Goal: Task Accomplishment & Management: Complete application form

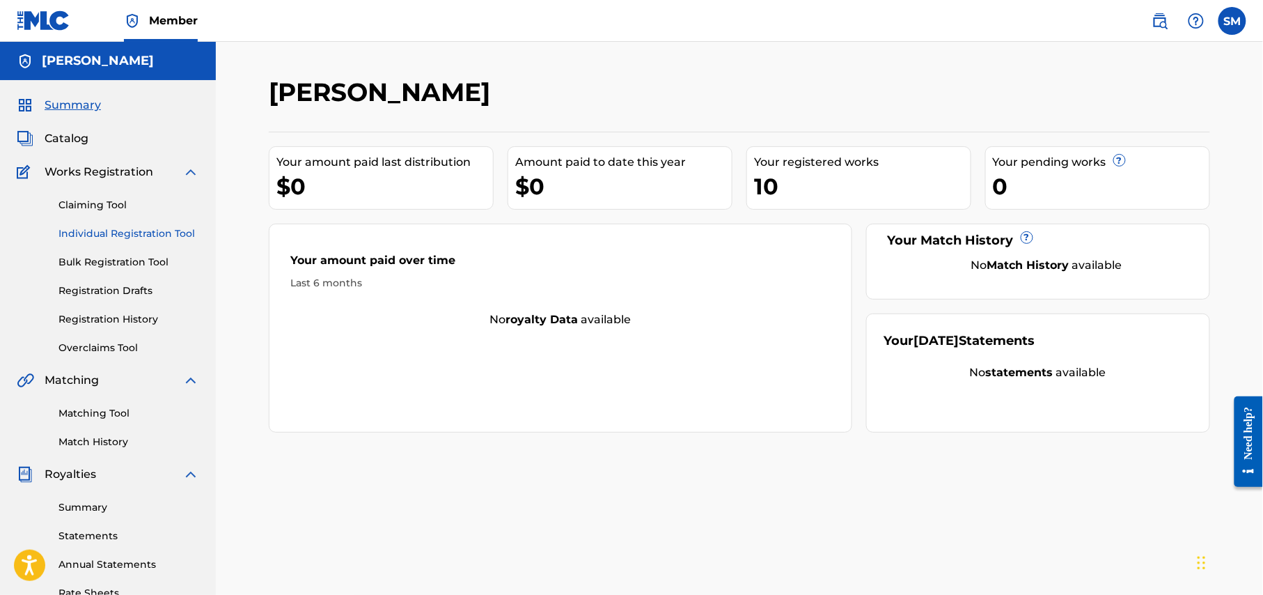
click at [152, 227] on link "Individual Registration Tool" at bounding box center [128, 233] width 141 height 15
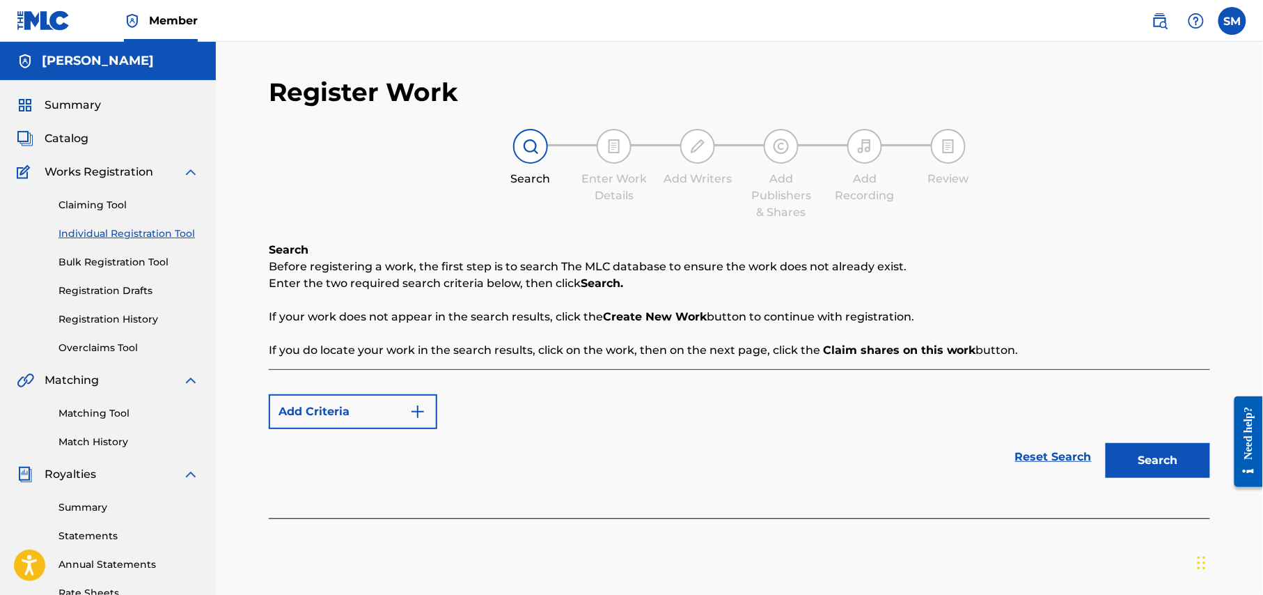
click at [185, 173] on img at bounding box center [190, 172] width 17 height 17
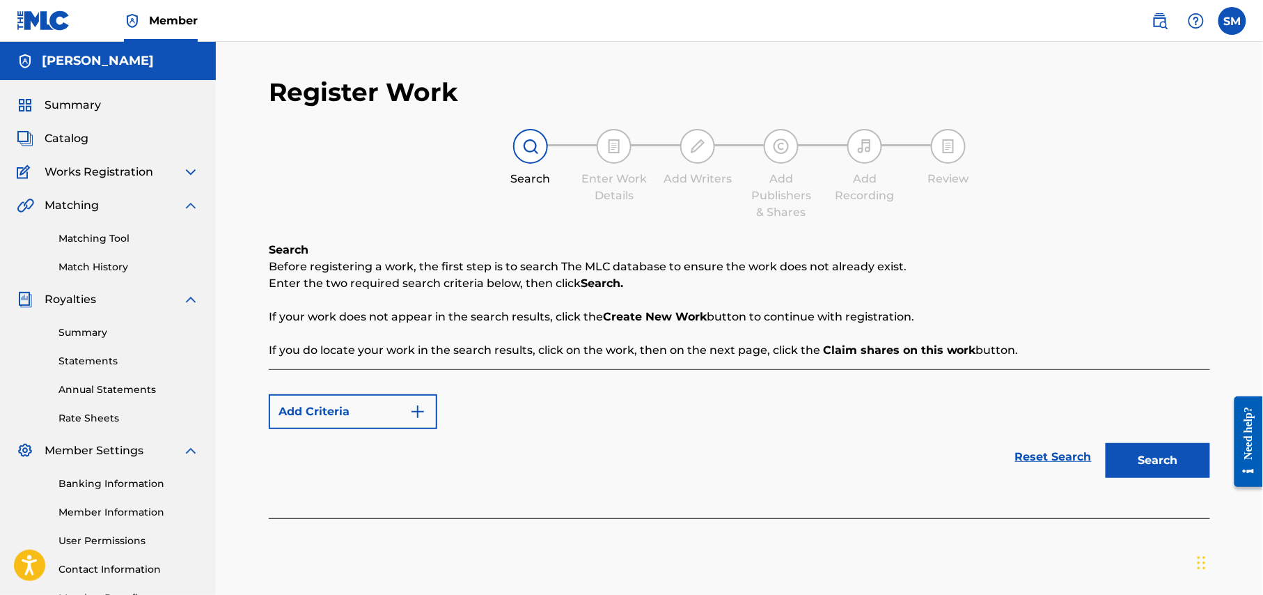
click at [190, 173] on img at bounding box center [190, 172] width 17 height 17
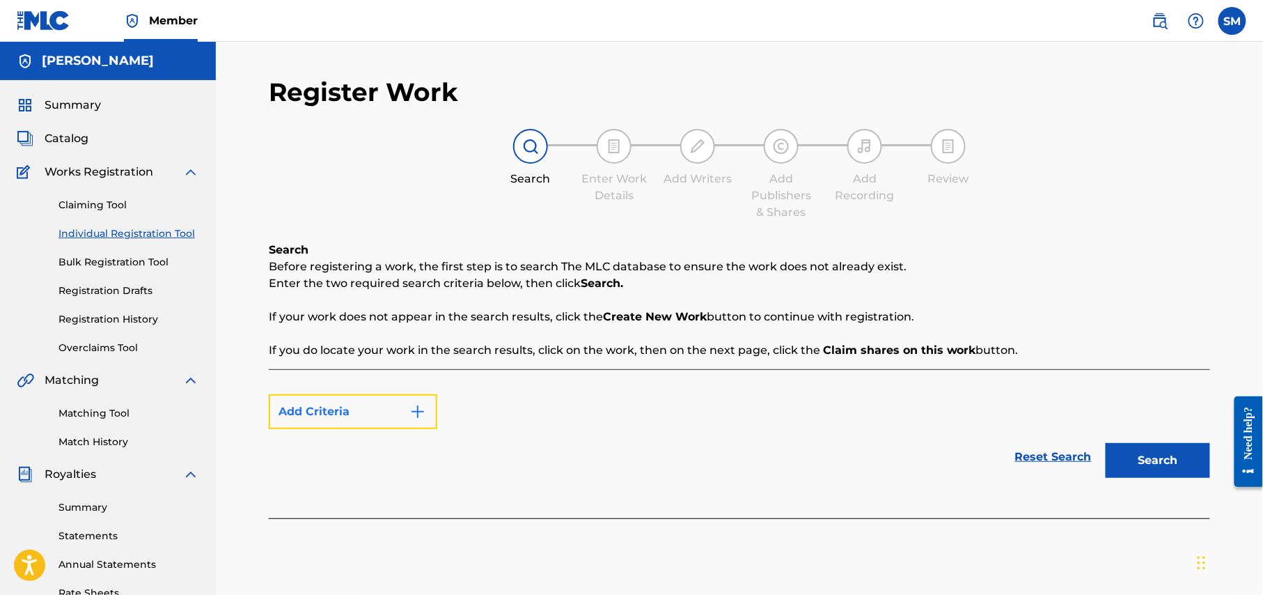
click at [411, 407] on img "Search Form" at bounding box center [417, 411] width 17 height 17
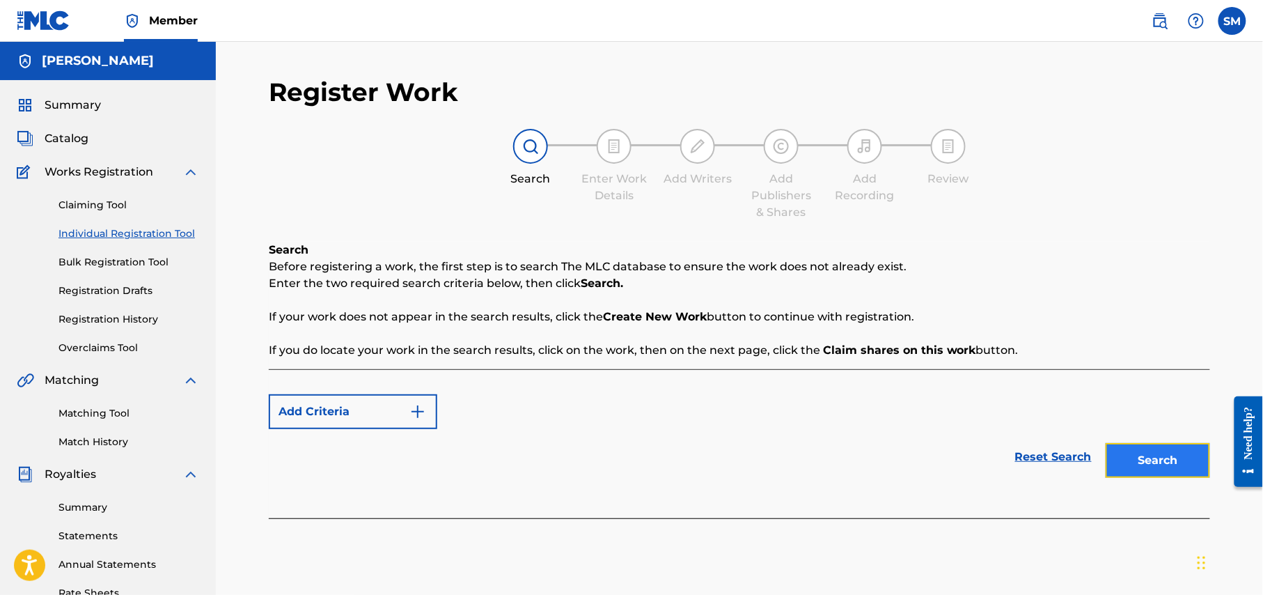
click at [1157, 455] on button "Search" at bounding box center [1158, 460] width 104 height 35
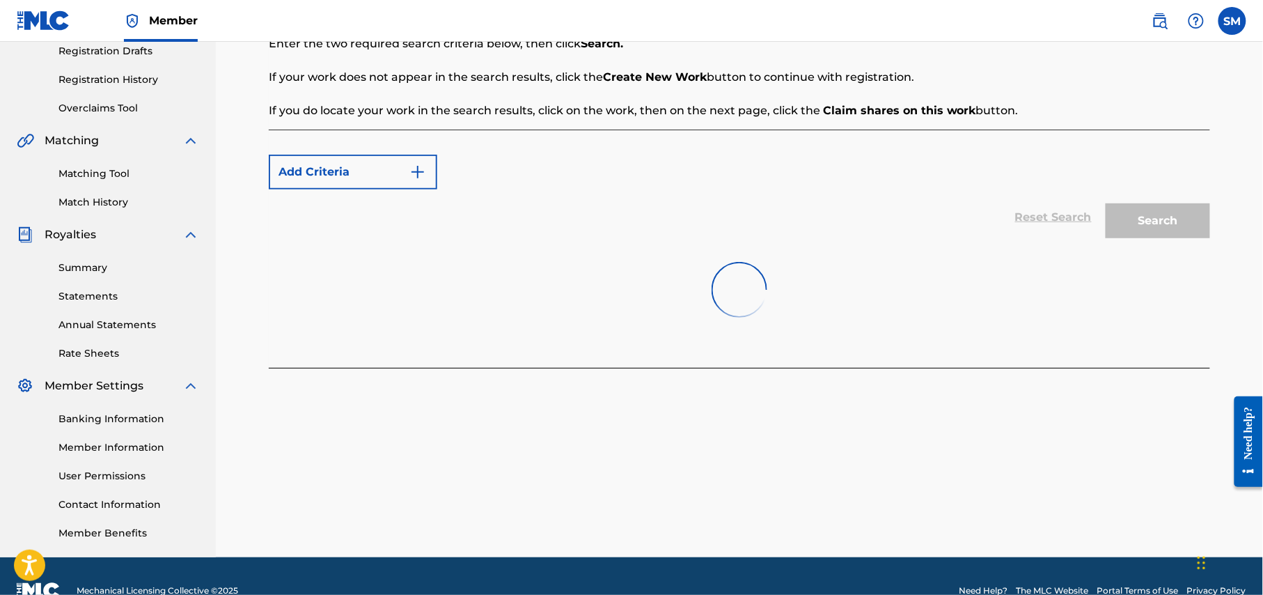
scroll to position [268, 0]
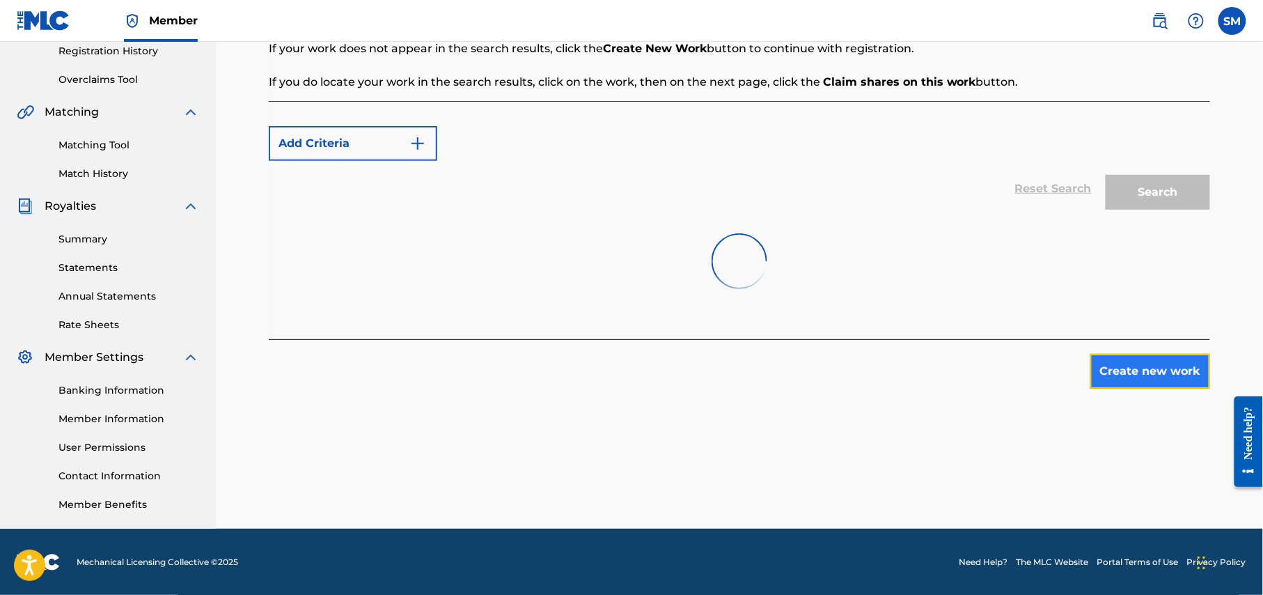
click at [1131, 377] on button "Create new work" at bounding box center [1151, 371] width 120 height 35
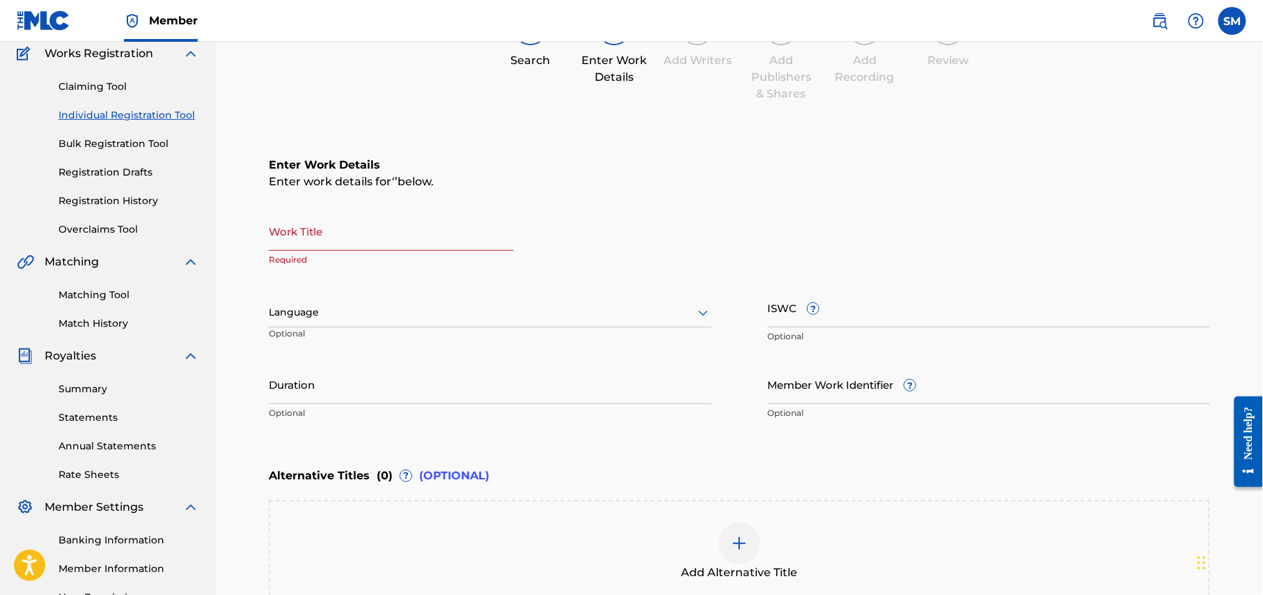
scroll to position [0, 0]
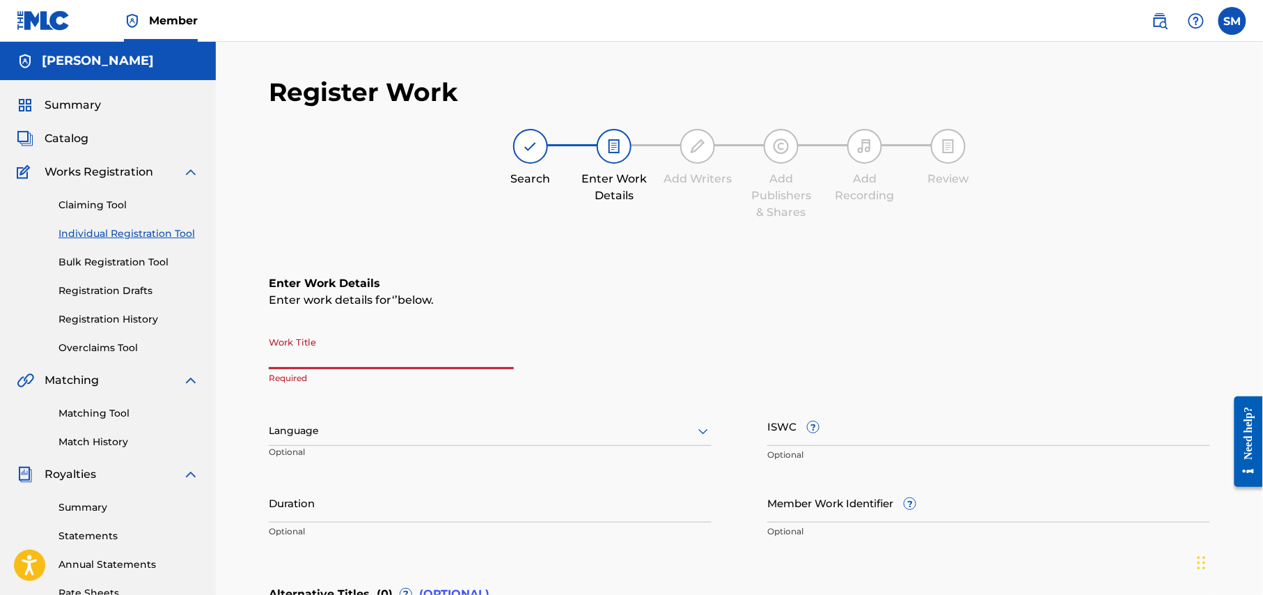
click at [380, 363] on input "Work Title" at bounding box center [391, 349] width 245 height 40
paste input "Chokher Dukkho"
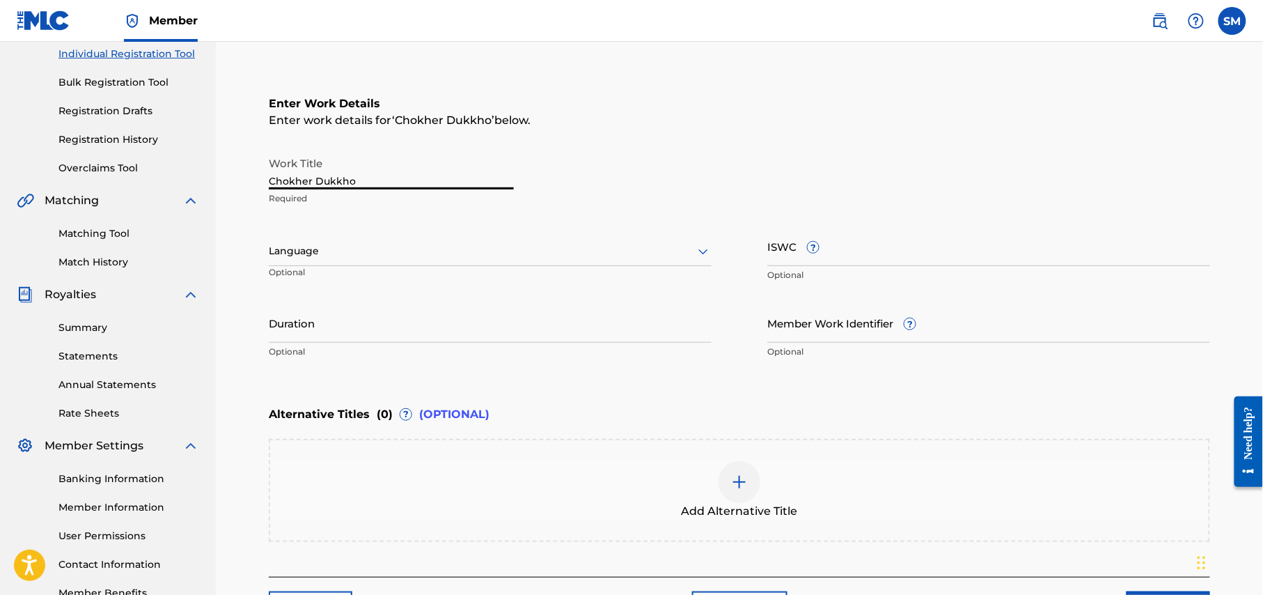
scroll to position [185, 0]
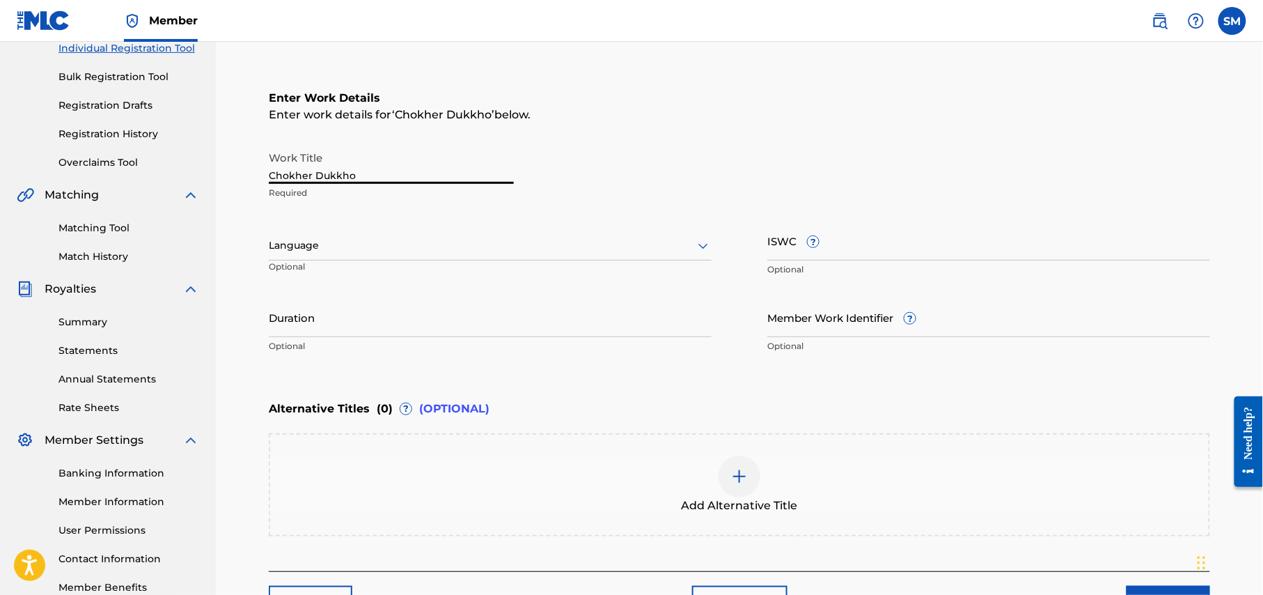
type input "Chokher Dukkho"
click at [701, 240] on icon at bounding box center [703, 245] width 17 height 17
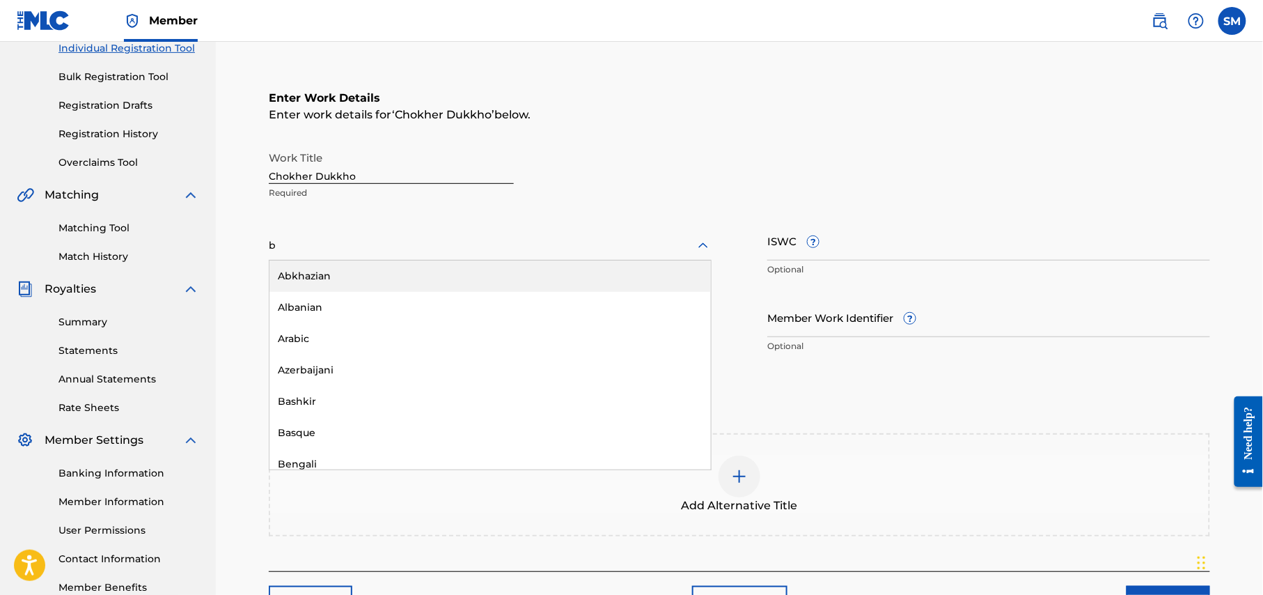
type input "be"
drag, startPoint x: 343, startPoint y: 274, endPoint x: 365, endPoint y: 276, distance: 22.3
click at [343, 274] on div "Bengali" at bounding box center [491, 275] width 442 height 31
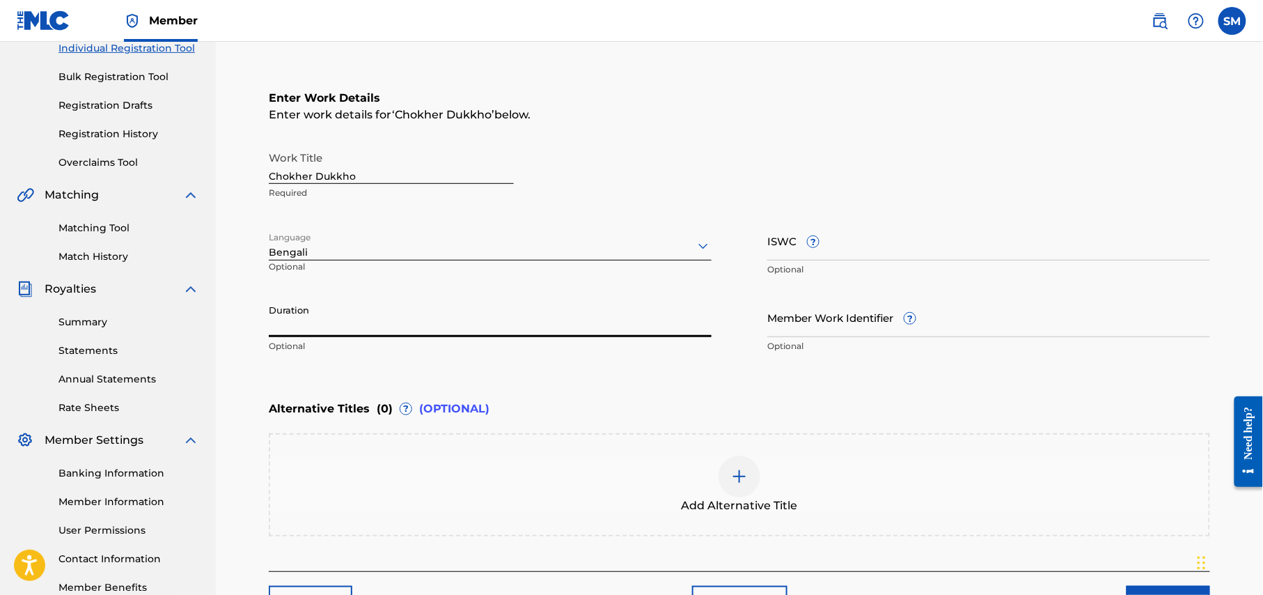
click at [533, 320] on input "Duration" at bounding box center [490, 317] width 443 height 40
click at [389, 324] on input "Duration" at bounding box center [490, 317] width 443 height 40
type input "04:22"
click at [825, 390] on div "Enter Work Details Enter work details for ‘ Chokher Dukkho ’ below. Work Title …" at bounding box center [740, 224] width 942 height 337
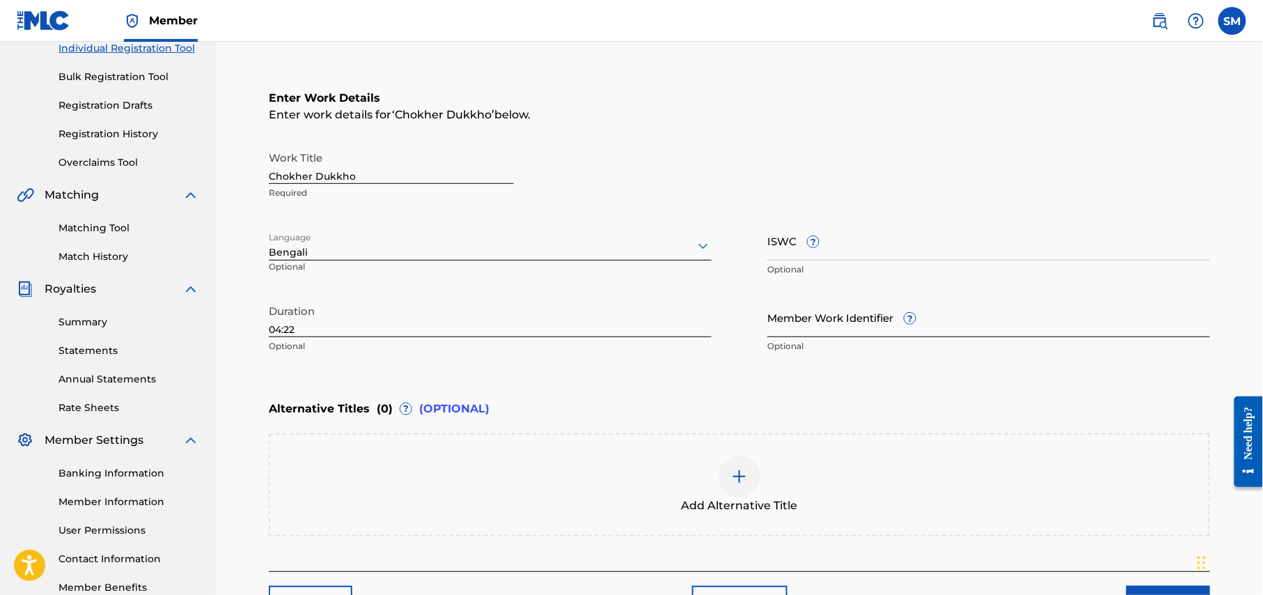
click at [854, 319] on input "Member Work Identifier ?" at bounding box center [988, 317] width 443 height 40
click at [834, 327] on input "Member Work Identifier ?" at bounding box center [988, 317] width 443 height 40
paste input "P650V8"
type input "P650V8"
click at [792, 387] on div "Enter Work Details Enter work details for ‘ Chokher Dukkho ’ below. Work Title …" at bounding box center [740, 224] width 942 height 337
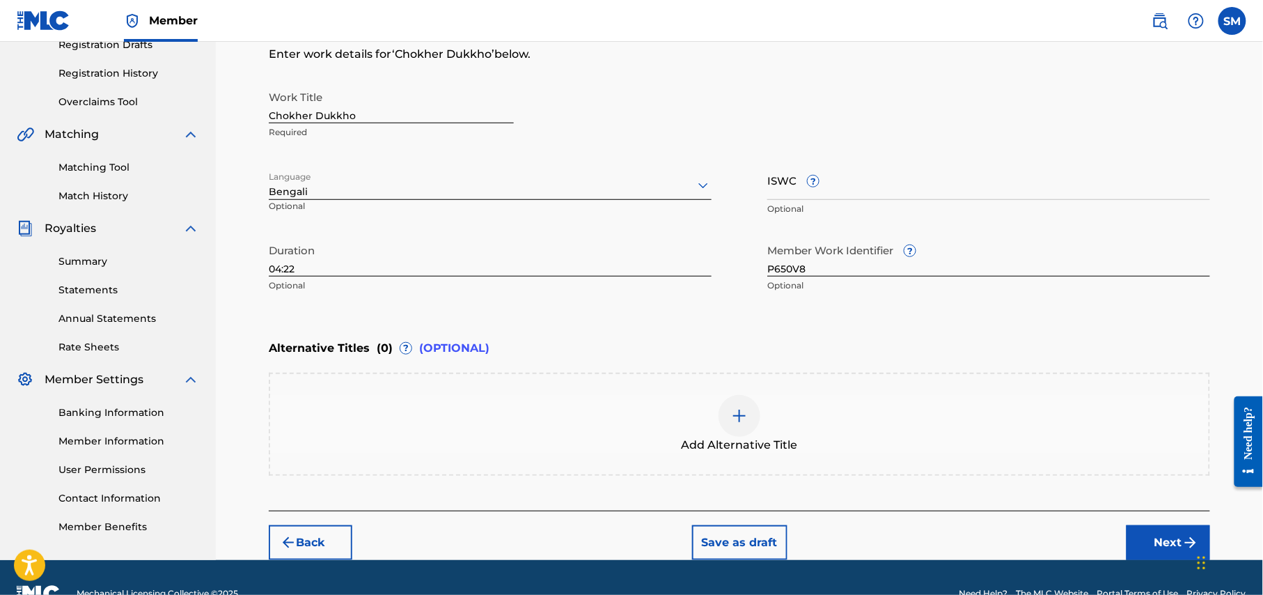
scroll to position [276, 0]
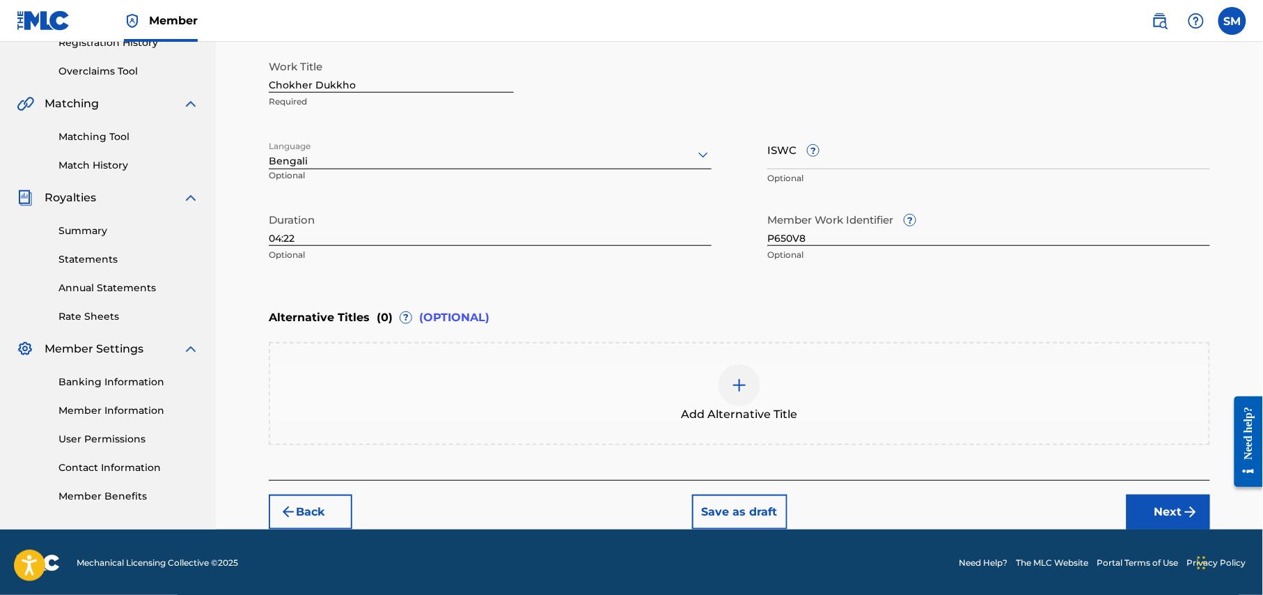
click at [906, 293] on div "Enter Work Details Enter work details for ‘ Chokher Dukkho ’ below. Work Title …" at bounding box center [740, 133] width 942 height 337
click at [829, 156] on input "ISWC ?" at bounding box center [988, 150] width 443 height 40
click at [684, 325] on div "Alternative Titles ( 0 ) ? (OPTIONAL)" at bounding box center [740, 317] width 942 height 31
click at [1177, 508] on button "Next" at bounding box center [1169, 511] width 84 height 35
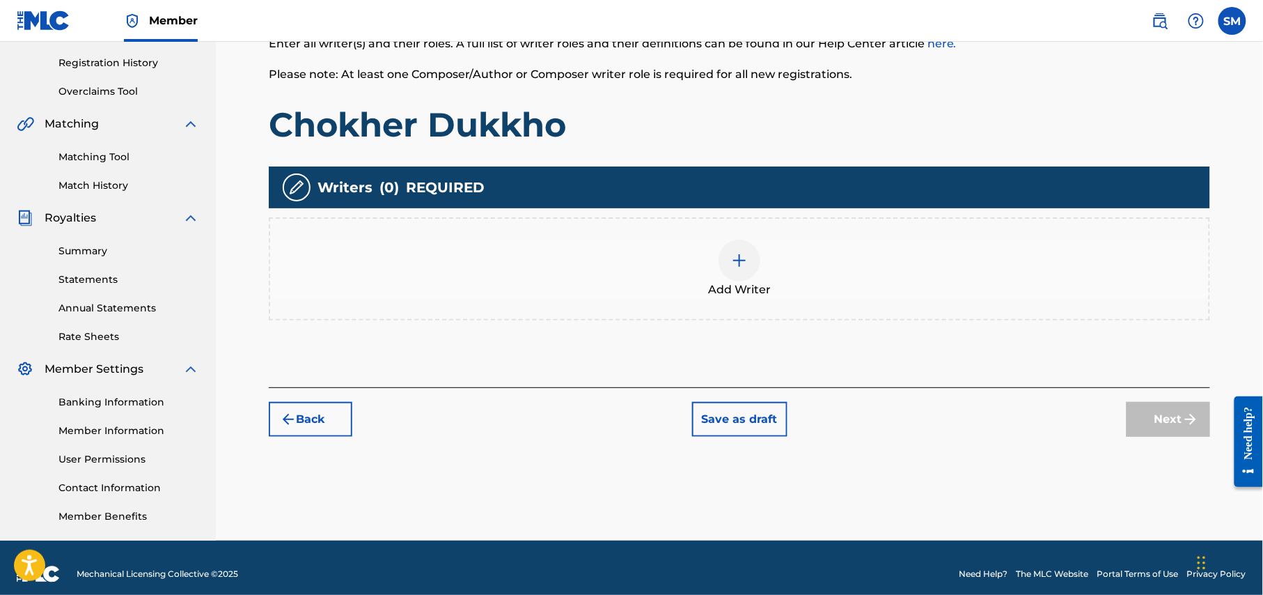
scroll to position [268, 0]
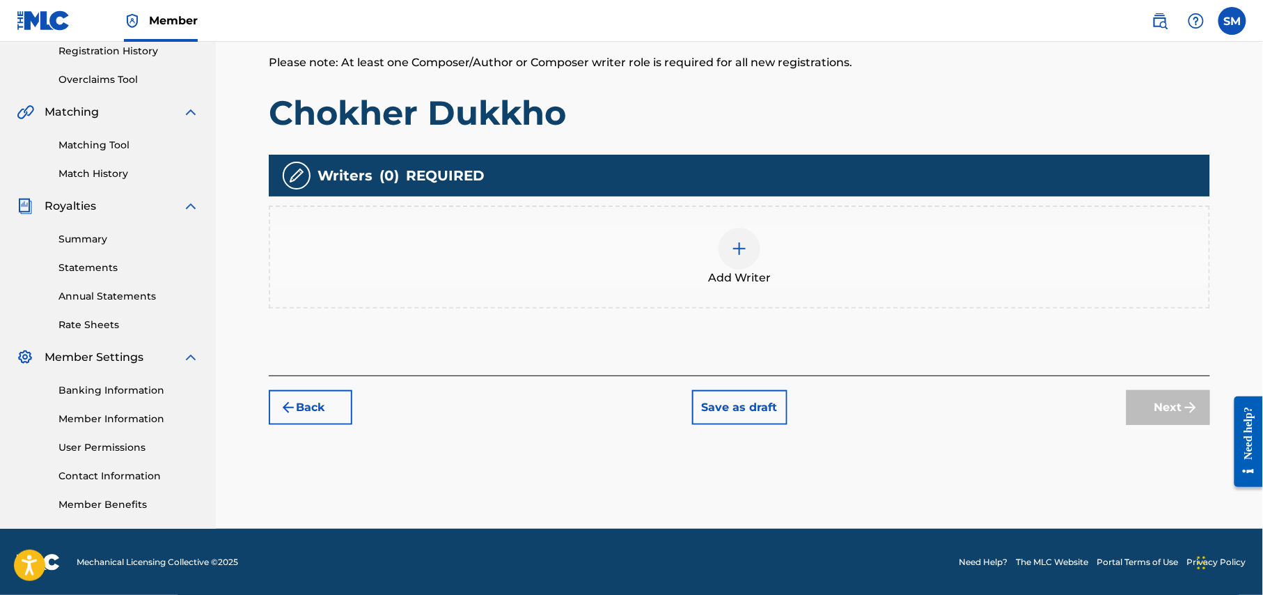
click at [747, 263] on div at bounding box center [740, 249] width 42 height 42
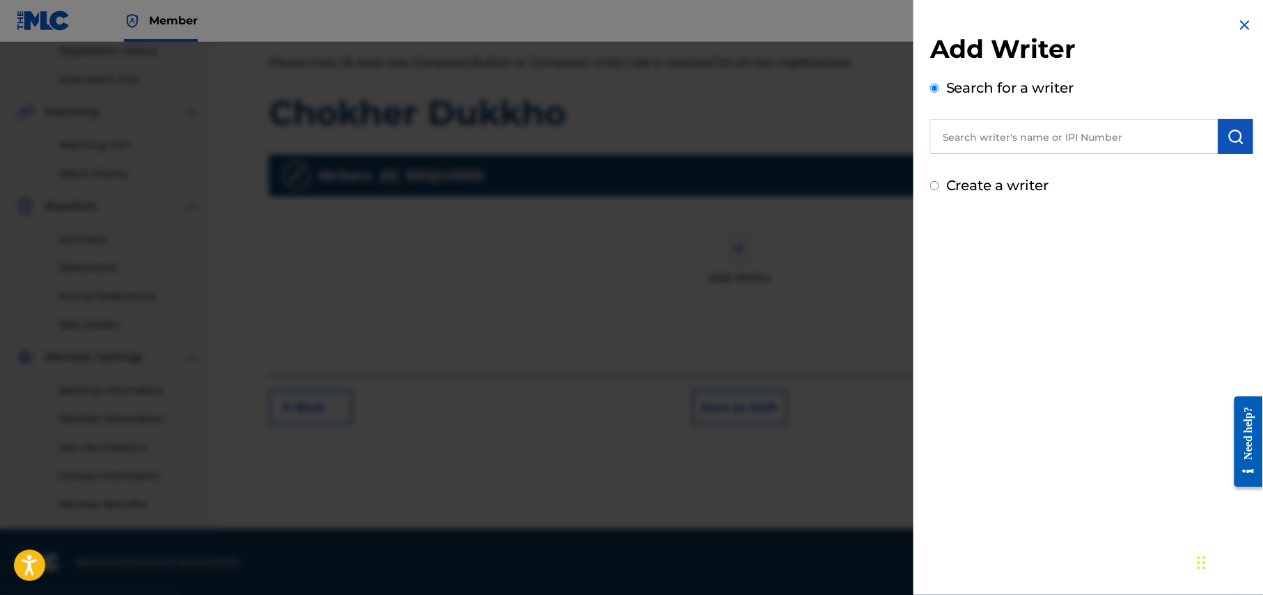
click at [1061, 138] on input "text" at bounding box center [1074, 136] width 288 height 35
click at [1062, 137] on input "text" at bounding box center [1074, 136] width 288 height 35
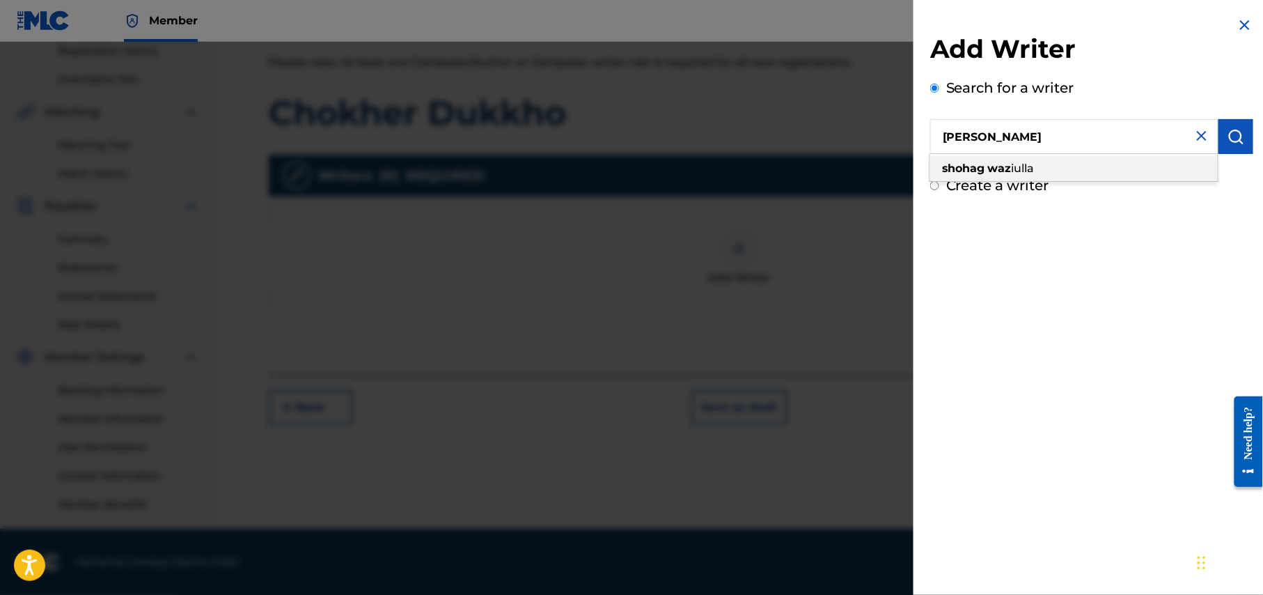
click at [1072, 173] on div "shohag waz iulla" at bounding box center [1074, 168] width 288 height 25
type input "shohag waziulla"
click at [1235, 136] on img "submit" at bounding box center [1236, 136] width 17 height 17
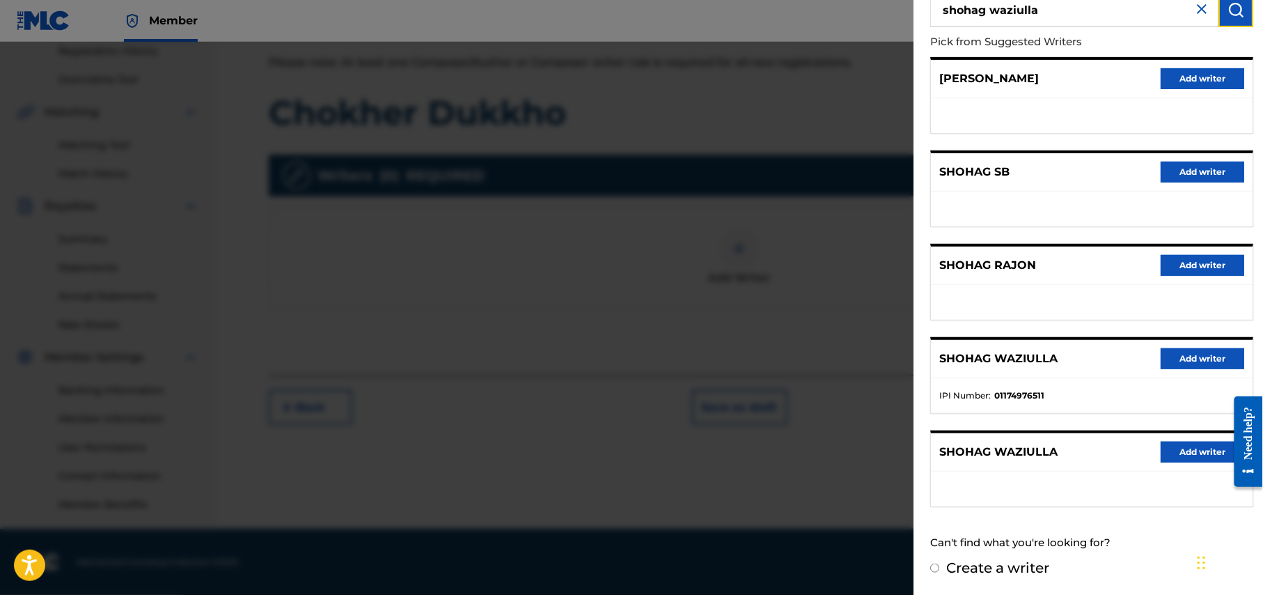
scroll to position [129, 0]
click at [1187, 352] on button "Add writer" at bounding box center [1203, 358] width 84 height 21
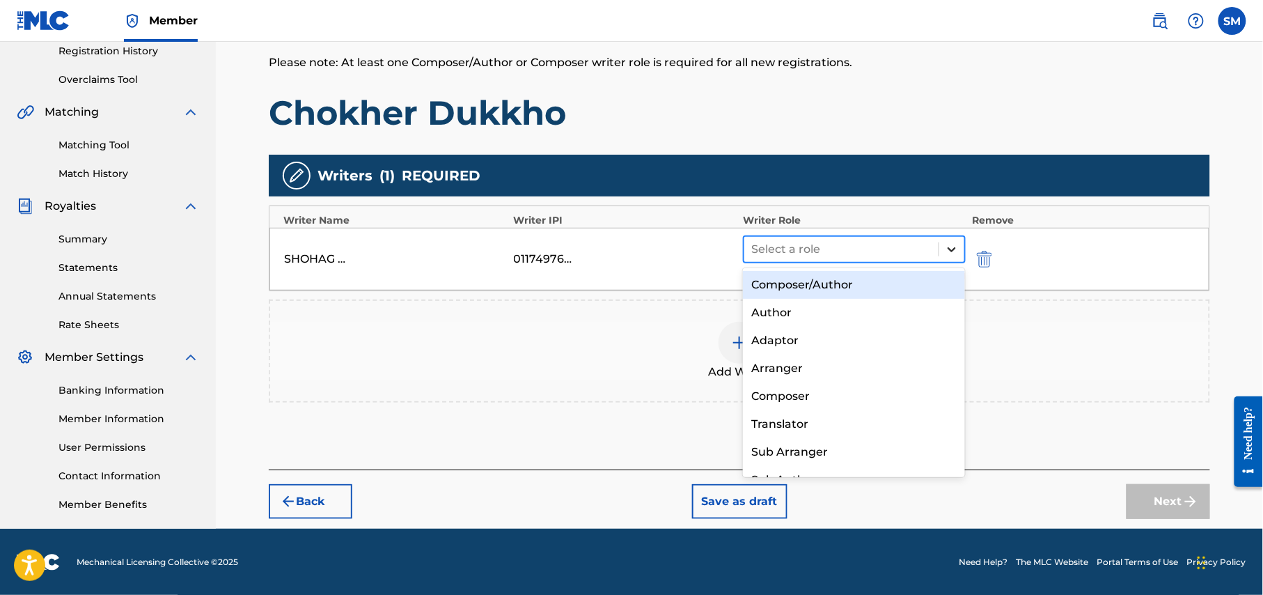
click at [949, 246] on icon at bounding box center [952, 249] width 14 height 14
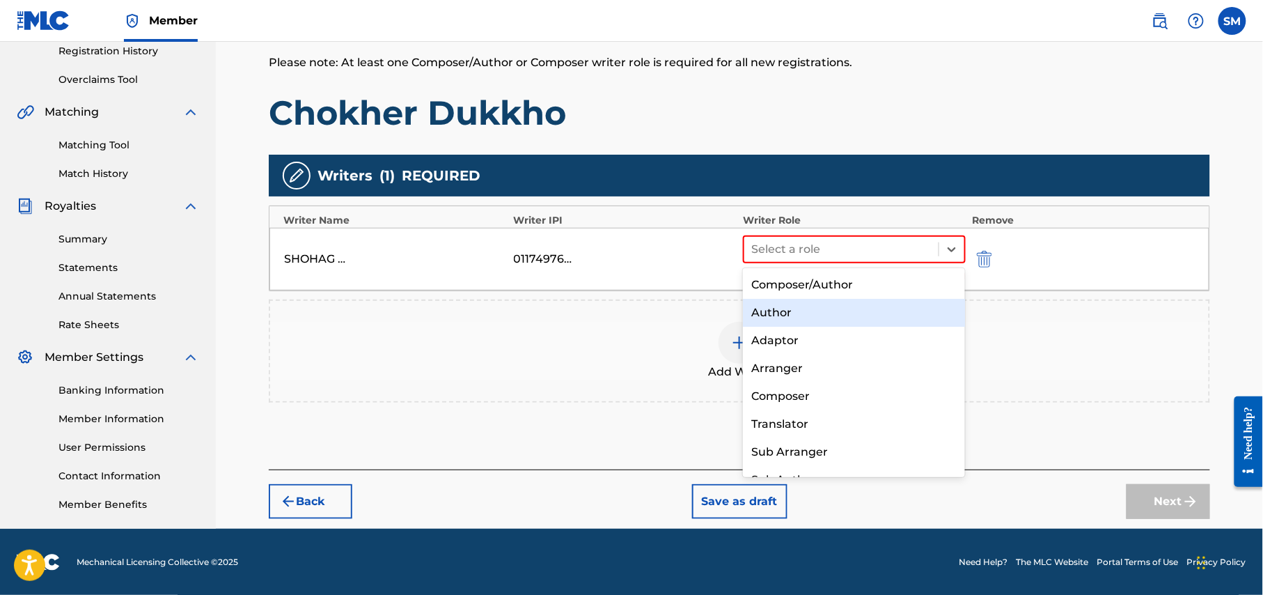
click at [814, 315] on div "Author" at bounding box center [854, 313] width 222 height 28
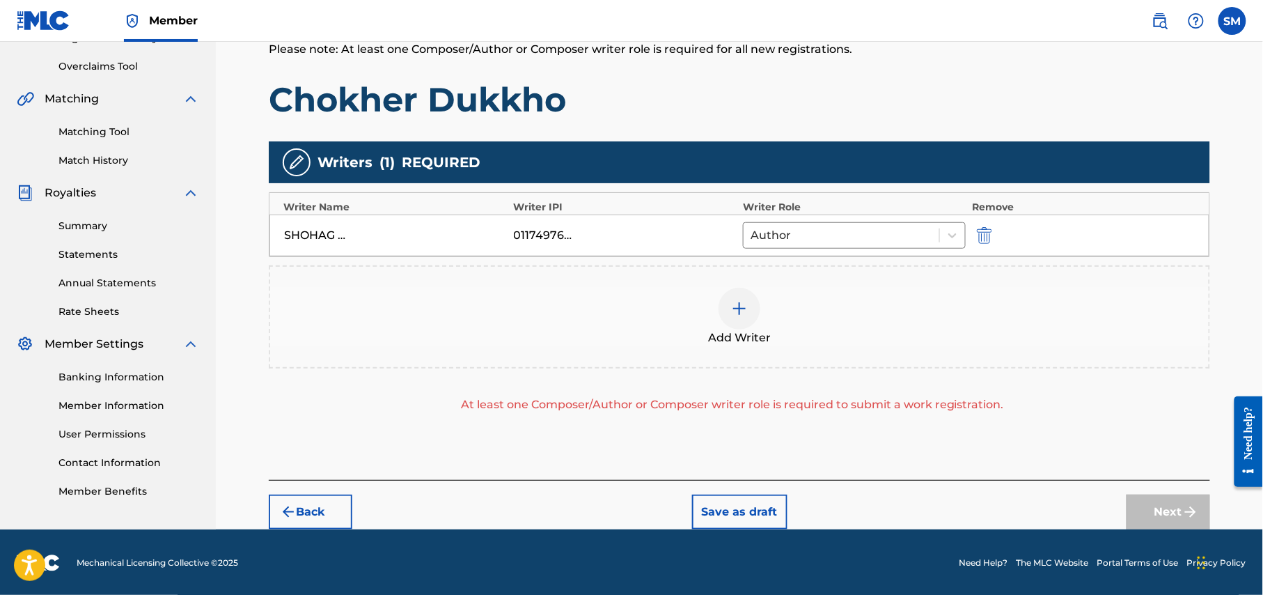
scroll to position [283, 0]
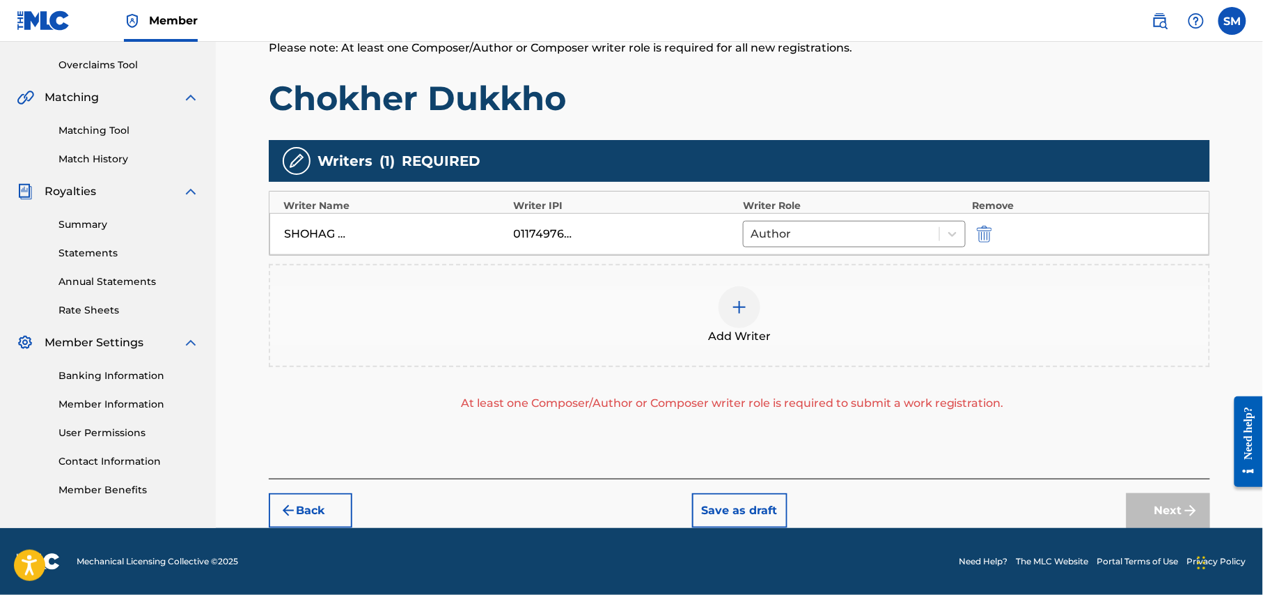
click at [735, 310] on img at bounding box center [739, 307] width 17 height 17
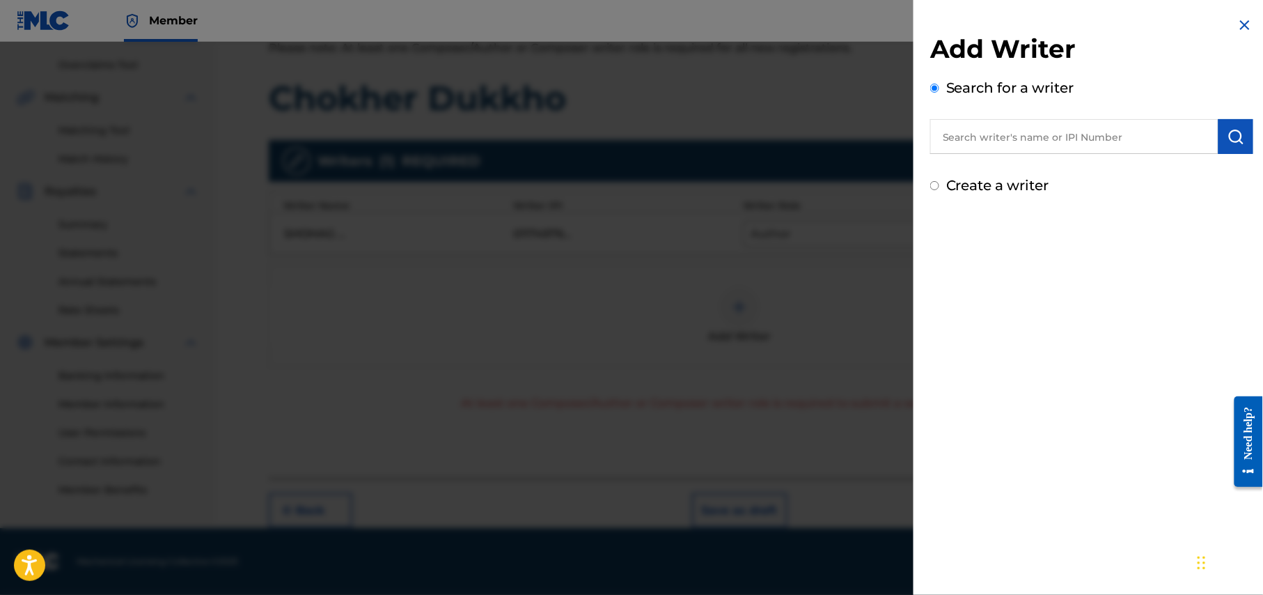
click at [1062, 132] on input "text" at bounding box center [1074, 136] width 288 height 35
paste input "Sajid Sarker"
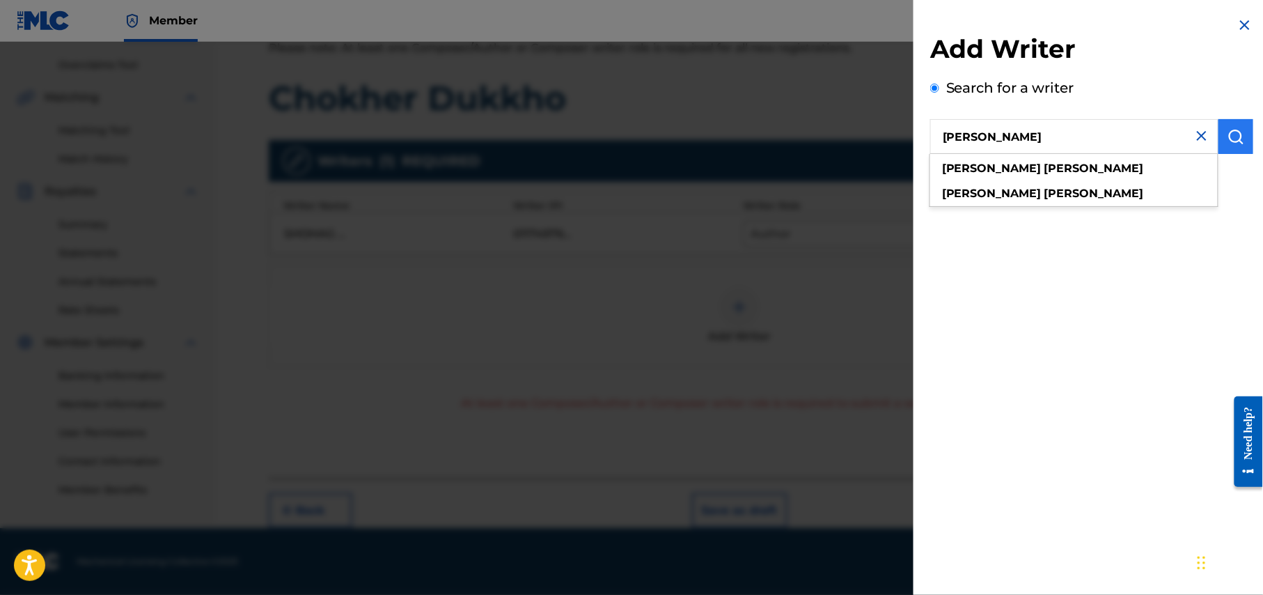
type input "Sajid Sarker"
click at [1238, 132] on img "submit" at bounding box center [1236, 136] width 17 height 17
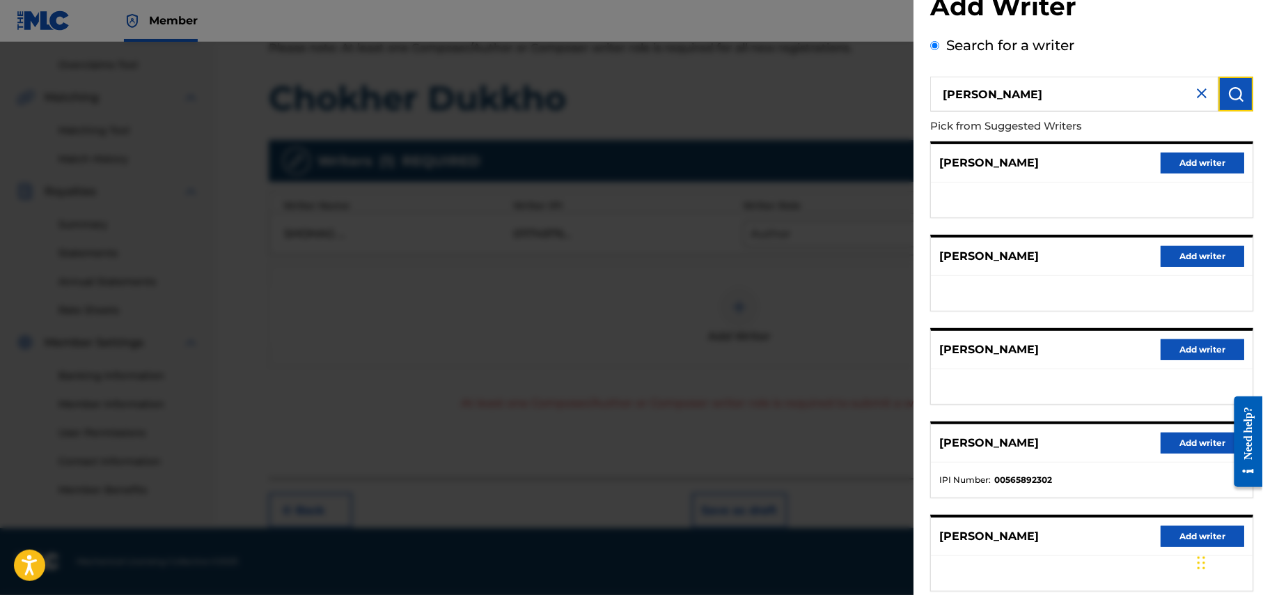
scroll to position [0, 0]
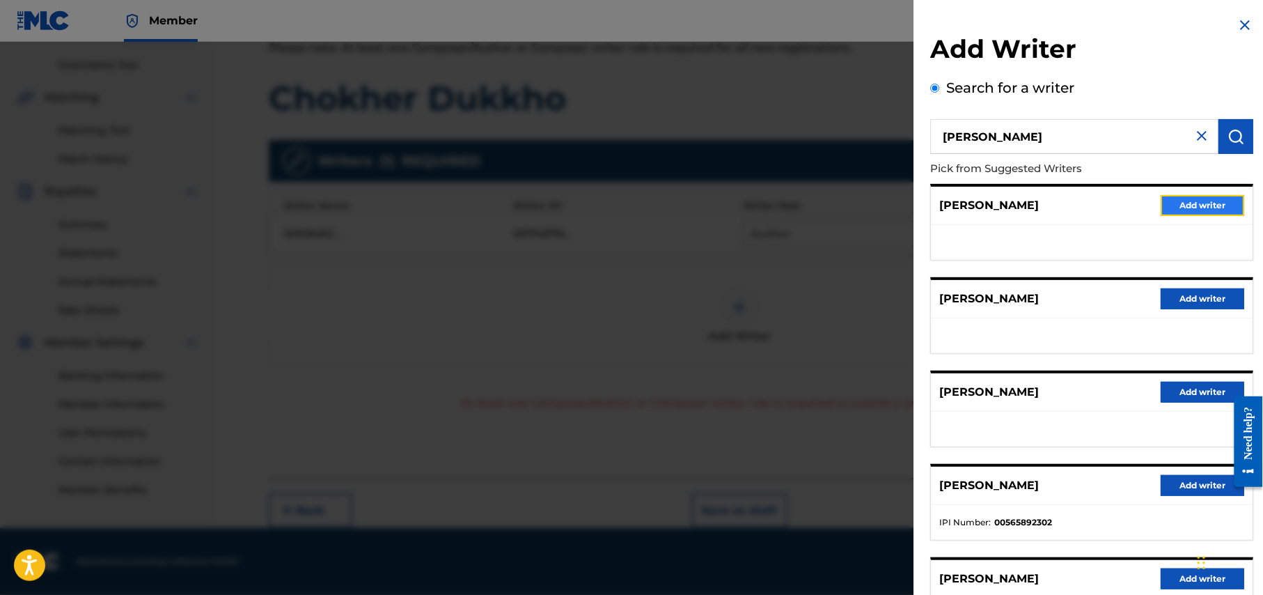
click at [1199, 202] on button "Add writer" at bounding box center [1203, 205] width 84 height 21
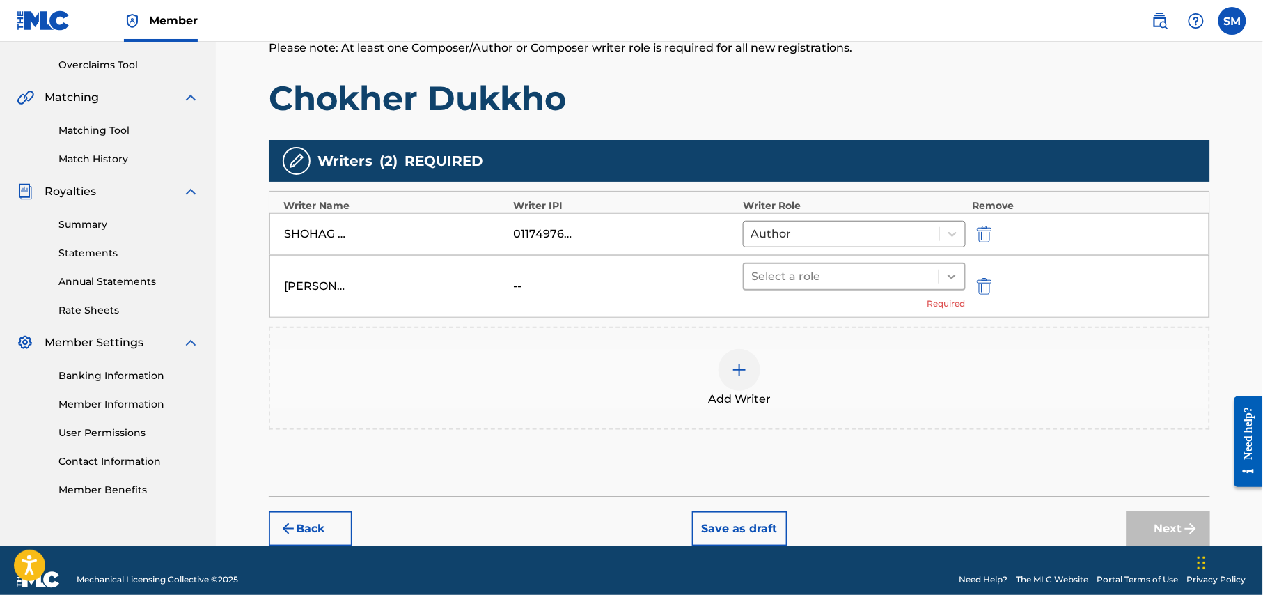
click at [948, 276] on icon at bounding box center [952, 277] width 14 height 14
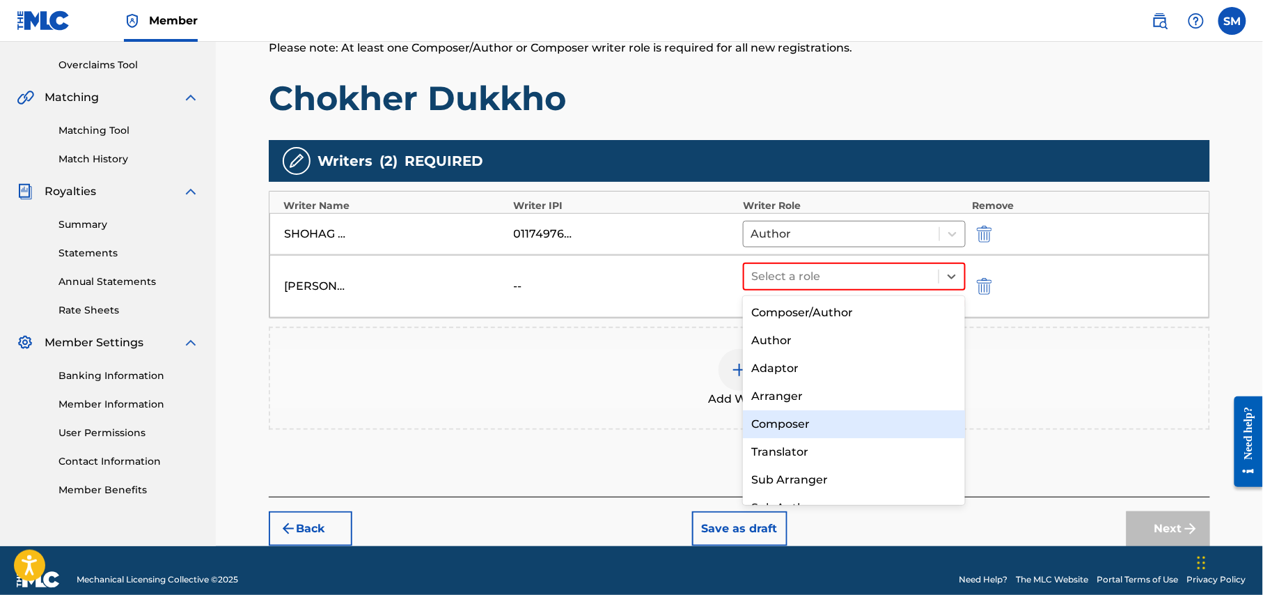
click at [790, 422] on div "Composer" at bounding box center [854, 424] width 222 height 28
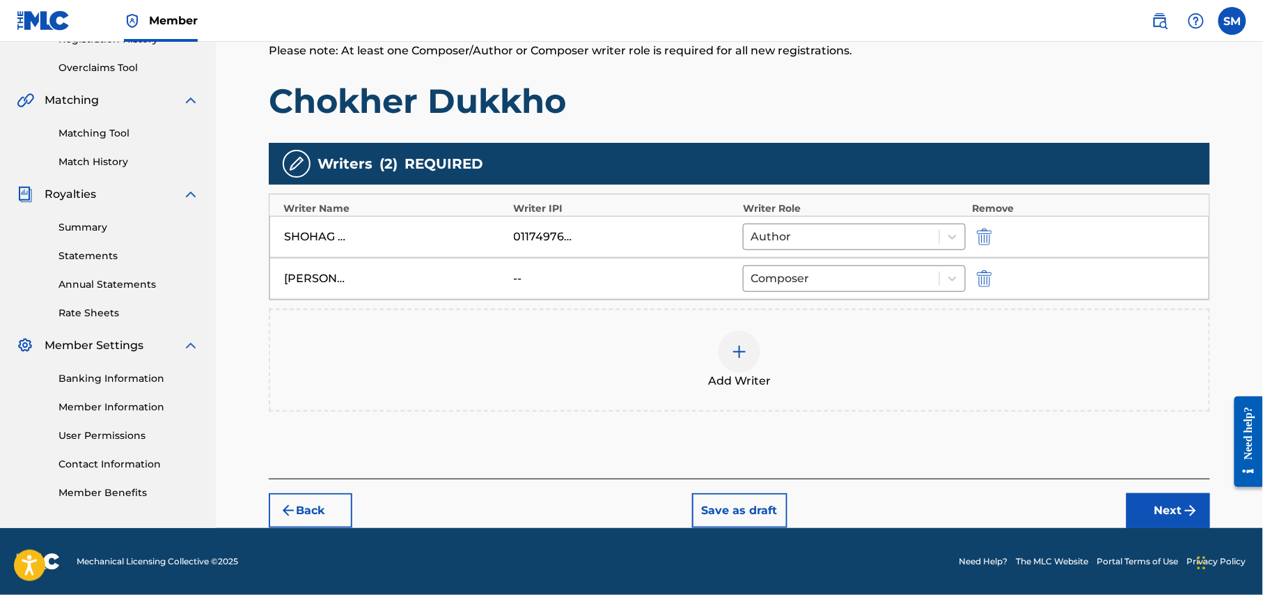
scroll to position [281, 0]
click at [1171, 511] on button "Next" at bounding box center [1169, 510] width 84 height 35
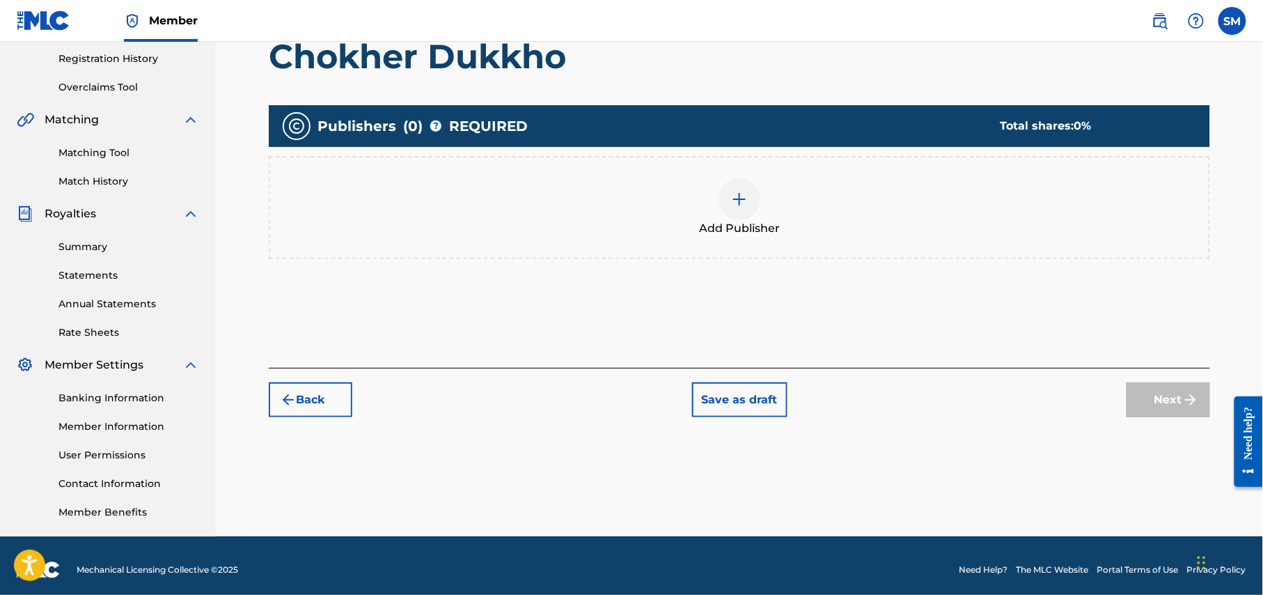
scroll to position [268, 0]
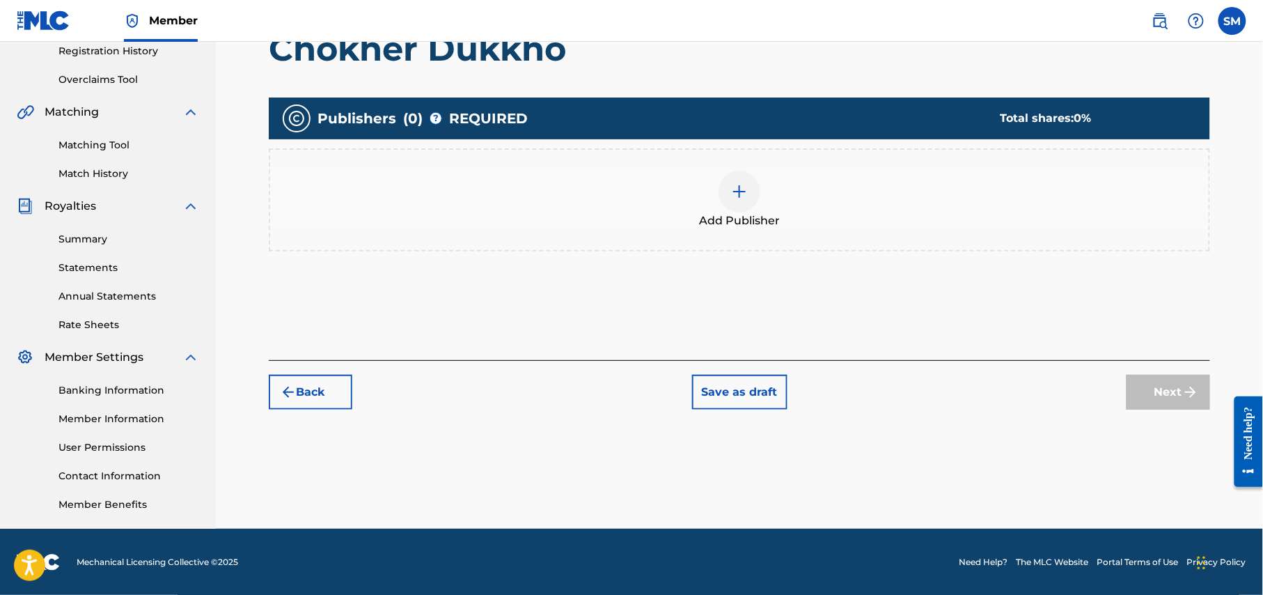
click at [740, 196] on img at bounding box center [739, 191] width 17 height 17
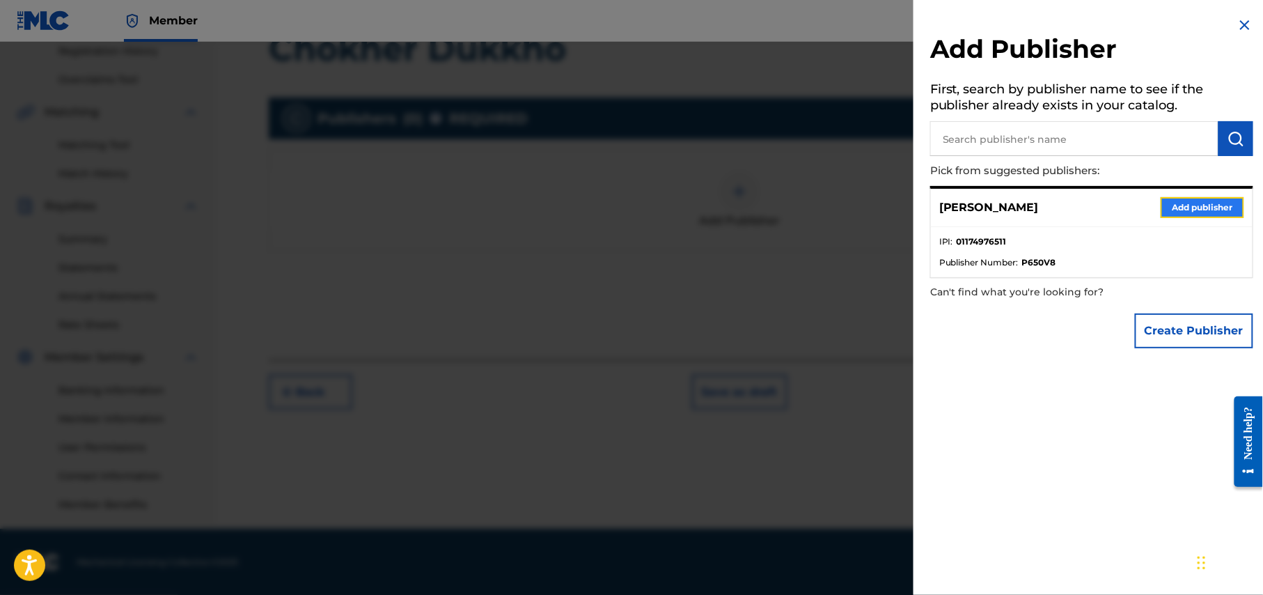
click at [1208, 210] on button "Add publisher" at bounding box center [1203, 207] width 84 height 21
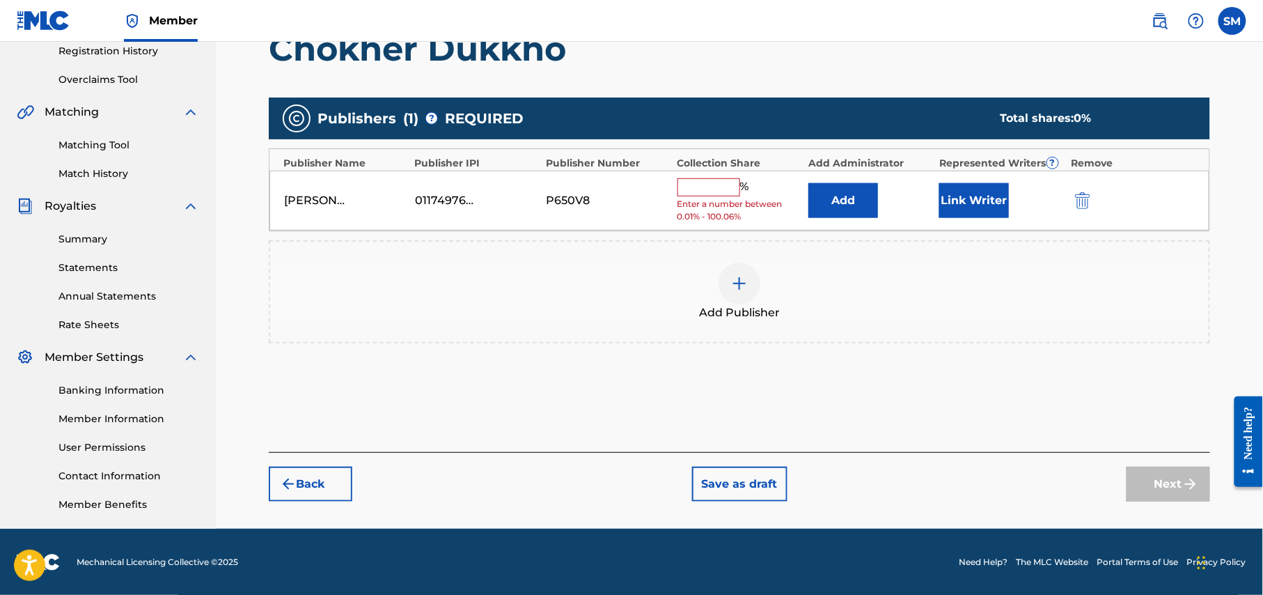
click at [710, 187] on input "text" at bounding box center [709, 187] width 63 height 18
type input "50"
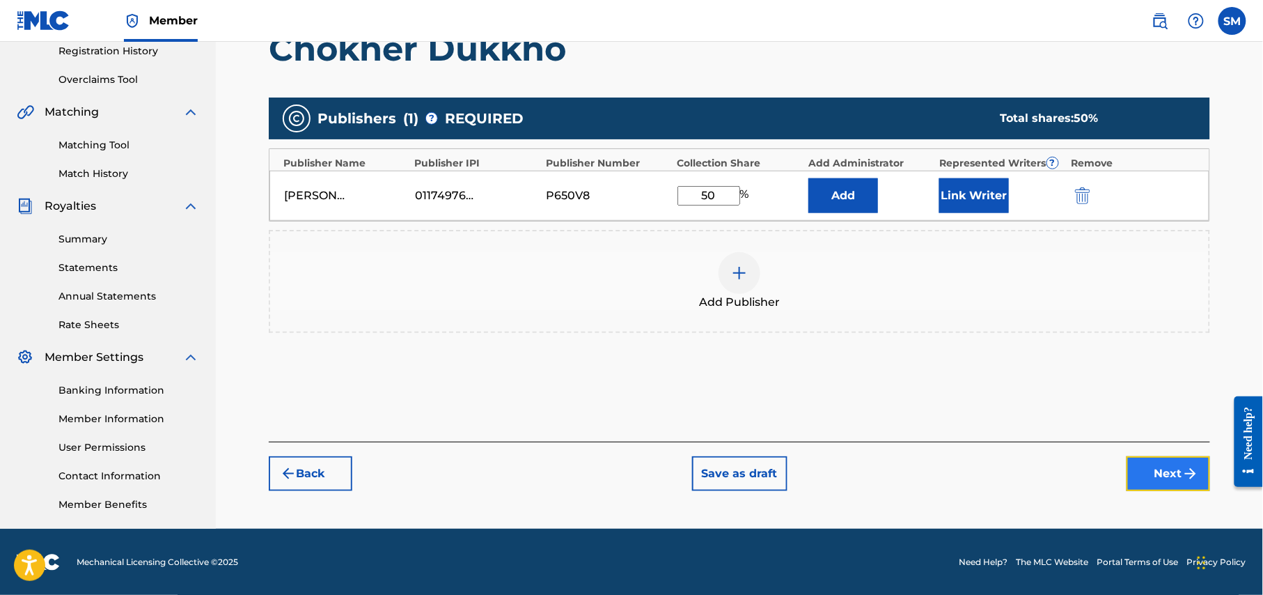
click at [1176, 469] on button "Next" at bounding box center [1169, 473] width 84 height 35
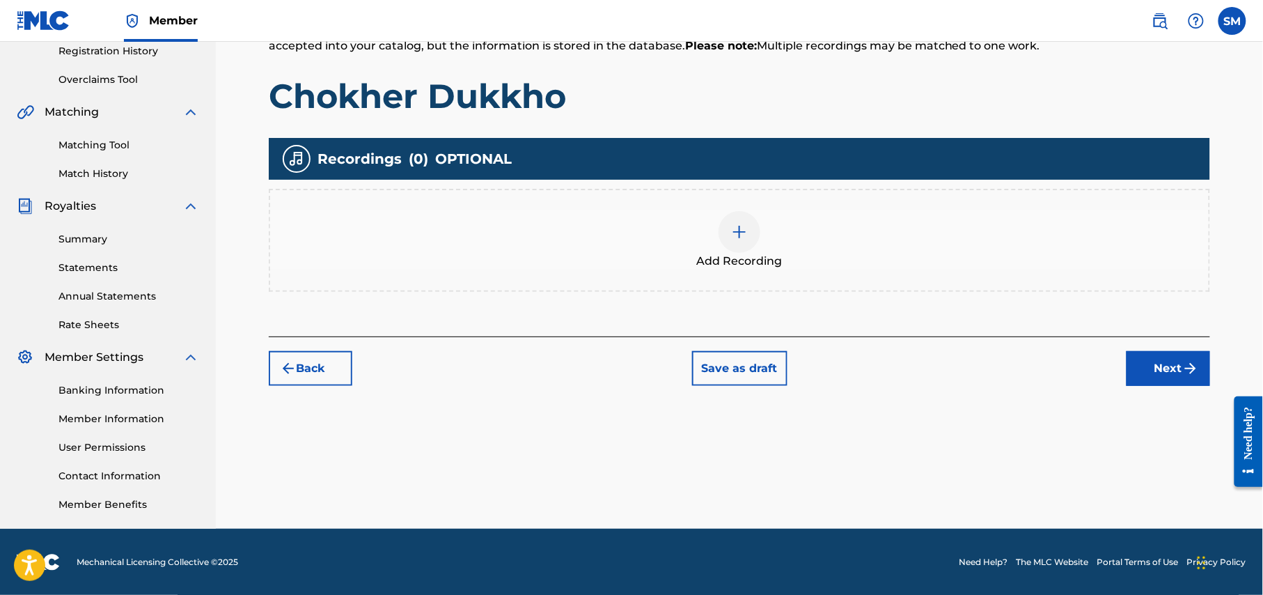
click at [741, 235] on img at bounding box center [739, 232] width 17 height 17
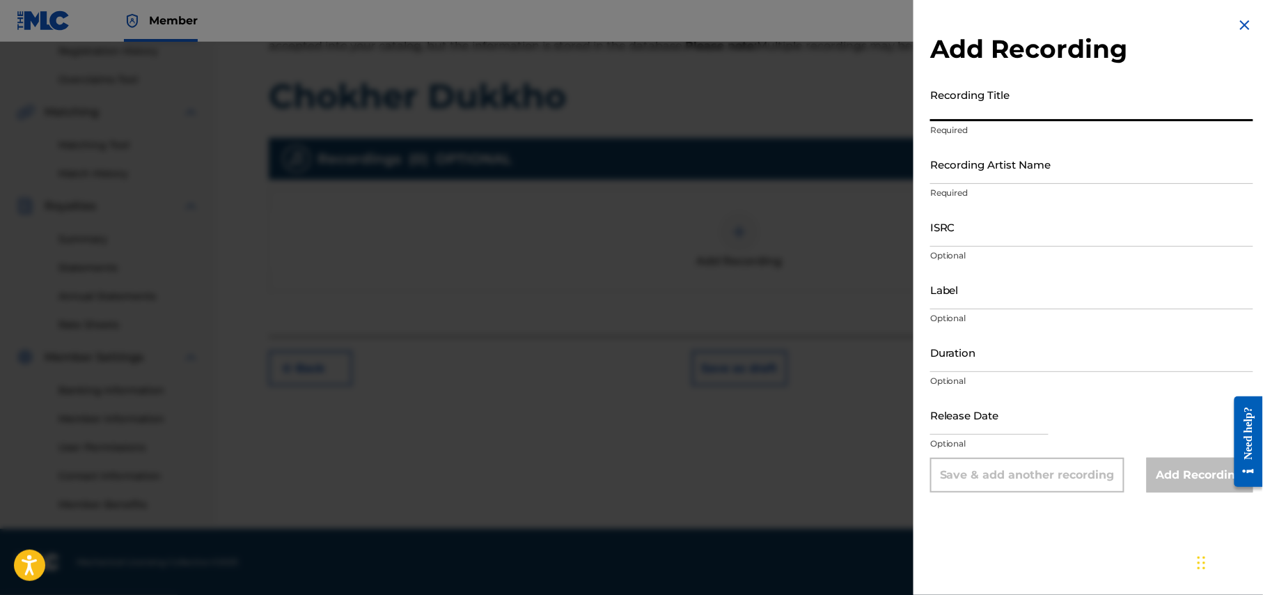
click at [1003, 110] on input "Recording Title" at bounding box center [1091, 101] width 323 height 40
click at [1008, 116] on input "Recording Title" at bounding box center [1091, 101] width 323 height 40
paste input "Chokher Dukkho"
type input "Chokher Dukkho"
click at [1051, 174] on input "Recording Artist Name" at bounding box center [1091, 164] width 323 height 40
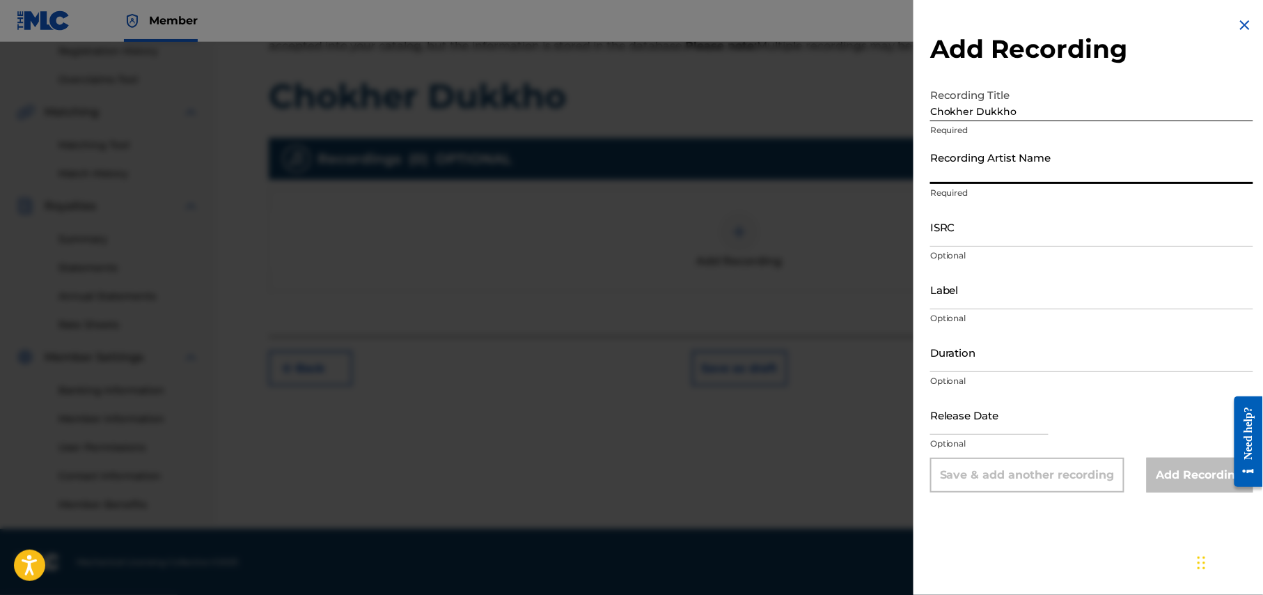
click at [950, 173] on input "Recording Artist Name" at bounding box center [1091, 164] width 323 height 40
paste input "Juliet Sikder"
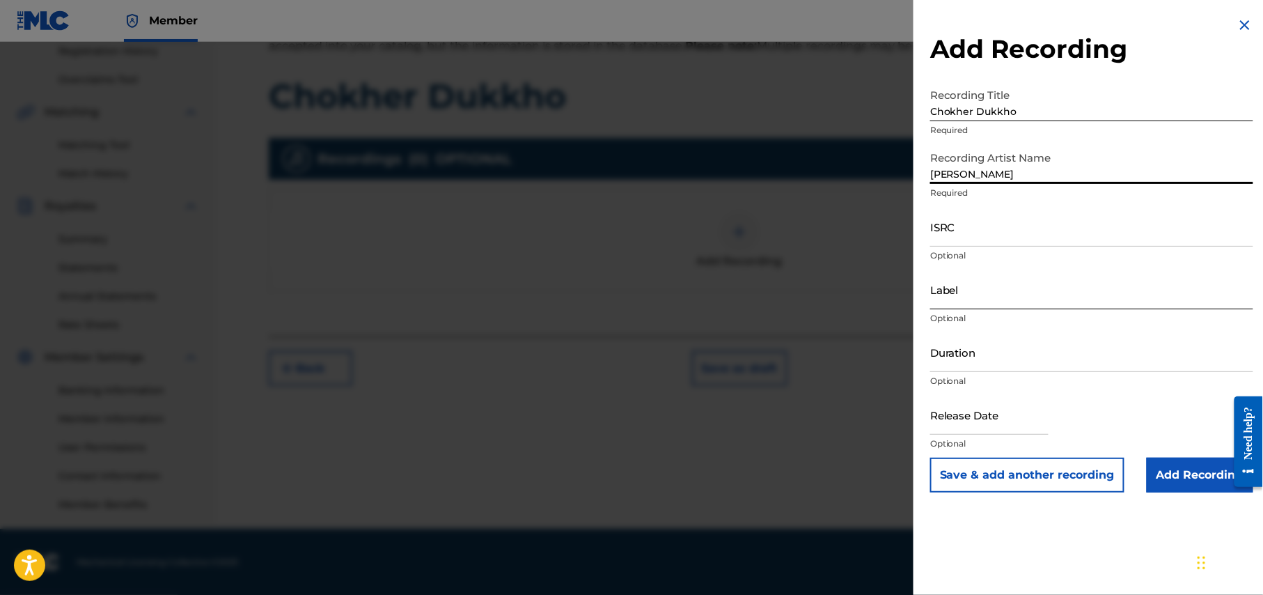
type input "Juliet Sikder"
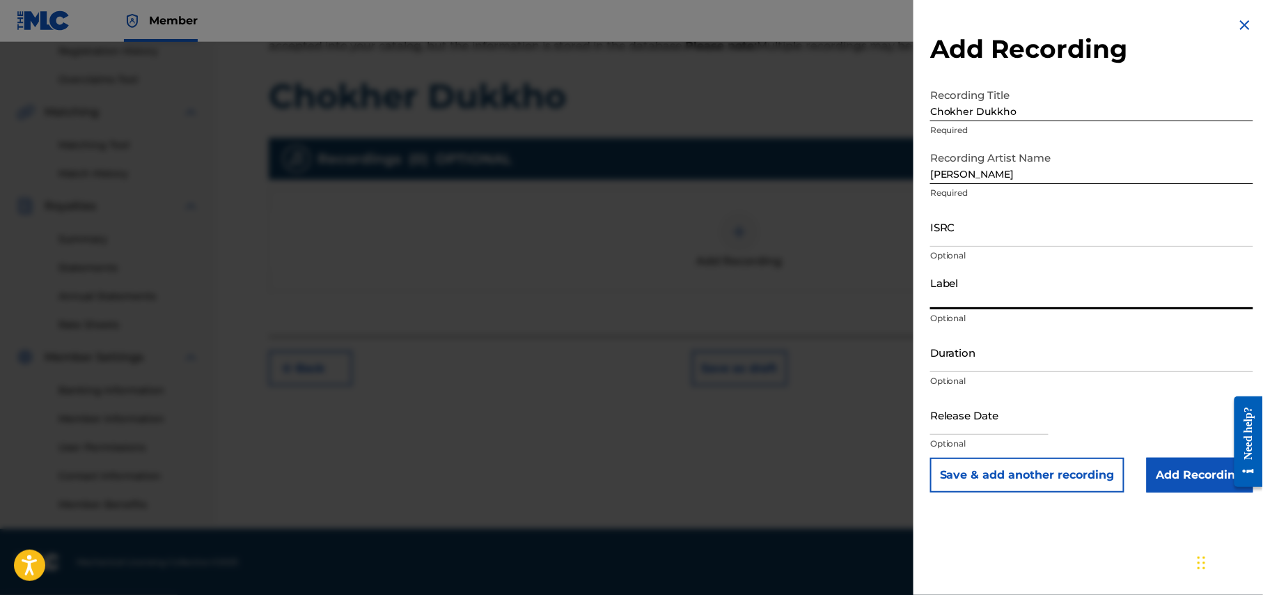
click at [1008, 302] on input "Label" at bounding box center [1091, 290] width 323 height 40
click at [1001, 301] on input "Label" at bounding box center [1091, 290] width 323 height 40
paste input "Juliet Sikder"
type input "Juliet Sikder"
click at [1037, 364] on input "Duration" at bounding box center [1091, 352] width 323 height 40
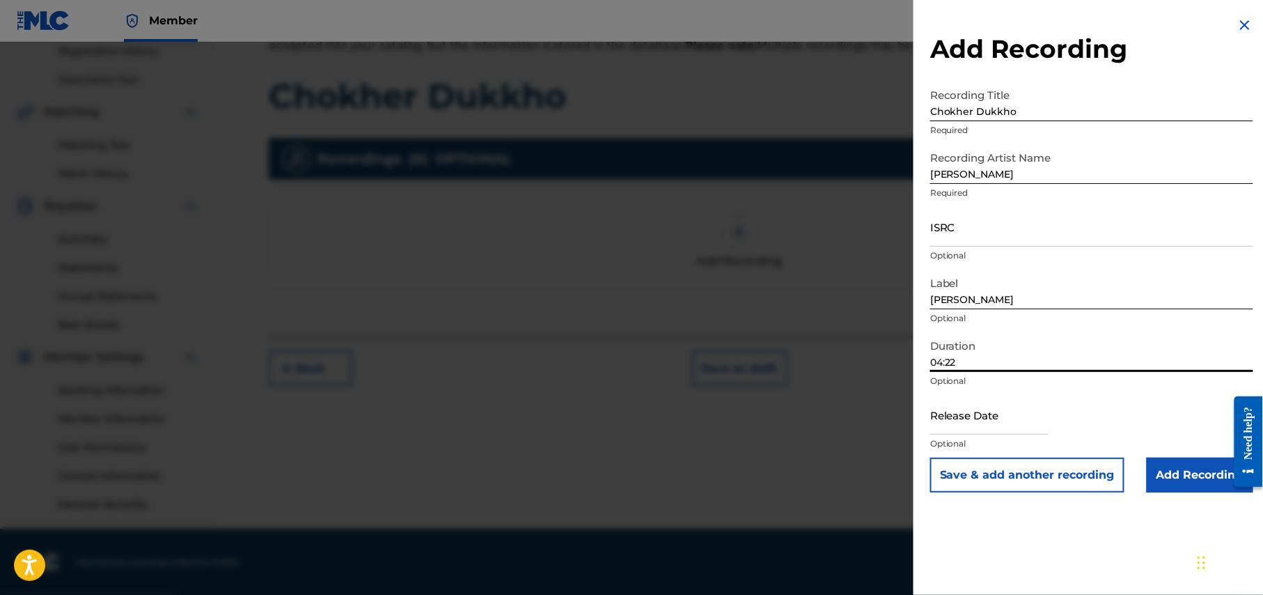
type input "04:22"
click at [1003, 415] on input "text" at bounding box center [989, 415] width 118 height 40
select select "8"
select select "2025"
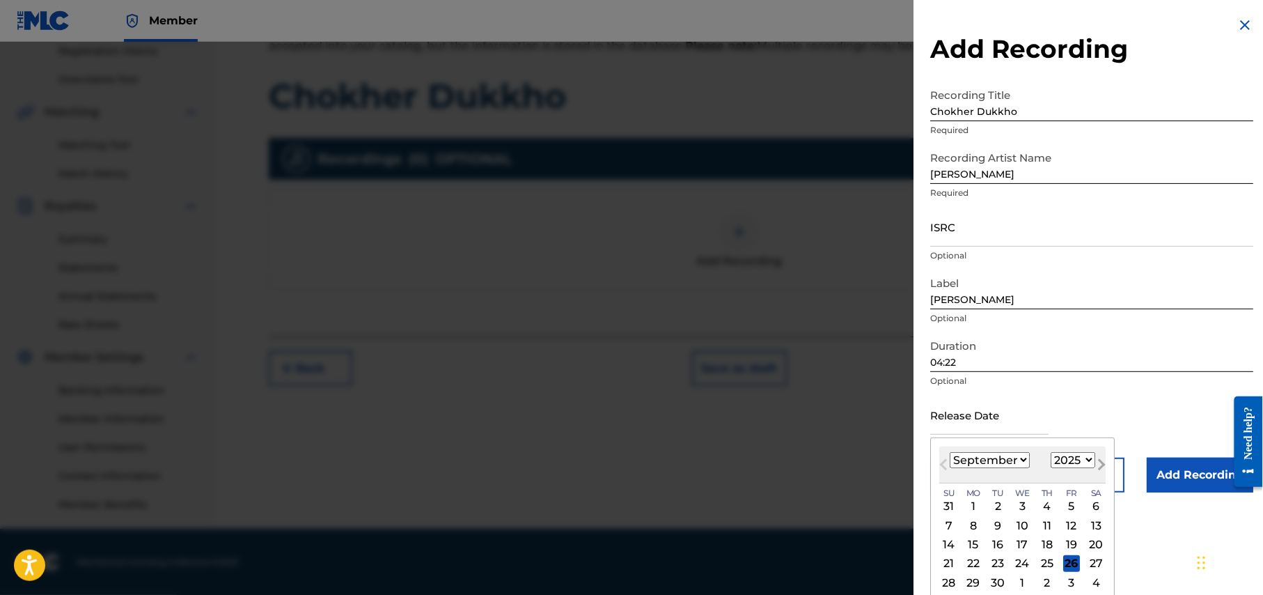
click at [1098, 460] on button "Next Month" at bounding box center [1102, 467] width 22 height 22
select select "9"
click at [1093, 458] on select "1900 1901 1902 1903 1904 1905 1906 1907 1908 1909 1910 1911 1912 1913 1914 1915…" at bounding box center [1073, 460] width 45 height 16
select select "2024"
click at [1054, 452] on select "1900 1901 1902 1903 1904 1905 1906 1907 1908 1909 1910 1911 1912 1913 1914 1915…" at bounding box center [1073, 460] width 45 height 16
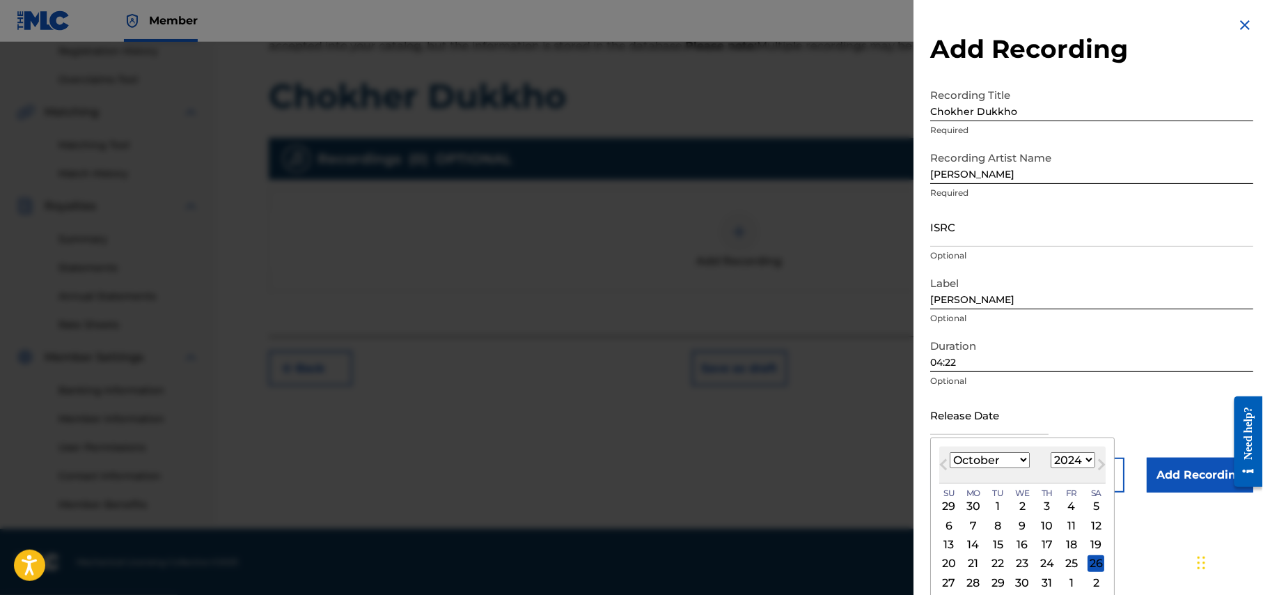
scroll to position [25, 0]
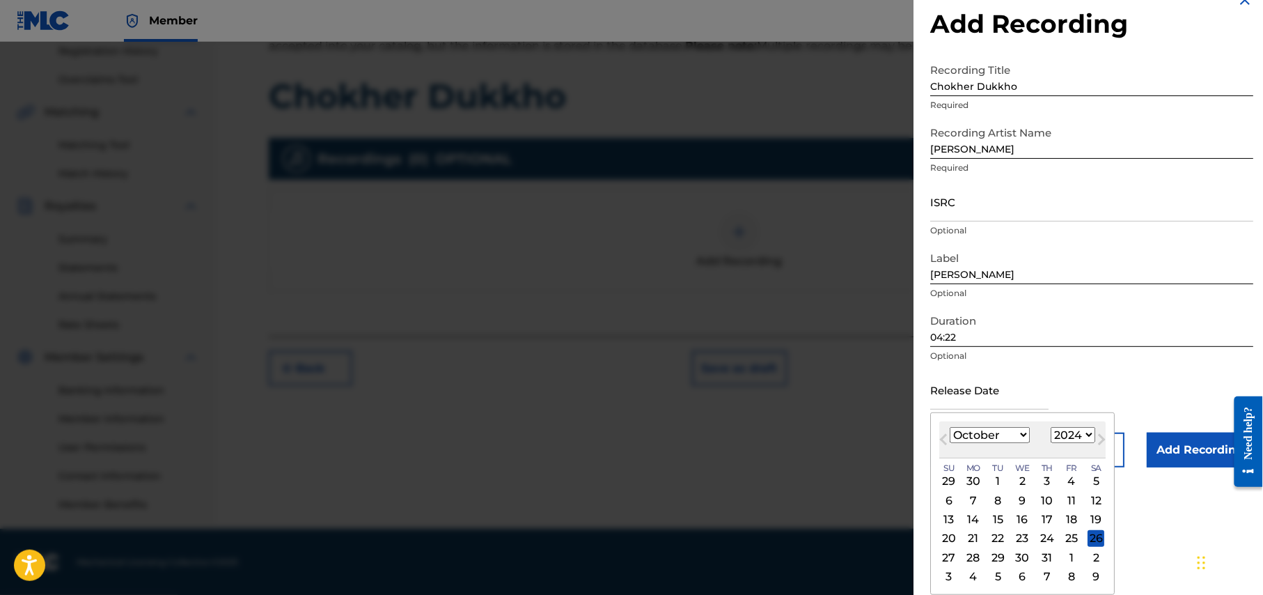
click at [1023, 435] on select "January February March April May June July August September October November De…" at bounding box center [990, 435] width 80 height 16
select select "10"
click at [951, 427] on select "January February March April May June July August September October November De…" at bounding box center [990, 435] width 80 height 16
click at [951, 556] on div "24" at bounding box center [949, 557] width 17 height 17
type input "November 24 2024"
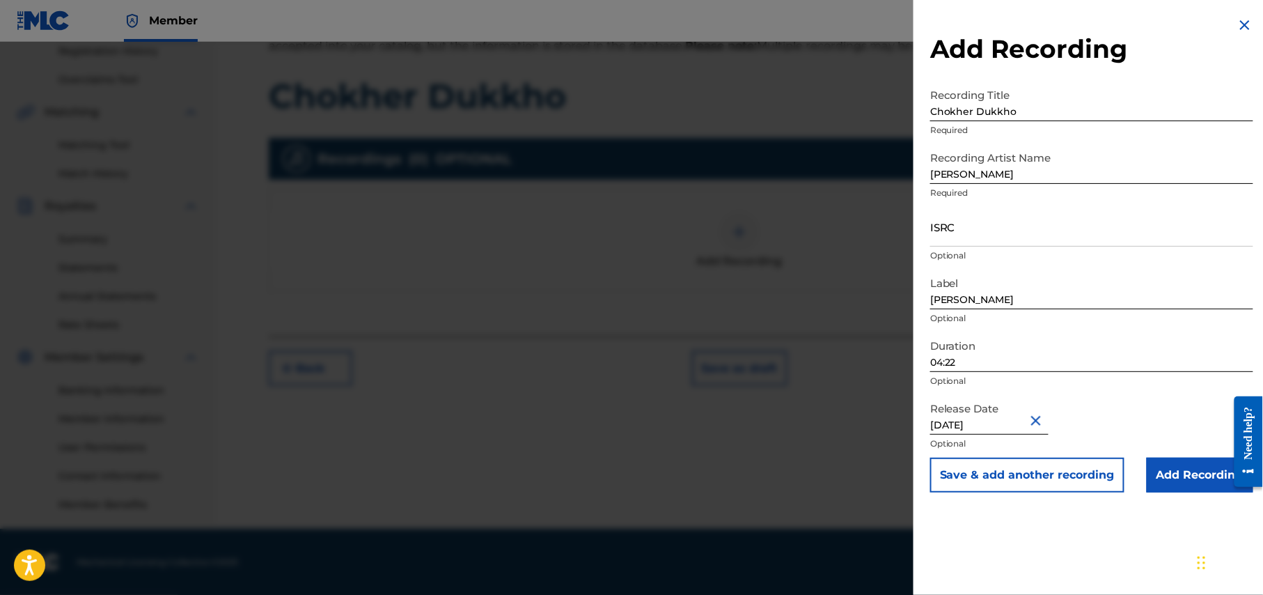
scroll to position [0, 0]
click at [1189, 472] on input "Add Recording" at bounding box center [1200, 475] width 107 height 35
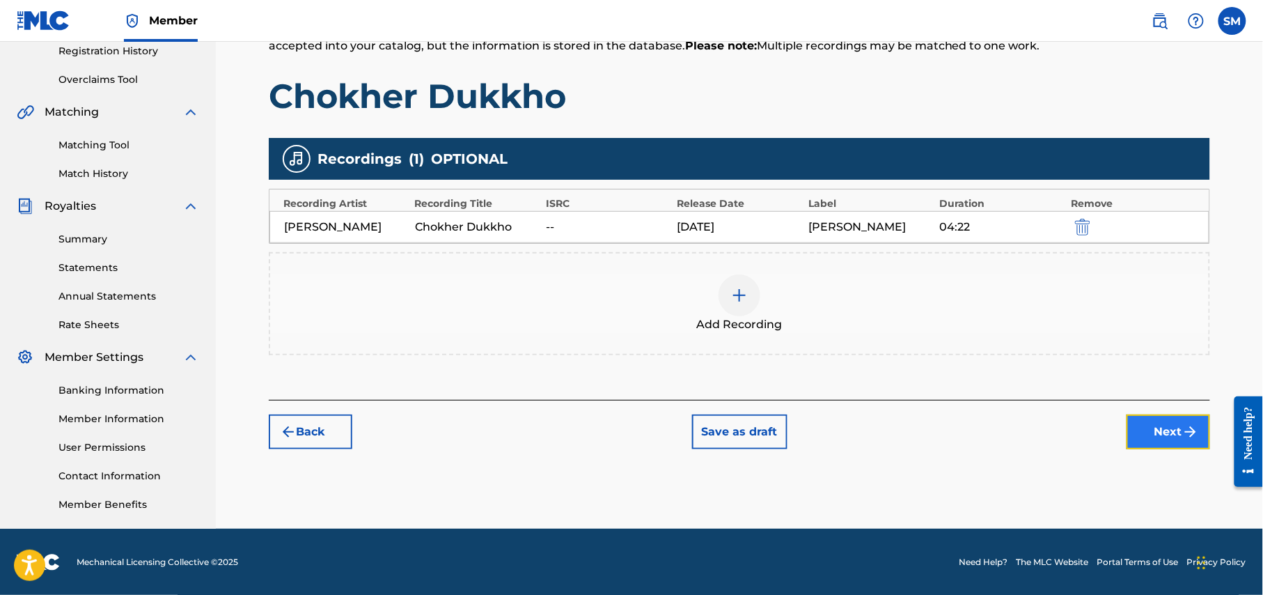
click at [1171, 428] on button "Next" at bounding box center [1169, 431] width 84 height 35
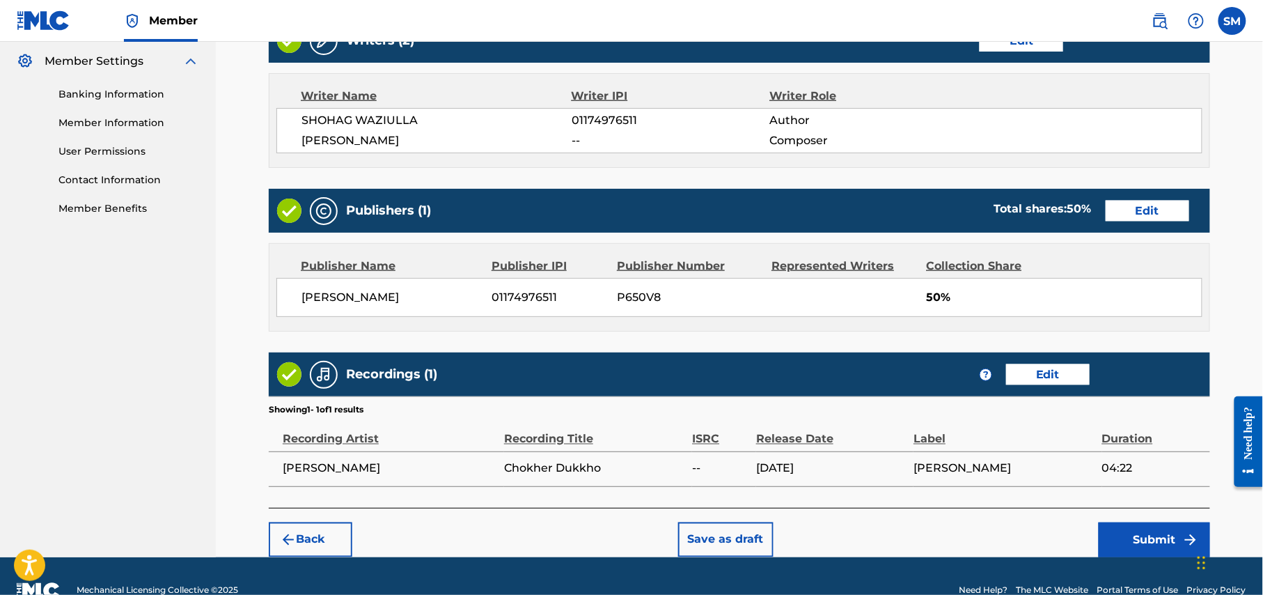
scroll to position [595, 0]
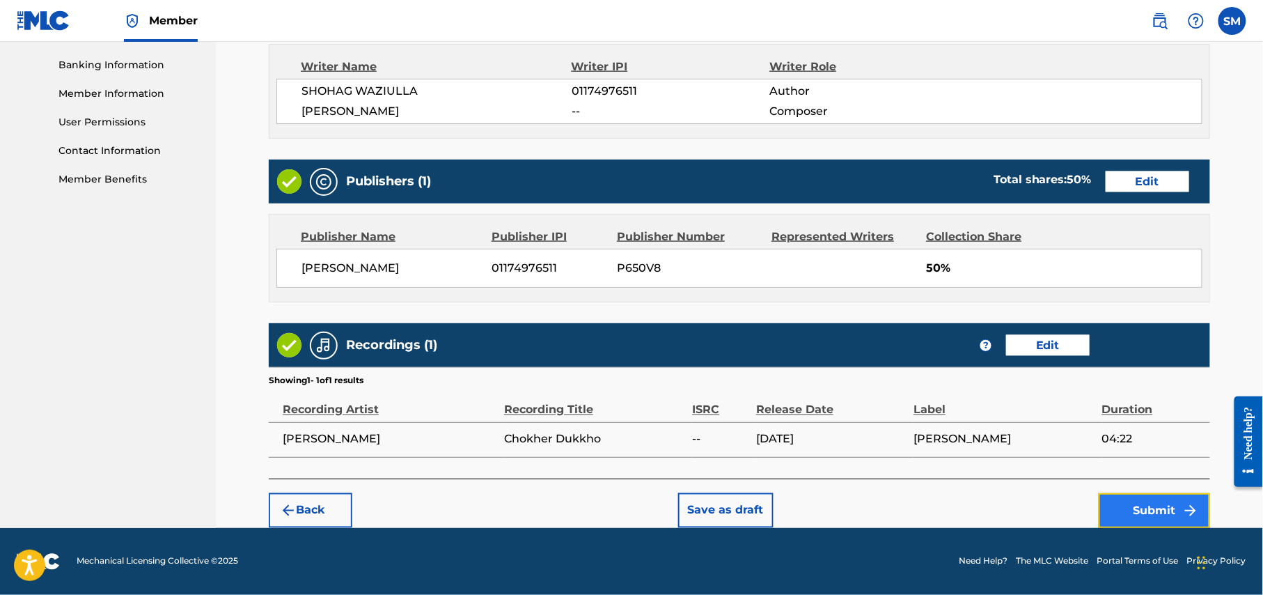
click at [1145, 510] on button "Submit" at bounding box center [1154, 510] width 111 height 35
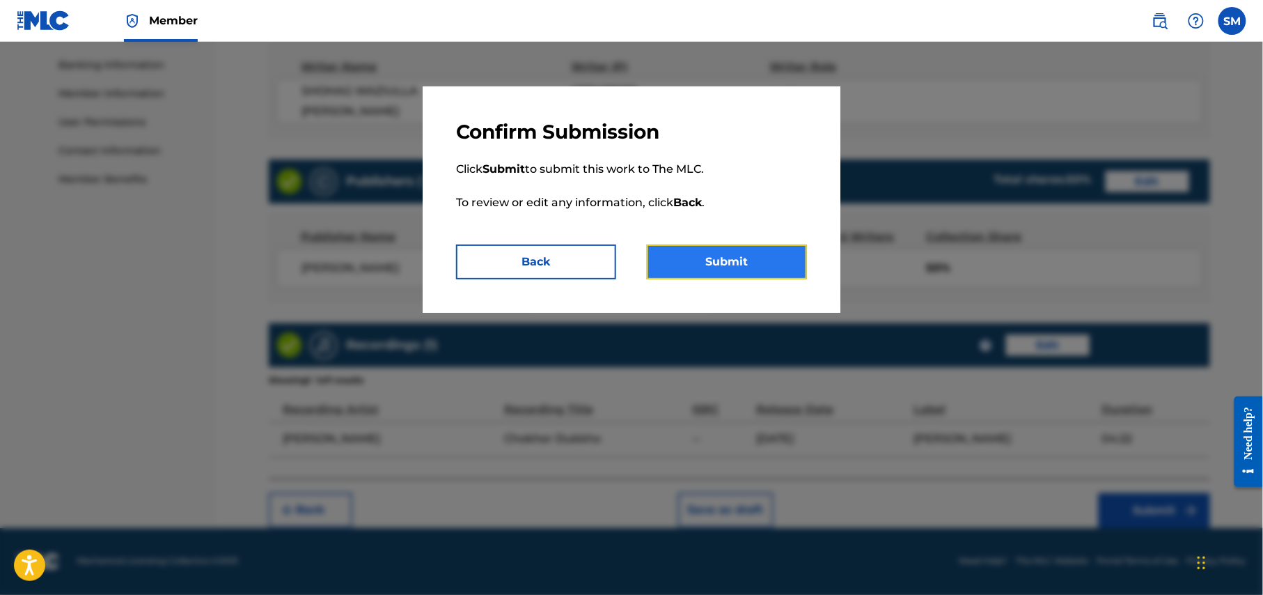
click at [734, 260] on button "Submit" at bounding box center [727, 261] width 160 height 35
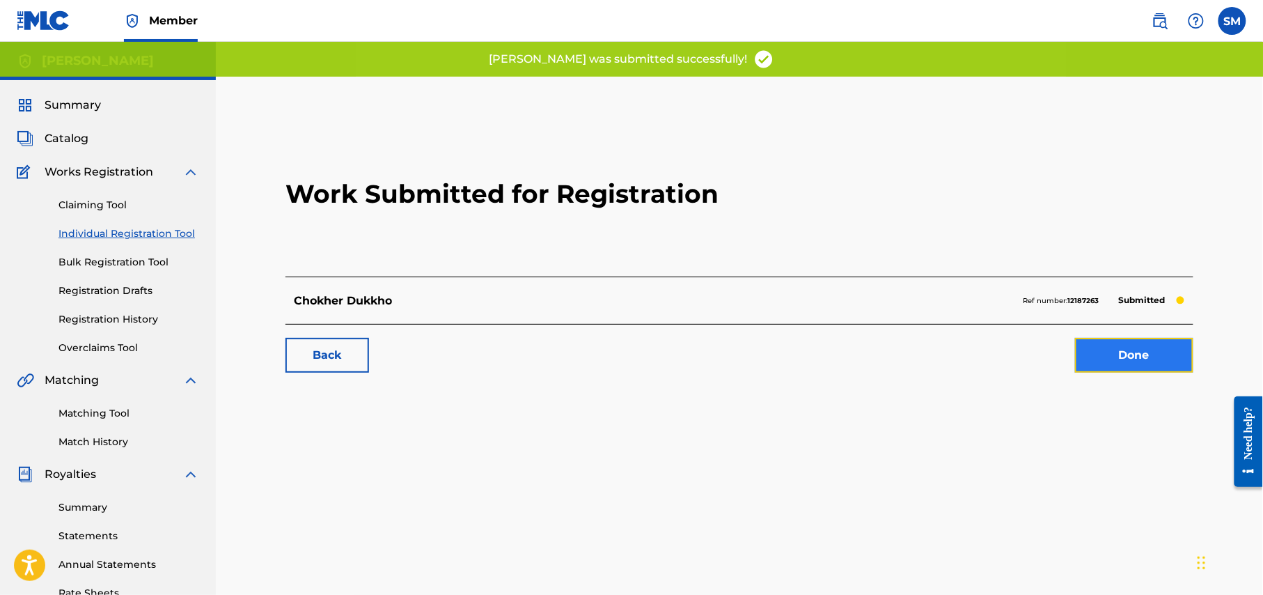
click at [1126, 357] on link "Done" at bounding box center [1134, 355] width 118 height 35
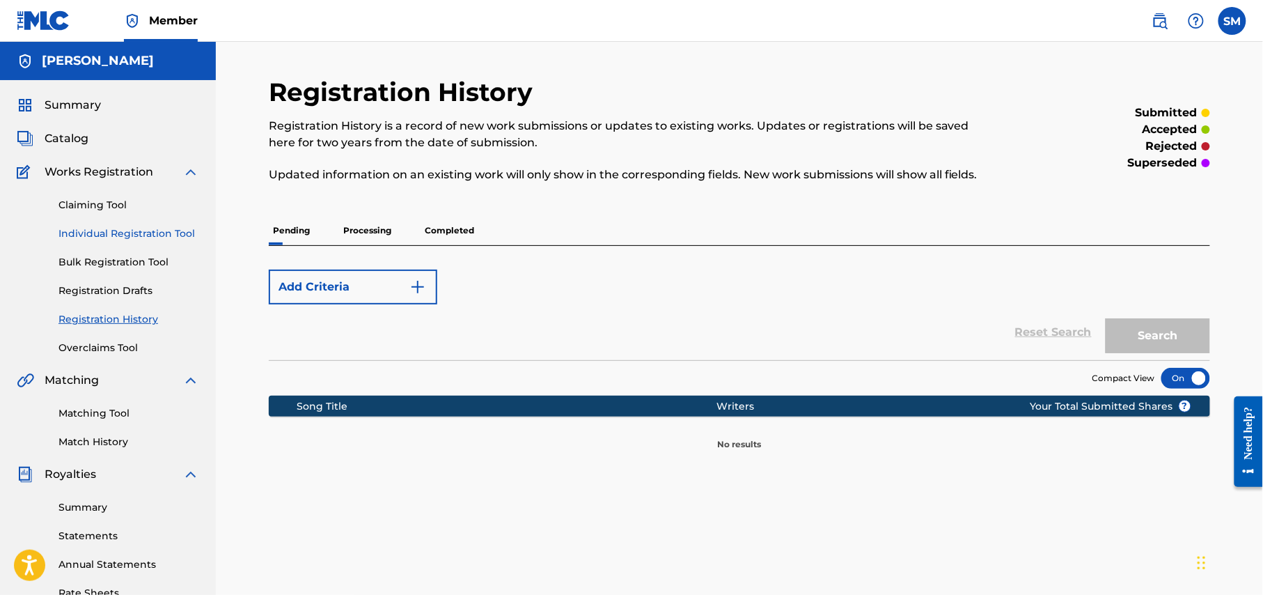
click at [134, 234] on link "Individual Registration Tool" at bounding box center [128, 233] width 141 height 15
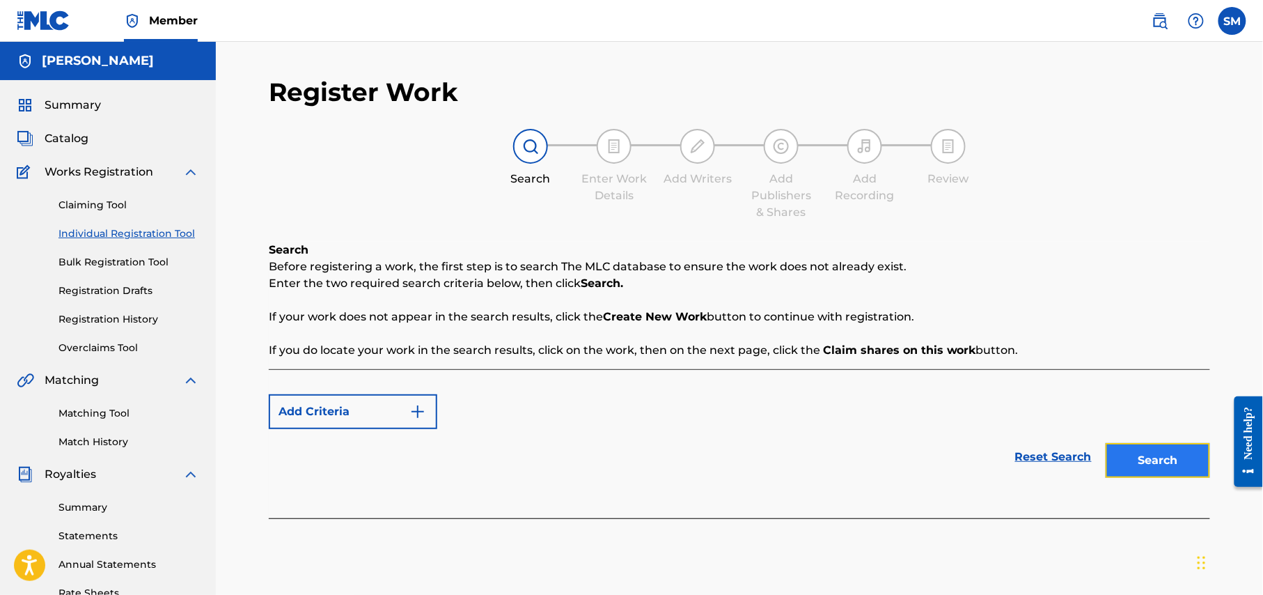
click at [1170, 464] on button "Search" at bounding box center [1158, 460] width 104 height 35
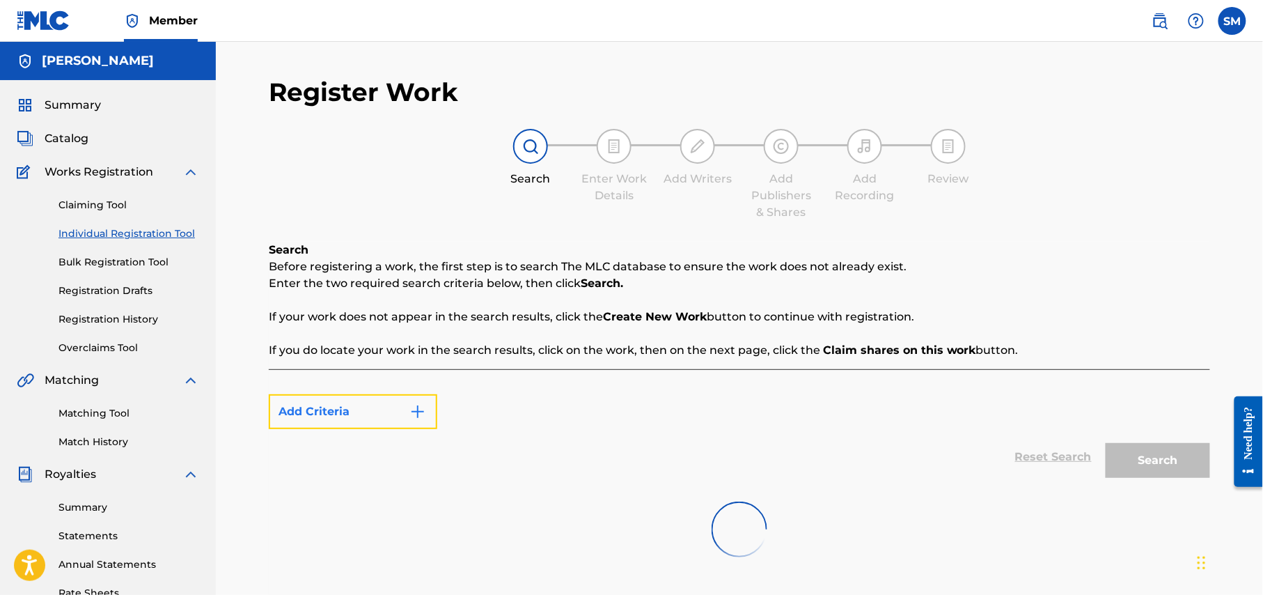
click at [399, 410] on button "Add Criteria" at bounding box center [353, 411] width 169 height 35
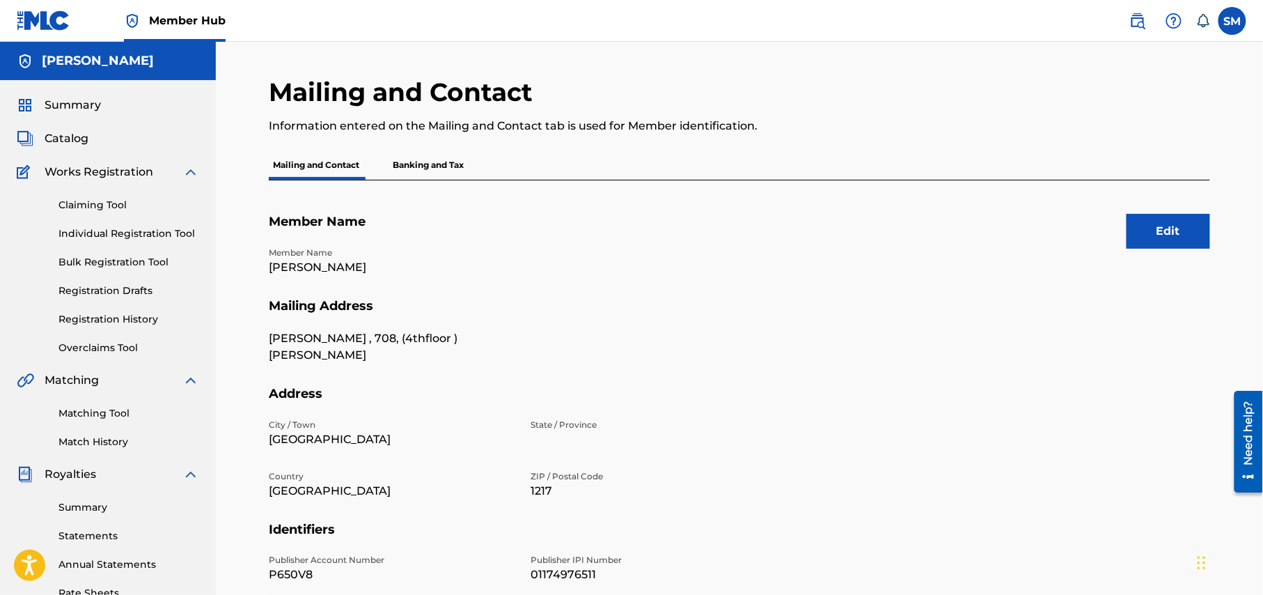
click at [441, 164] on p "Banking and Tax" at bounding box center [428, 164] width 79 height 29
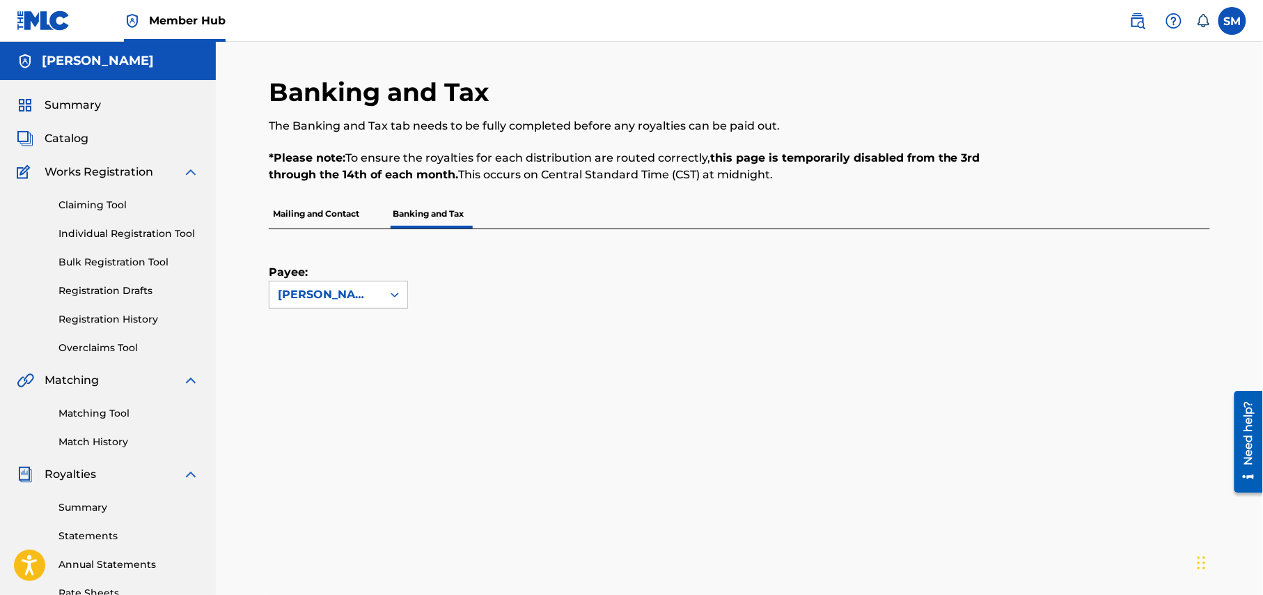
click at [308, 217] on p "Mailing and Contact" at bounding box center [316, 213] width 95 height 29
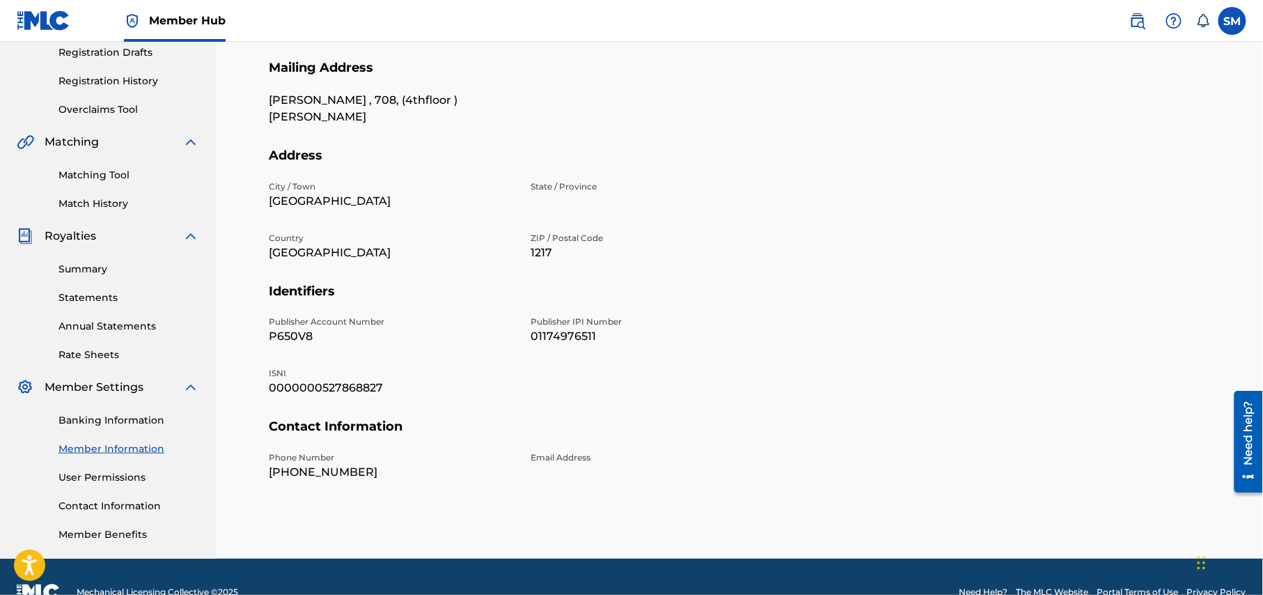
scroll to position [268, 0]
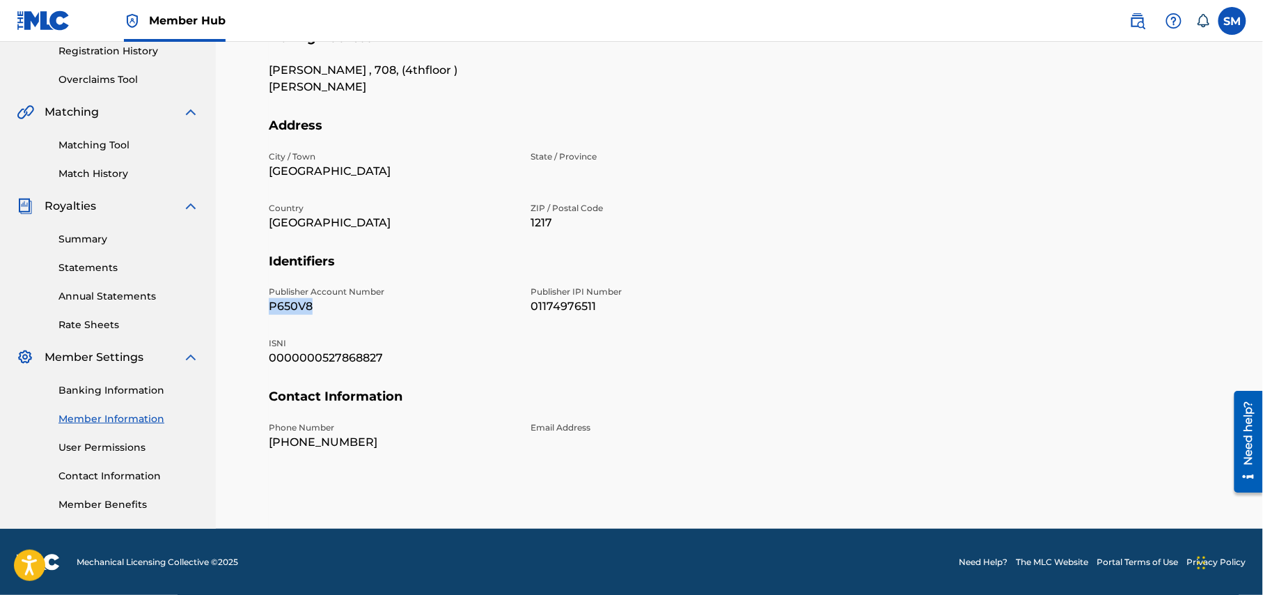
drag, startPoint x: 318, startPoint y: 304, endPoint x: 266, endPoint y: 305, distance: 52.2
click at [266, 305] on div "Mailing and Contact Information entered on the Mailing and Contact tab is used …" at bounding box center [739, 168] width 975 height 720
copy p "P650V8"
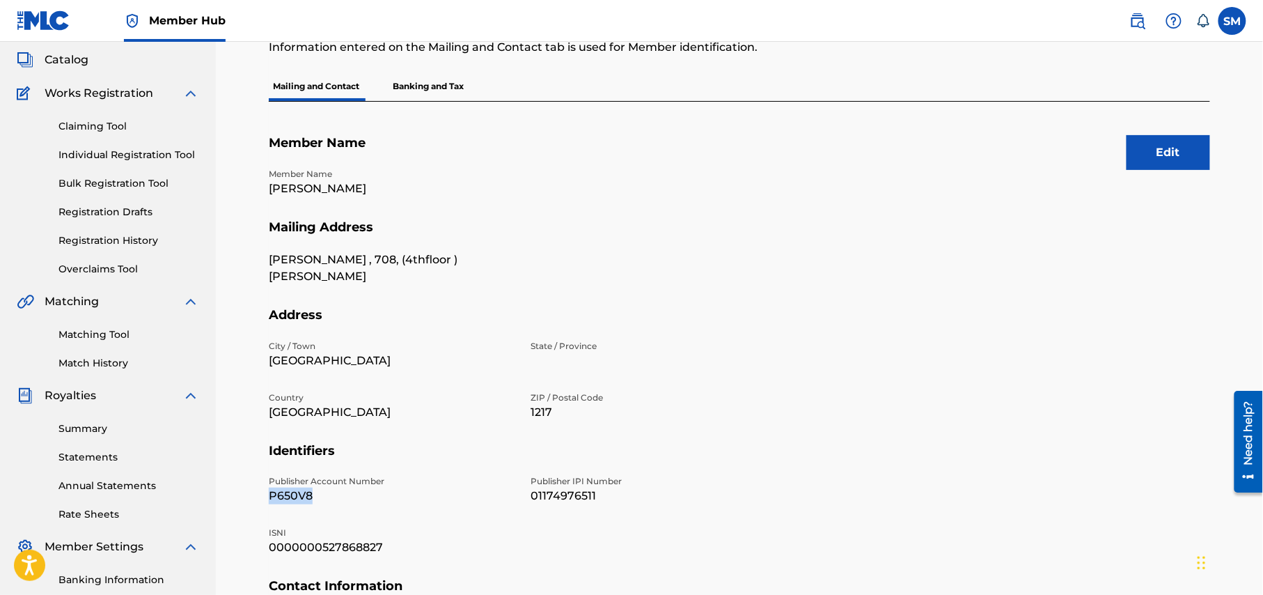
scroll to position [0, 0]
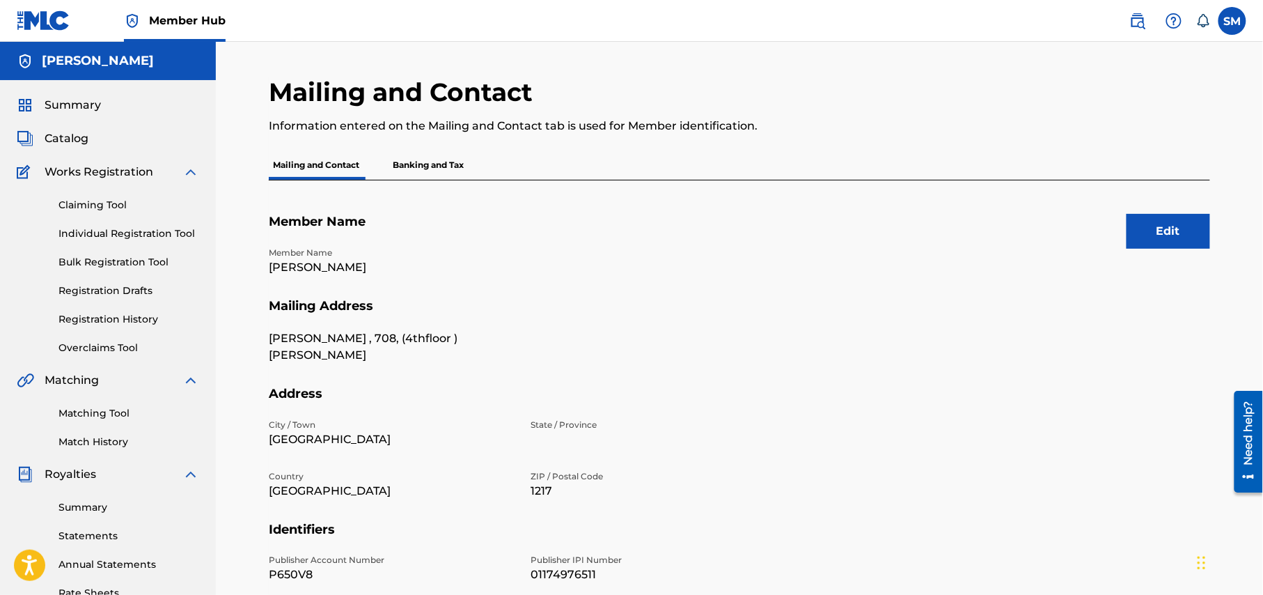
click at [85, 95] on div "Summary Catalog Works Registration Claiming Tool Individual Registration Tool B…" at bounding box center [108, 438] width 216 height 717
click at [92, 109] on span "Summary" at bounding box center [73, 105] width 56 height 17
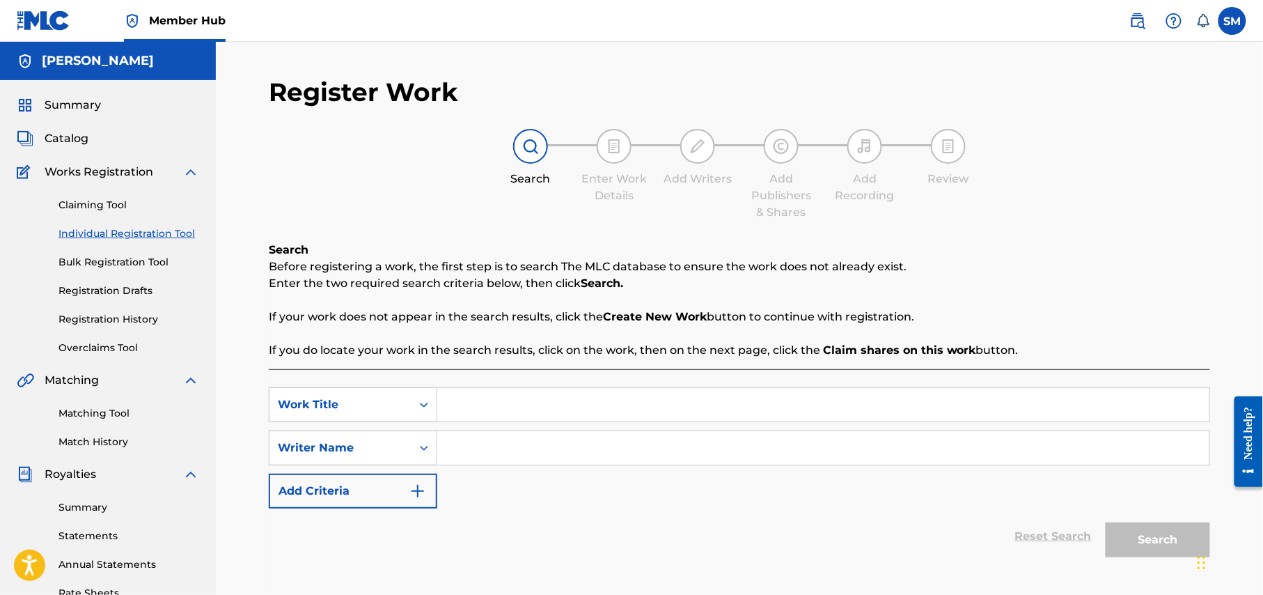
click at [553, 402] on input "Search Form" at bounding box center [823, 404] width 772 height 33
click at [867, 513] on div "Reset Search Search" at bounding box center [740, 536] width 942 height 56
click at [528, 394] on input "Search Form" at bounding box center [823, 404] width 772 height 33
click at [532, 400] on input "Search Form" at bounding box center [823, 404] width 772 height 33
paste input "R3 Tune"
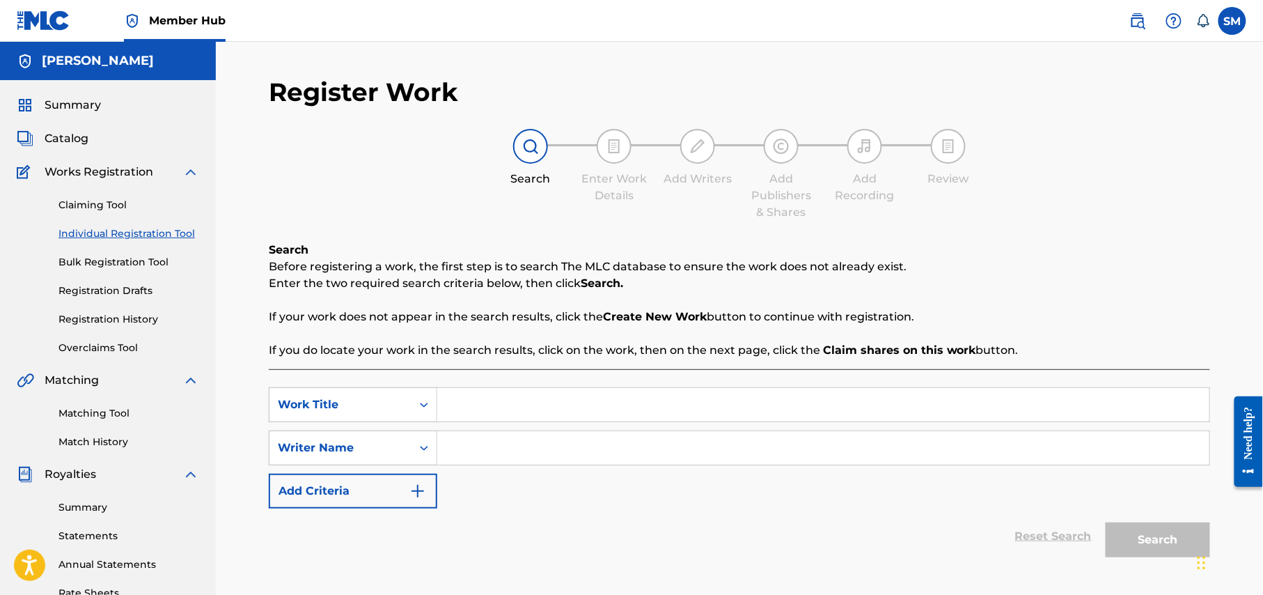
type input "R3 Tune"
drag, startPoint x: 513, startPoint y: 408, endPoint x: 377, endPoint y: 393, distance: 136.7
click at [380, 394] on div "SearchWithCriteriaefdfe99d-3d13-4d75-8502-f32139452a26 Work Title R3 Tune" at bounding box center [740, 404] width 942 height 35
click at [405, 405] on div "Work Title" at bounding box center [341, 404] width 142 height 26
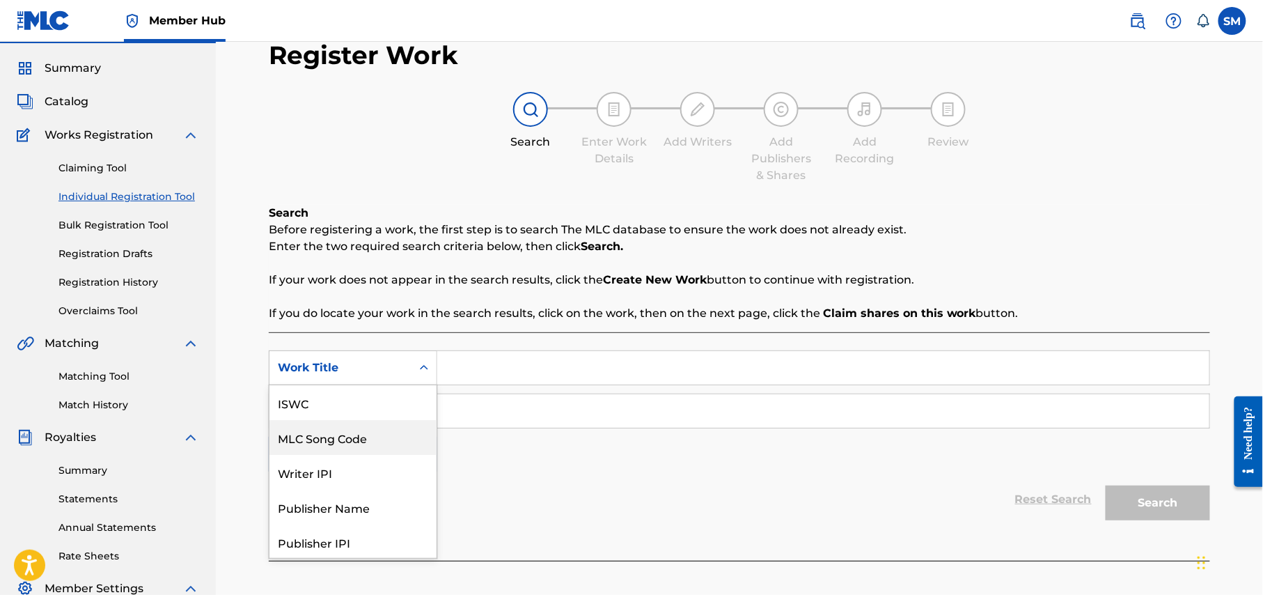
scroll to position [35, 0]
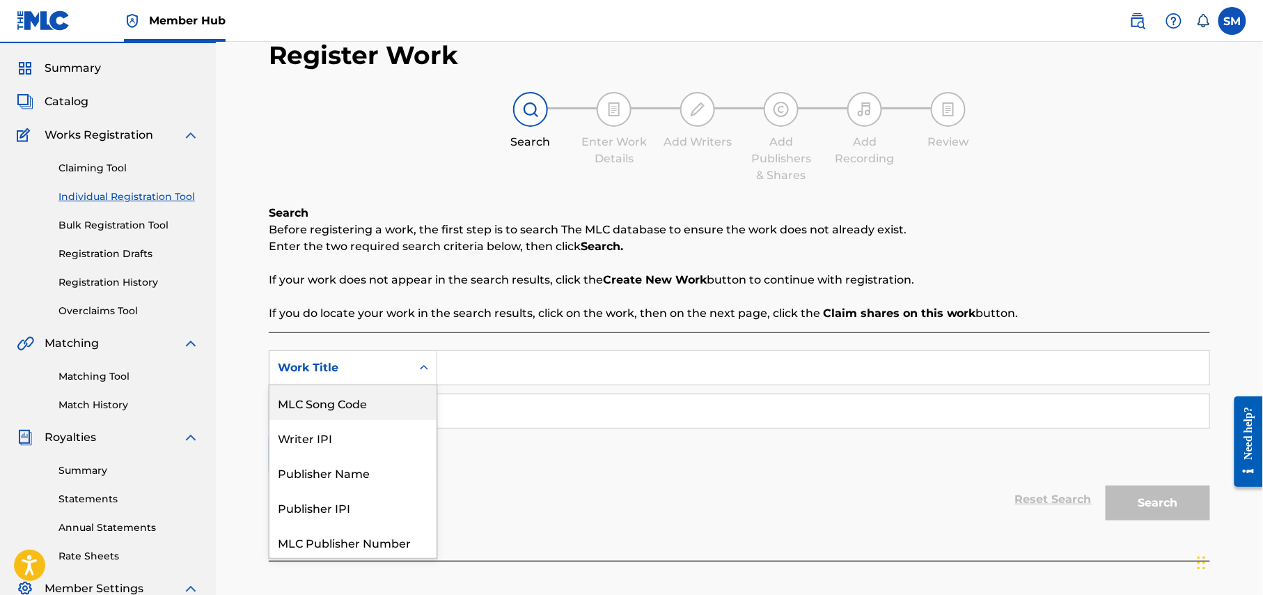
click at [517, 462] on div "SearchWithCriteriaefdfe99d-3d13-4d75-8502-f32139452a26 7 results available. Use…" at bounding box center [740, 410] width 942 height 121
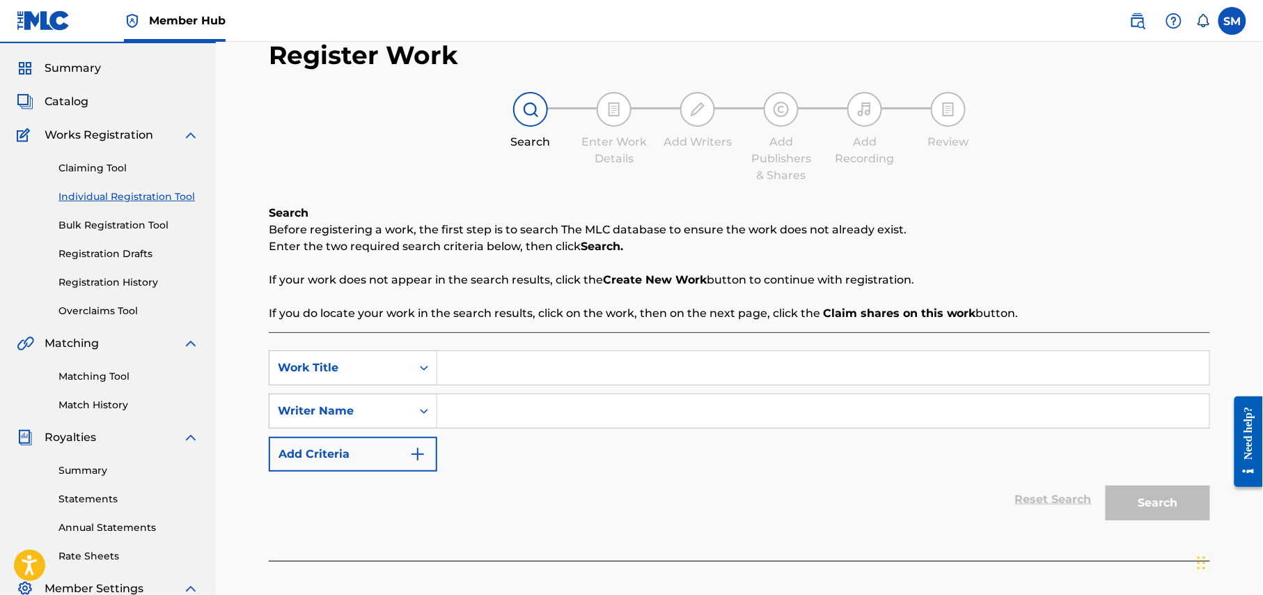
click at [469, 362] on input "Search Form" at bounding box center [823, 367] width 772 height 33
paste input "[PERSON_NAME] [PERSON_NAME] [PERSON_NAME]"
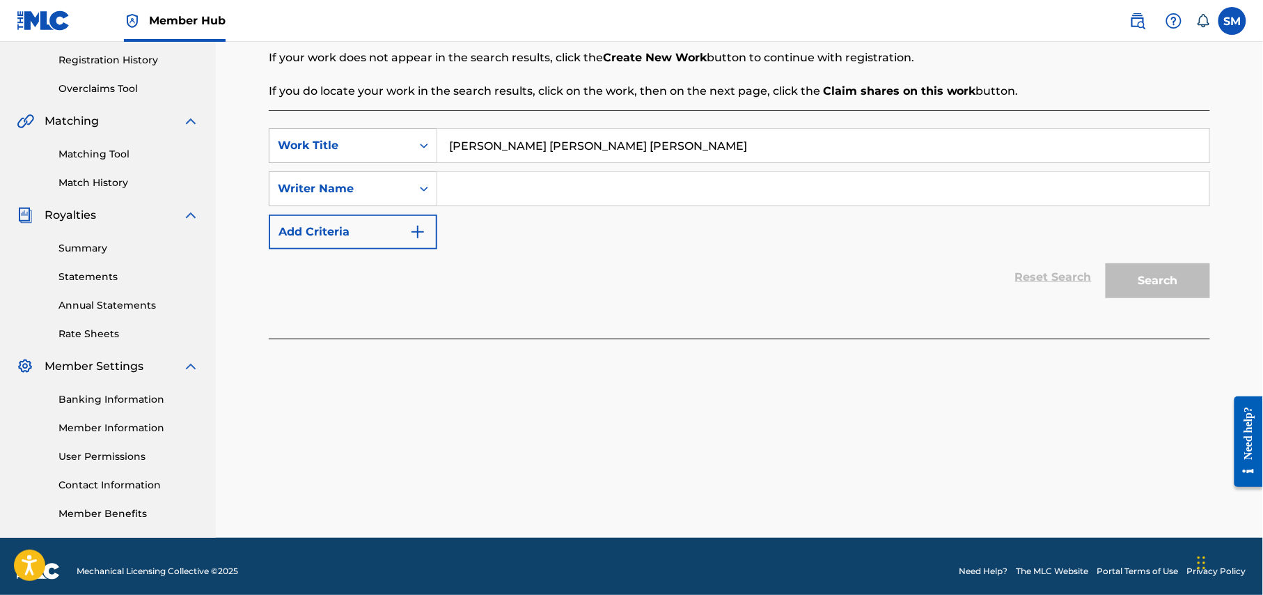
scroll to position [268, 0]
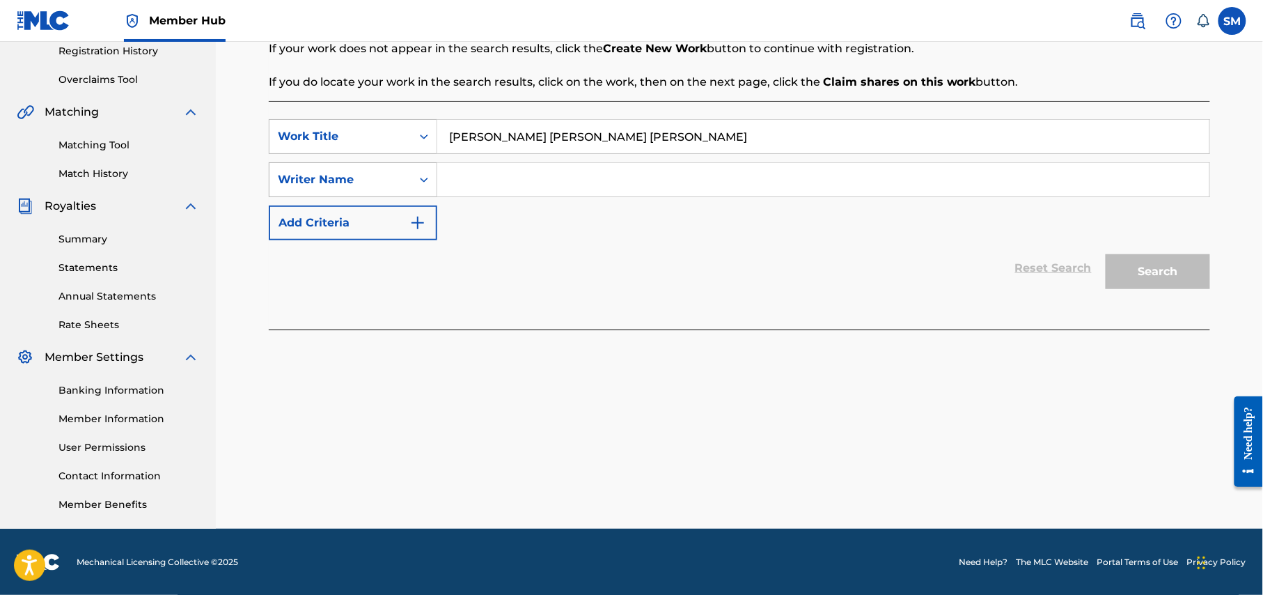
type input "[PERSON_NAME] [PERSON_NAME] [PERSON_NAME]"
click at [418, 180] on icon "Search Form" at bounding box center [424, 180] width 14 height 14
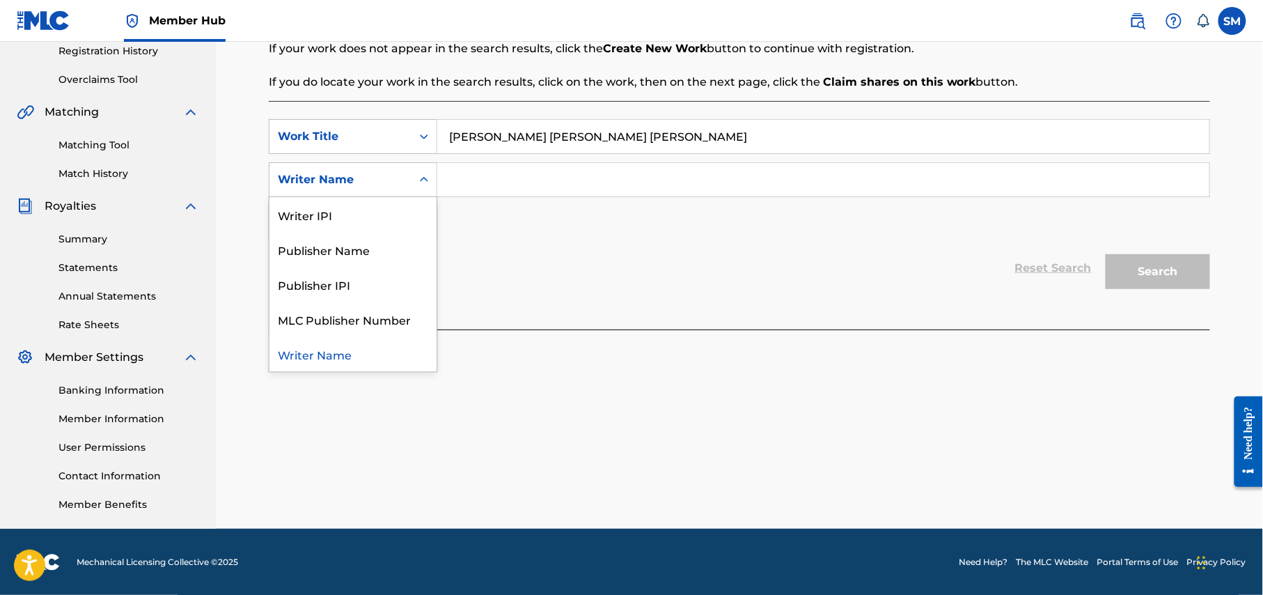
click at [418, 180] on icon "Search Form" at bounding box center [424, 180] width 14 height 14
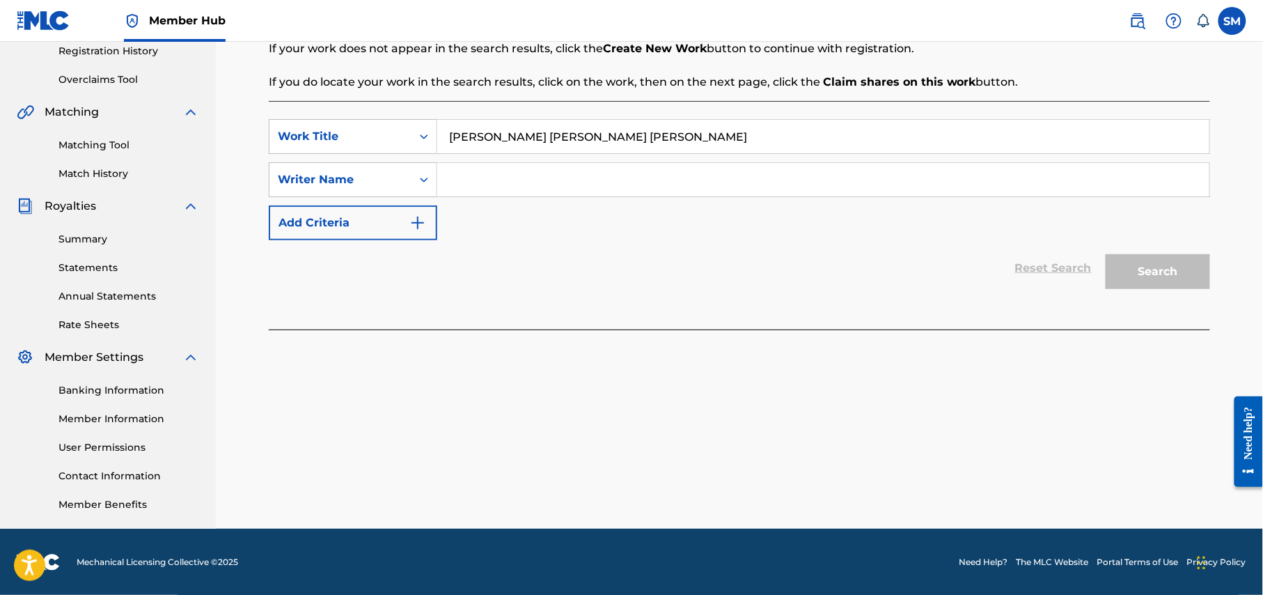
click at [492, 180] on input "Search Form" at bounding box center [823, 179] width 772 height 33
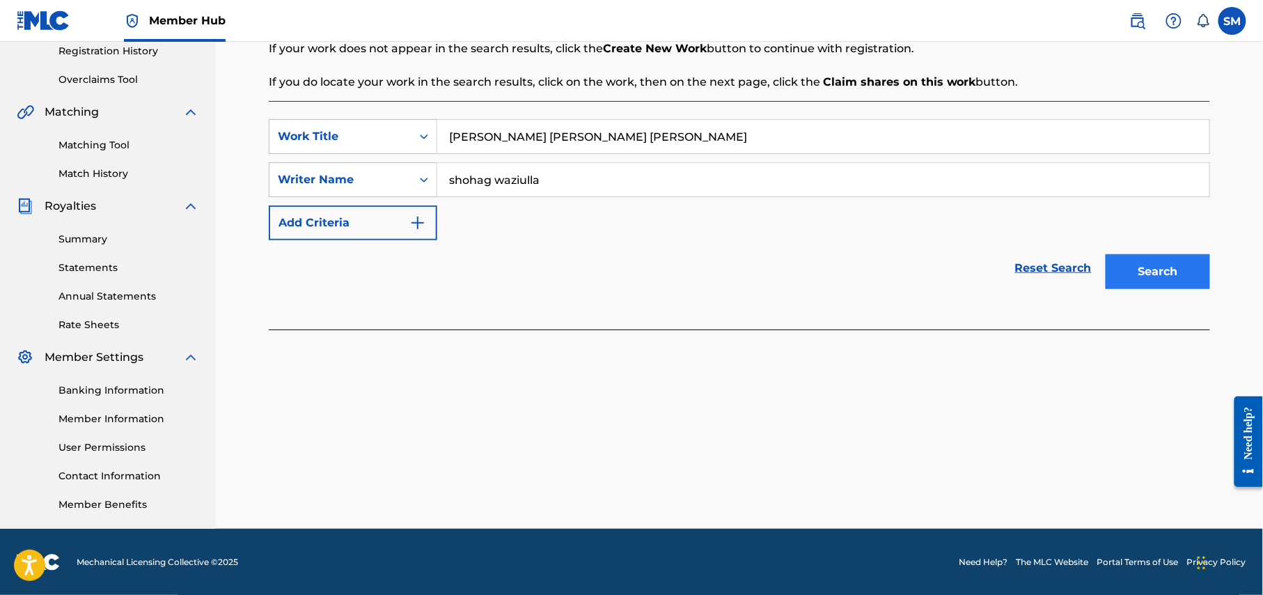
type input "shohag waziulla"
click at [1176, 266] on button "Search" at bounding box center [1158, 271] width 104 height 35
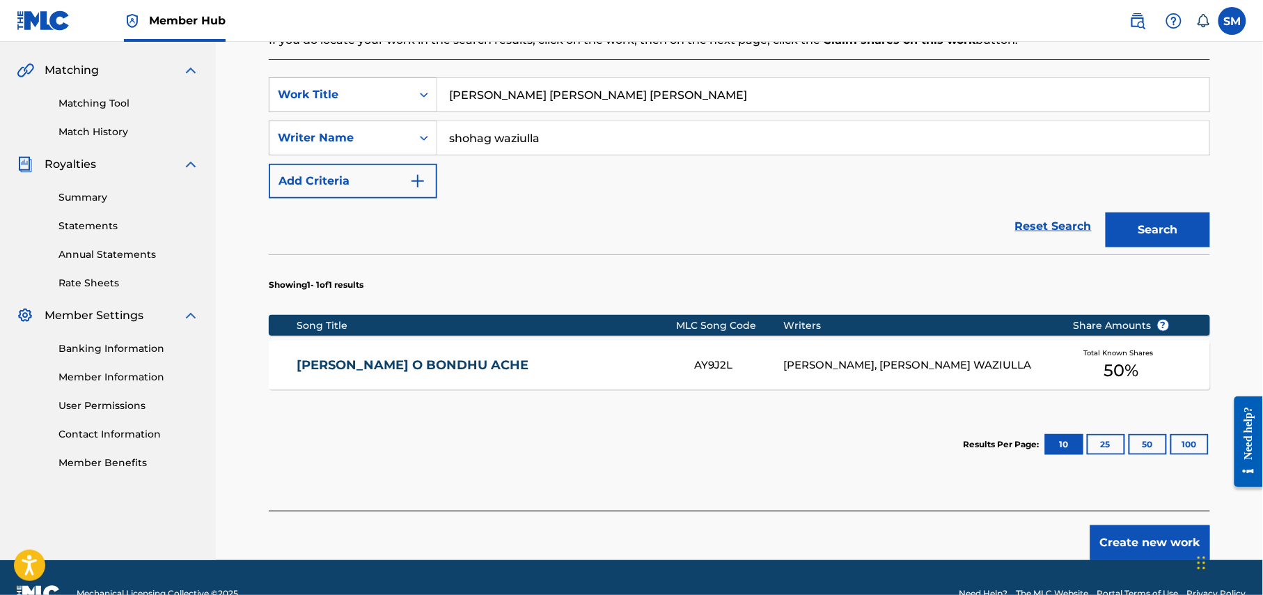
scroll to position [343, 0]
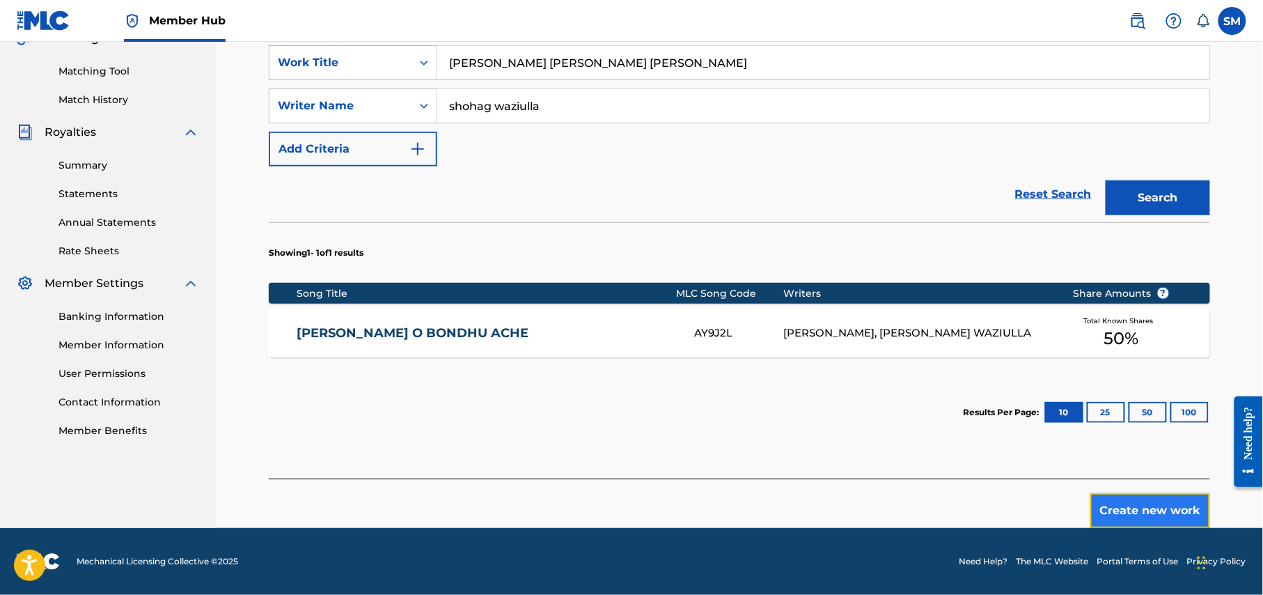
click at [1167, 511] on button "Create new work" at bounding box center [1151, 510] width 120 height 35
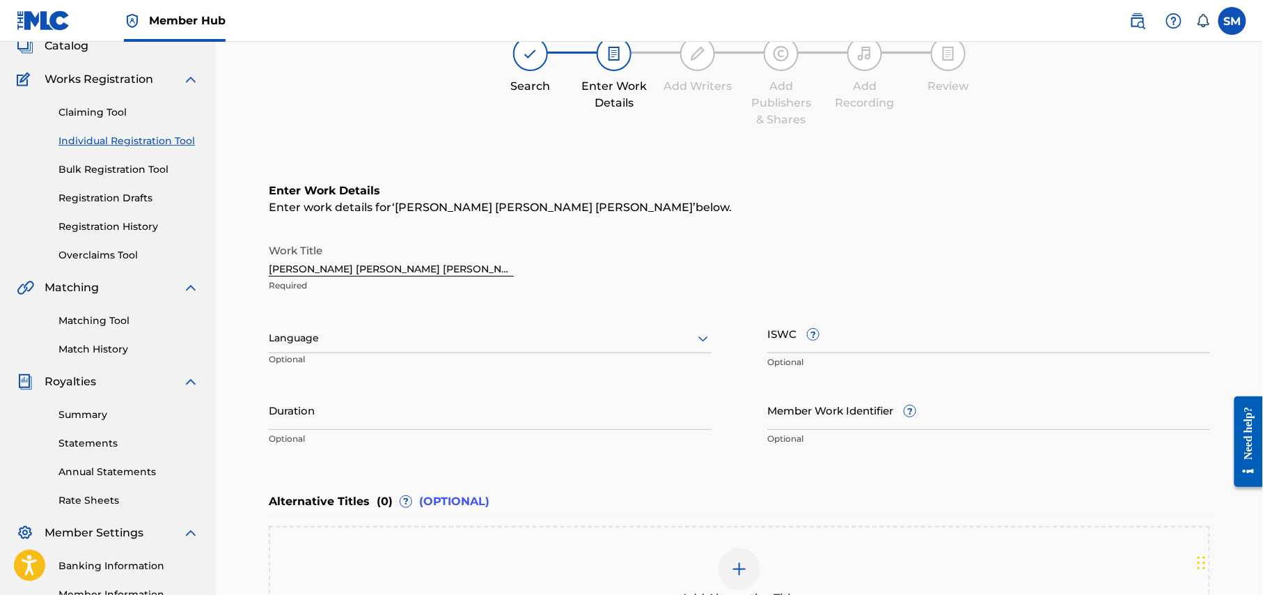
scroll to position [91, 0]
click at [703, 337] on icon at bounding box center [703, 340] width 17 height 17
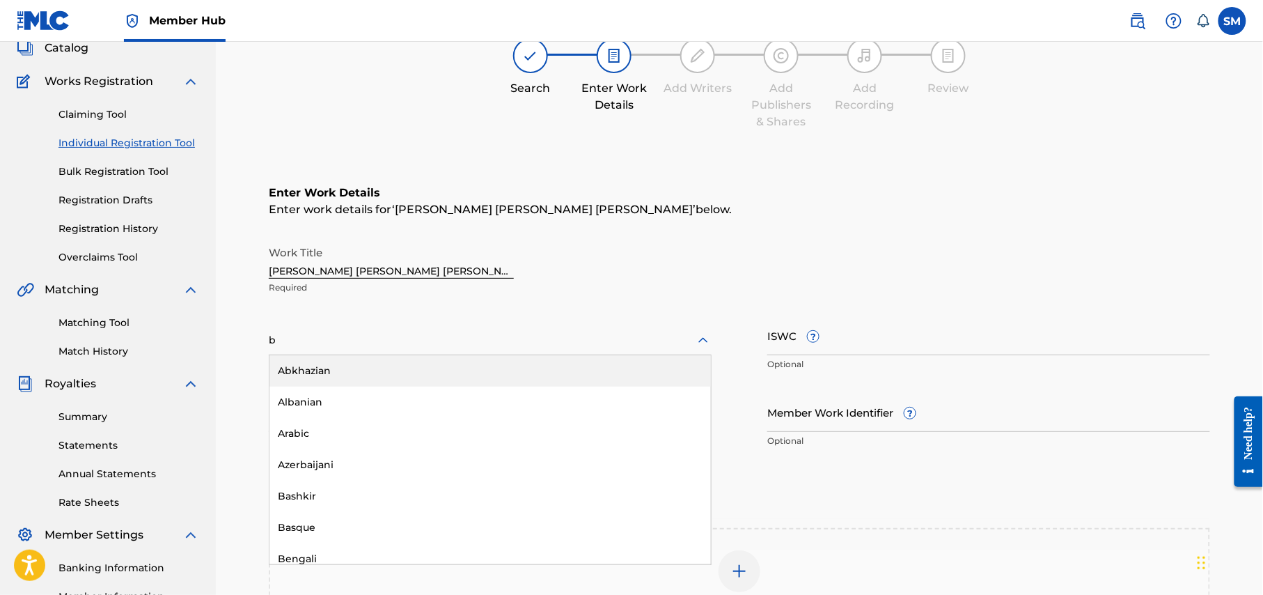
type input "be"
click at [377, 374] on div "Bengali" at bounding box center [491, 370] width 442 height 31
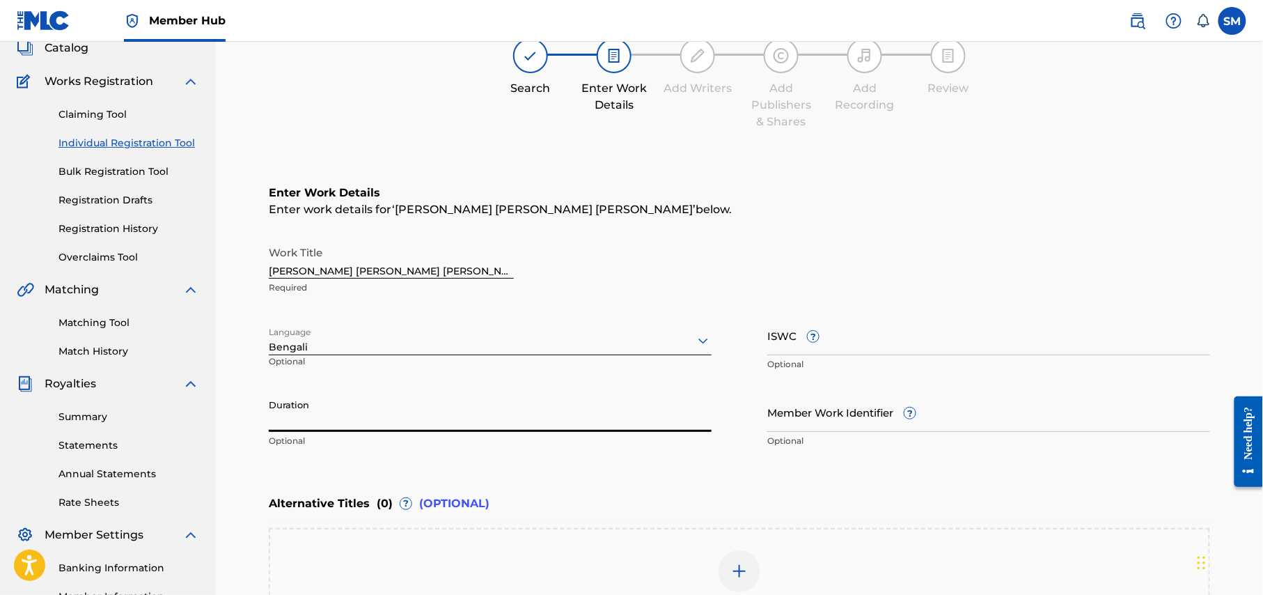
click at [372, 416] on input "Duration" at bounding box center [490, 412] width 443 height 40
type input "04:45"
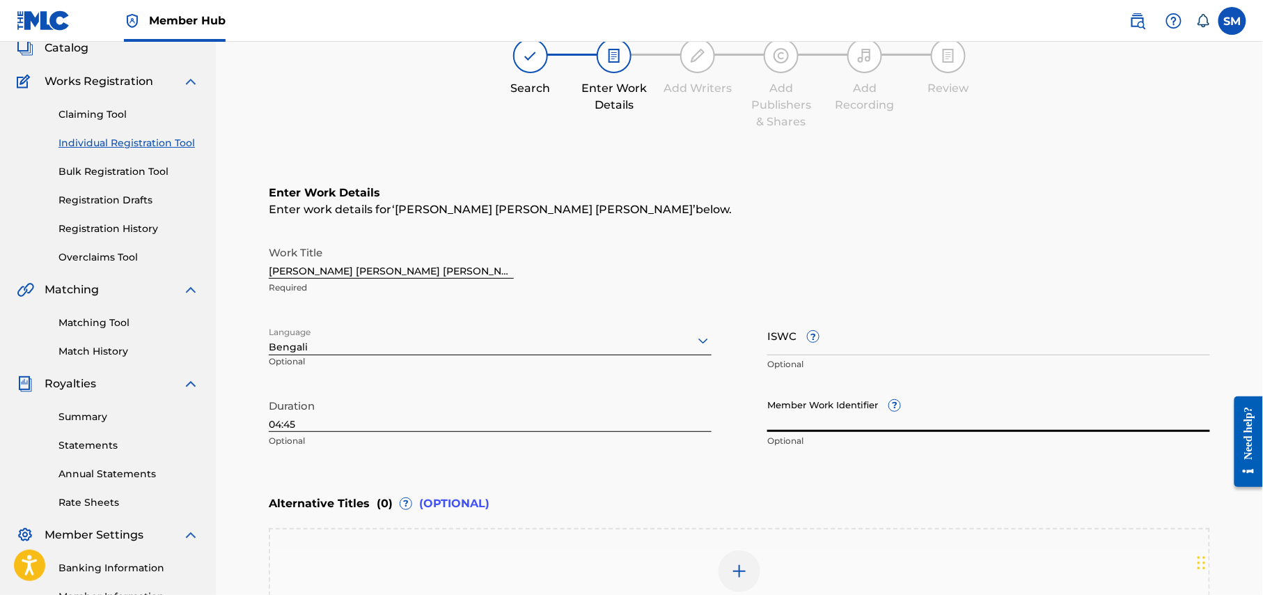
click at [967, 413] on input "Member Work Identifier ?" at bounding box center [988, 412] width 443 height 40
drag, startPoint x: 841, startPoint y: 407, endPoint x: 834, endPoint y: 424, distance: 18.1
click at [839, 414] on input "Member Work Identifier ?" at bounding box center [988, 412] width 443 height 40
click at [834, 414] on input "Member Work Identifier ?" at bounding box center [988, 412] width 443 height 40
paste input "P650V8"
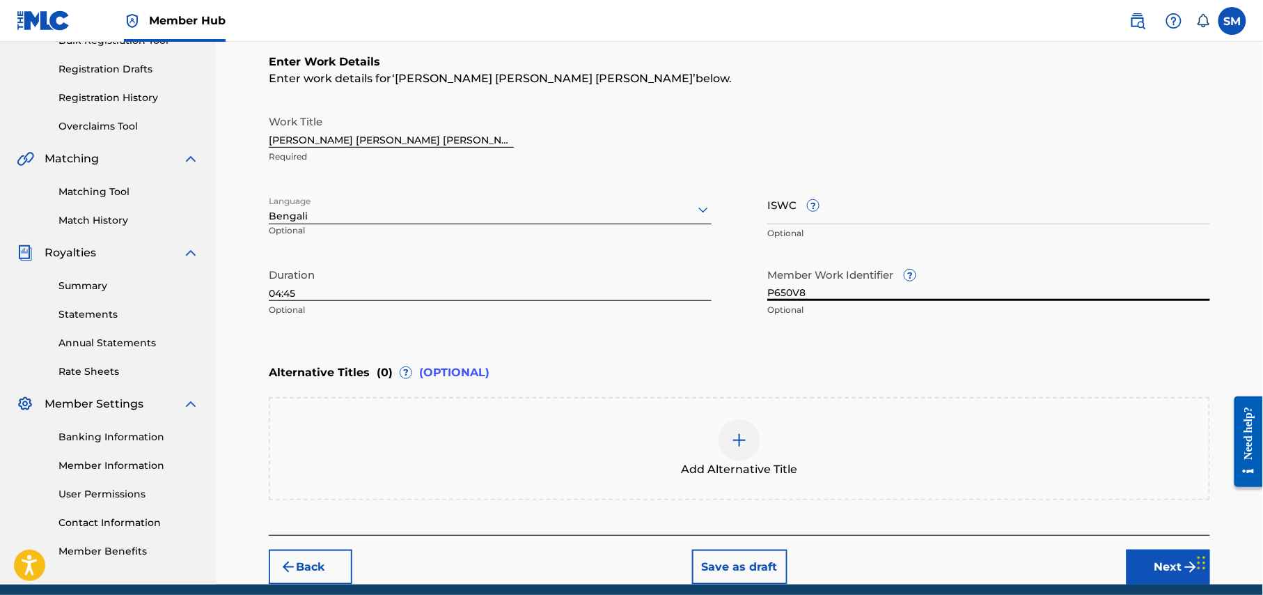
scroll to position [276, 0]
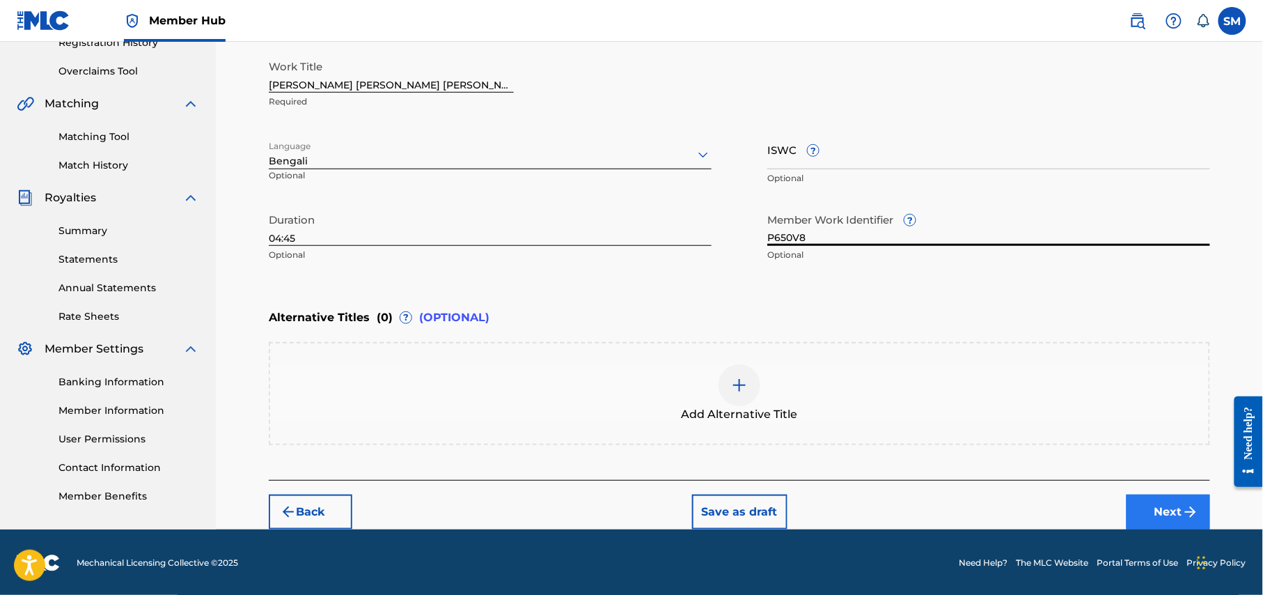
type input "P650V8"
click at [1177, 503] on button "Next" at bounding box center [1169, 511] width 84 height 35
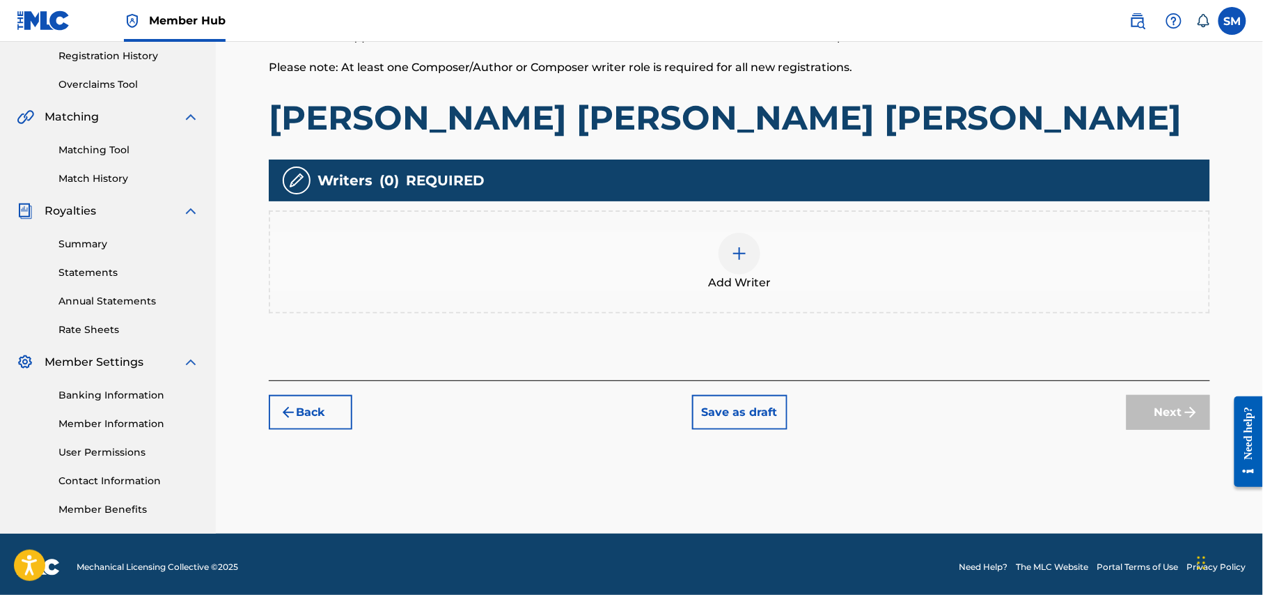
scroll to position [268, 0]
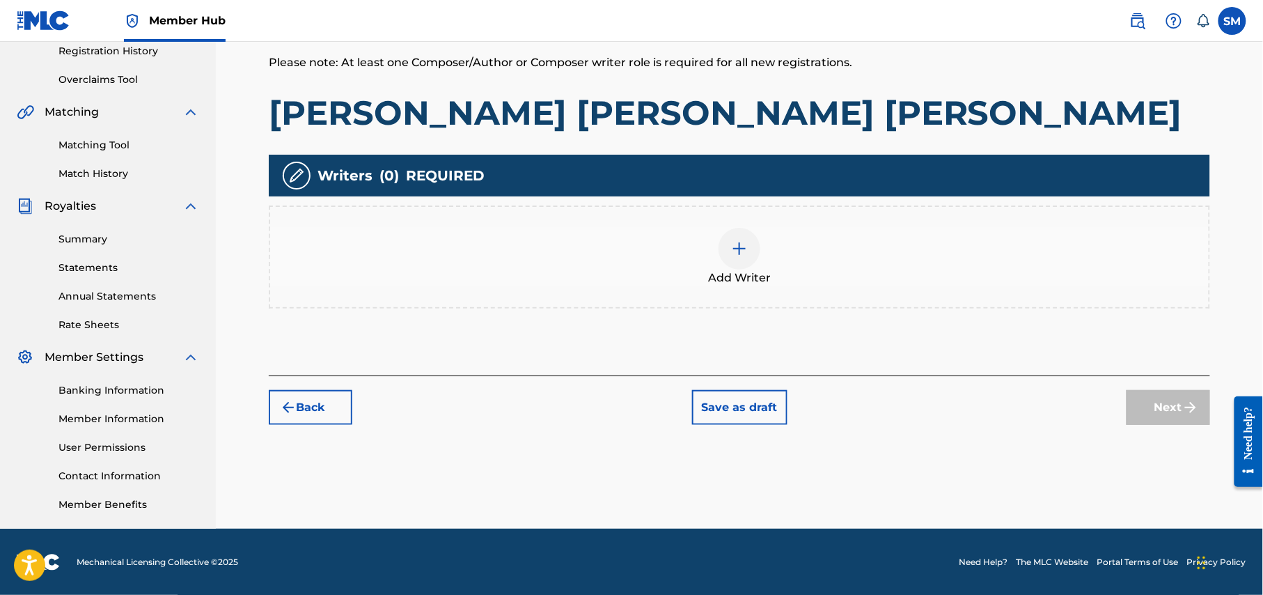
click at [754, 247] on div at bounding box center [740, 249] width 42 height 42
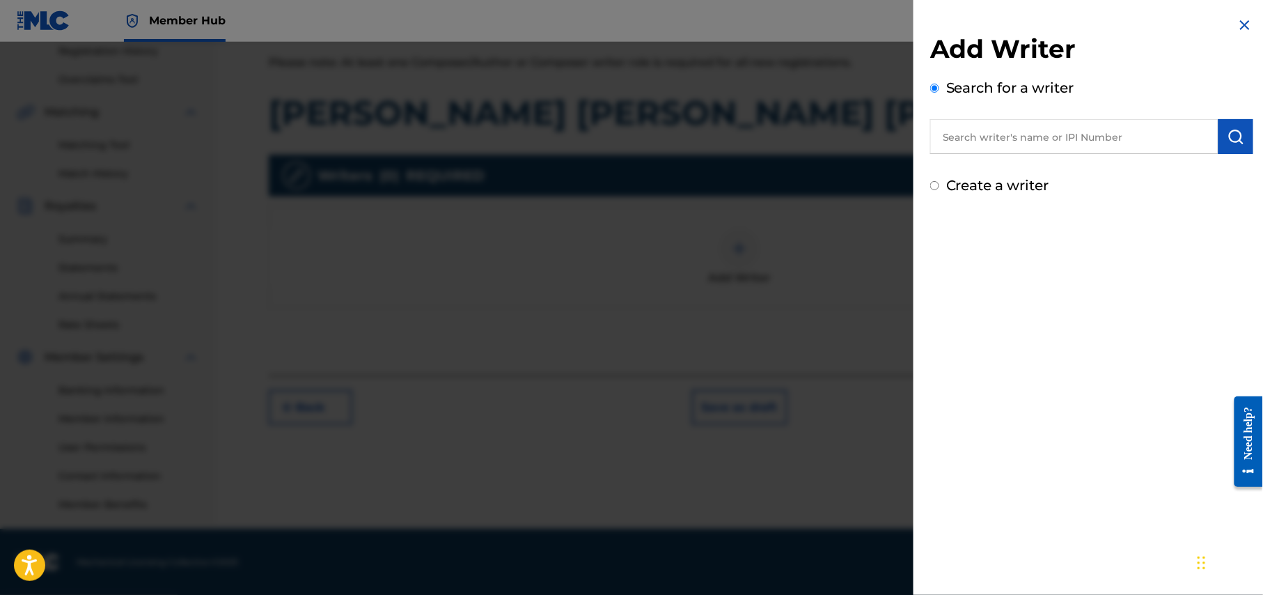
click at [1006, 135] on input "text" at bounding box center [1074, 136] width 288 height 35
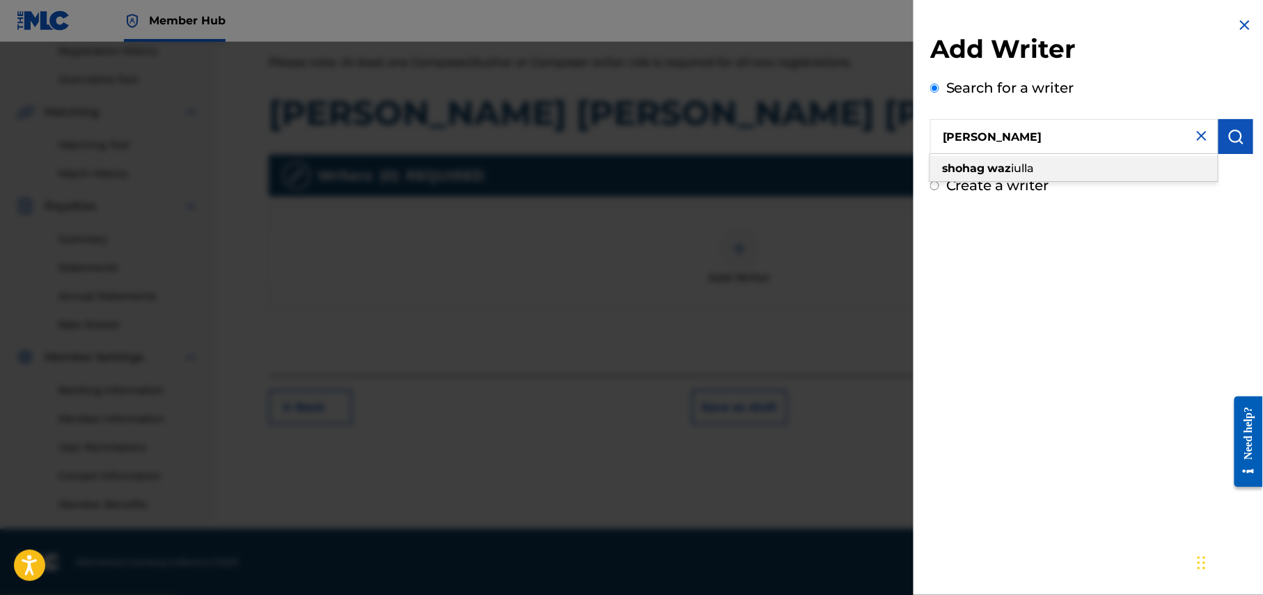
click at [1035, 170] on span "iulla" at bounding box center [1023, 168] width 23 height 13
type input "shohag waziulla"
click at [1238, 141] on img "submit" at bounding box center [1236, 136] width 17 height 17
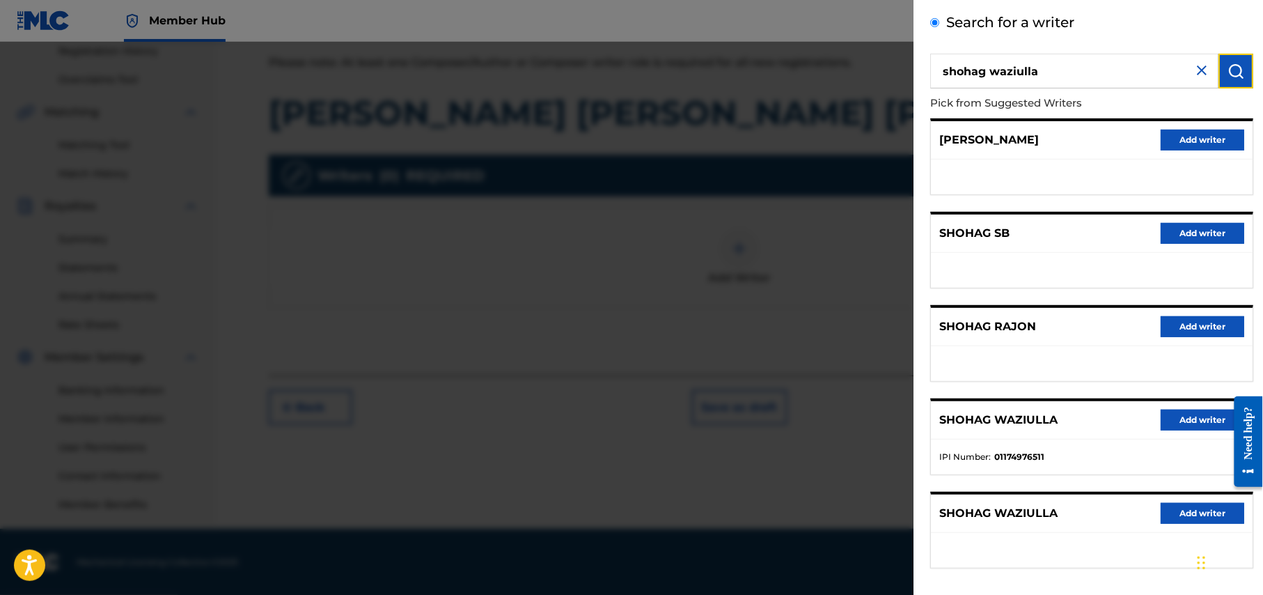
scroll to position [129, 0]
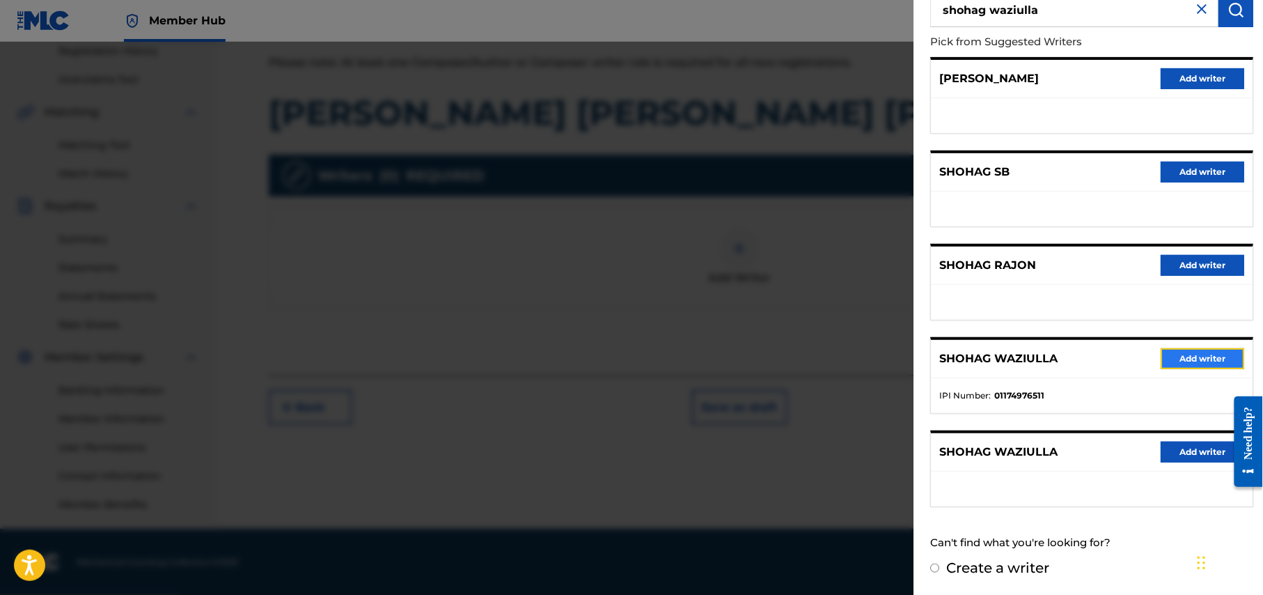
click at [1207, 352] on button "Add writer" at bounding box center [1203, 358] width 84 height 21
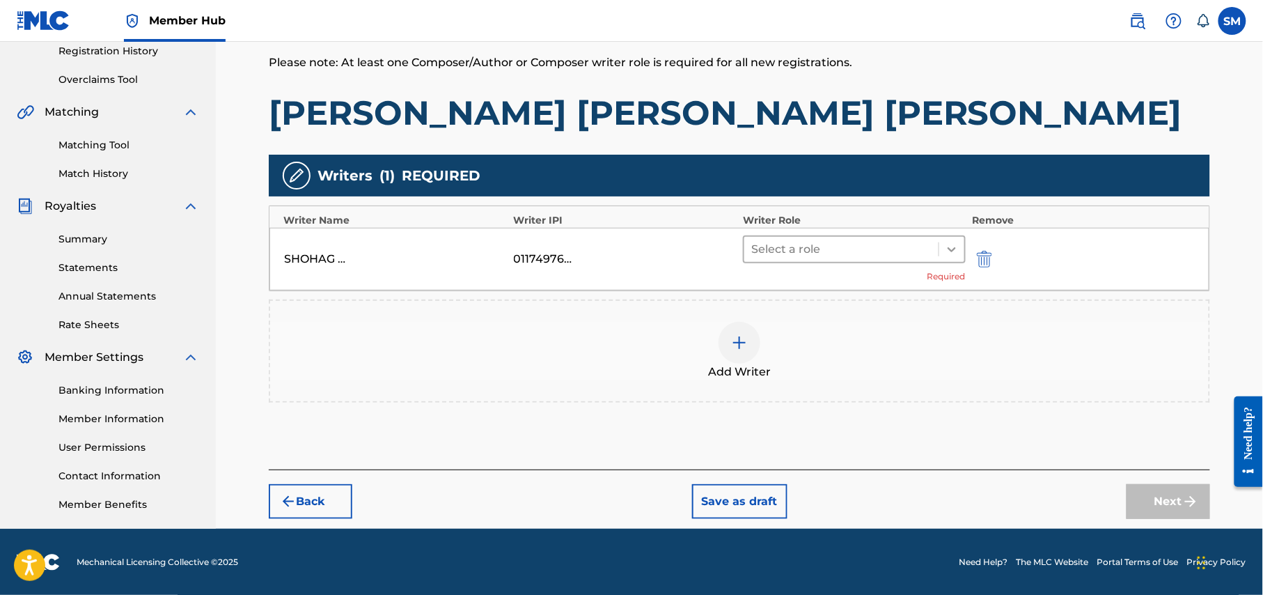
click at [951, 248] on icon at bounding box center [952, 249] width 14 height 14
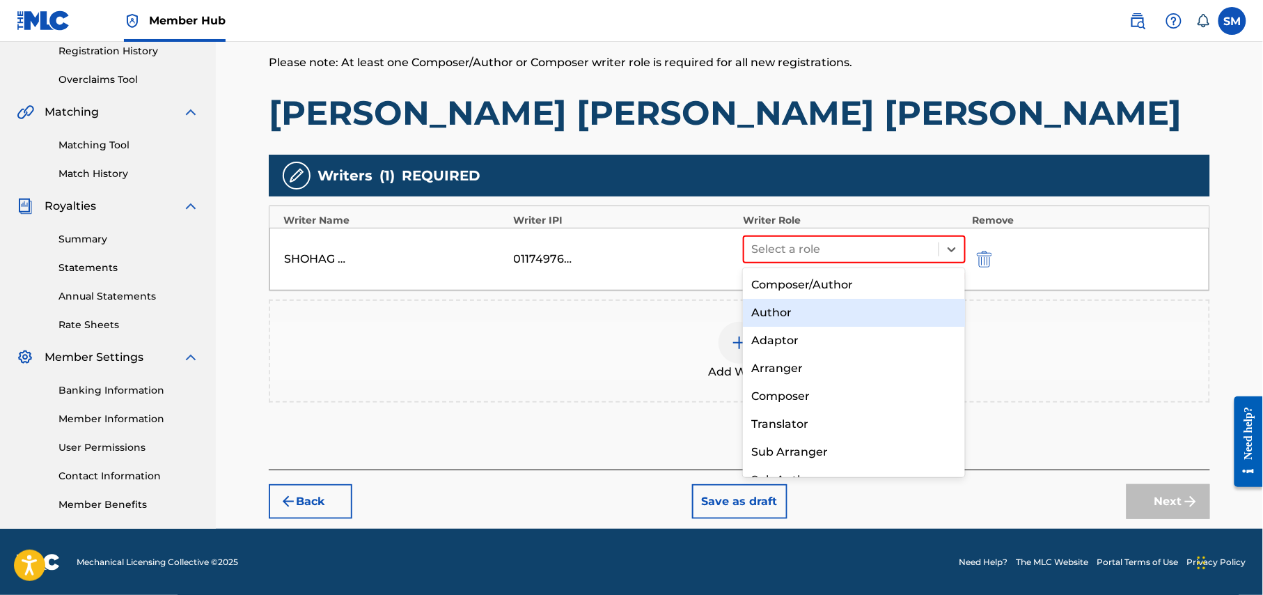
click at [831, 304] on div "Author" at bounding box center [854, 313] width 222 height 28
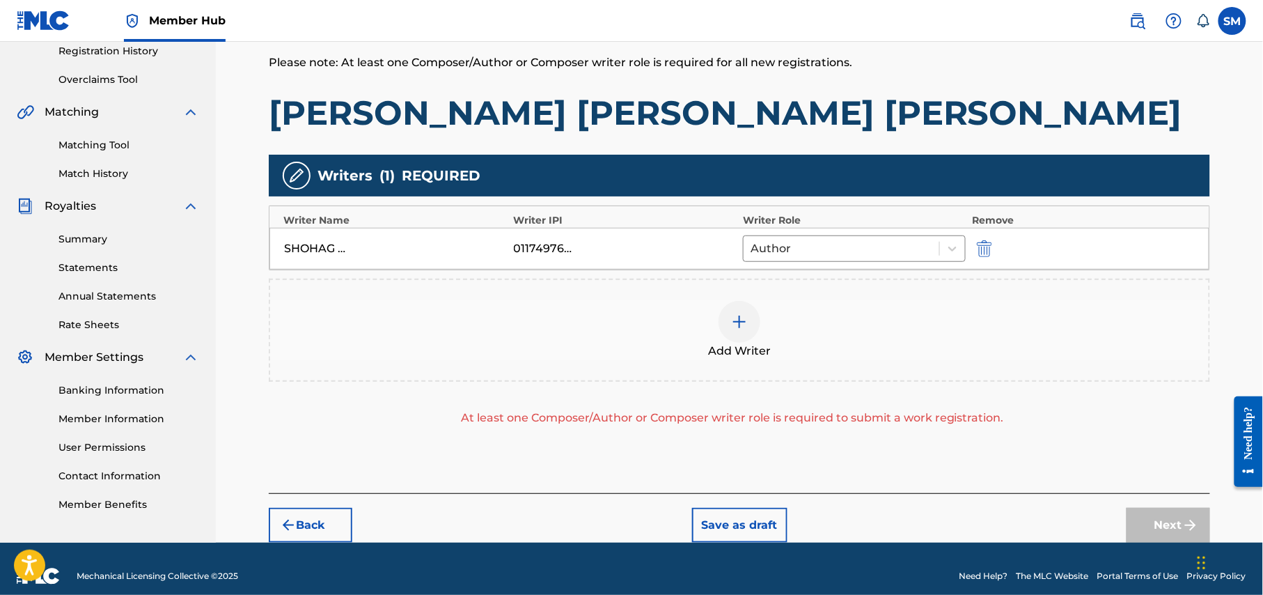
click at [744, 333] on div at bounding box center [740, 322] width 42 height 42
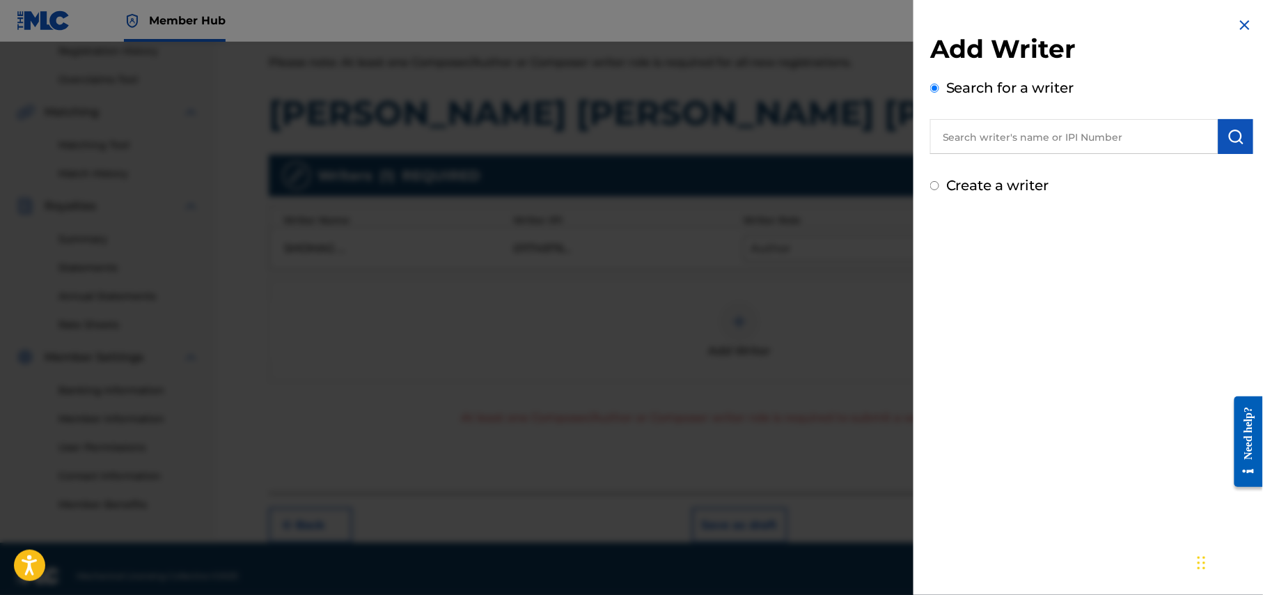
click at [1012, 136] on input "text" at bounding box center [1074, 136] width 288 height 35
paste input "Real Ashique"
type input "Real Ashique"
click at [1238, 140] on img "submit" at bounding box center [1236, 136] width 17 height 17
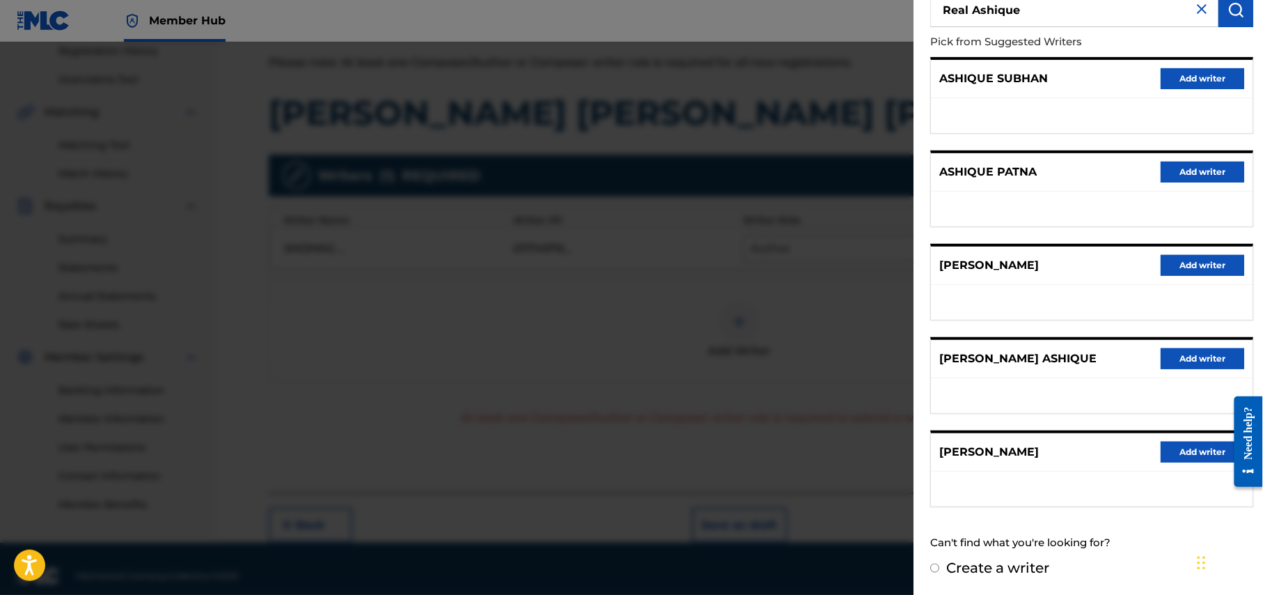
click at [1015, 568] on label "Create a writer" at bounding box center [997, 567] width 103 height 17
radio input "true"
click at [939, 568] on input "Create a writer" at bounding box center [934, 567] width 9 height 9
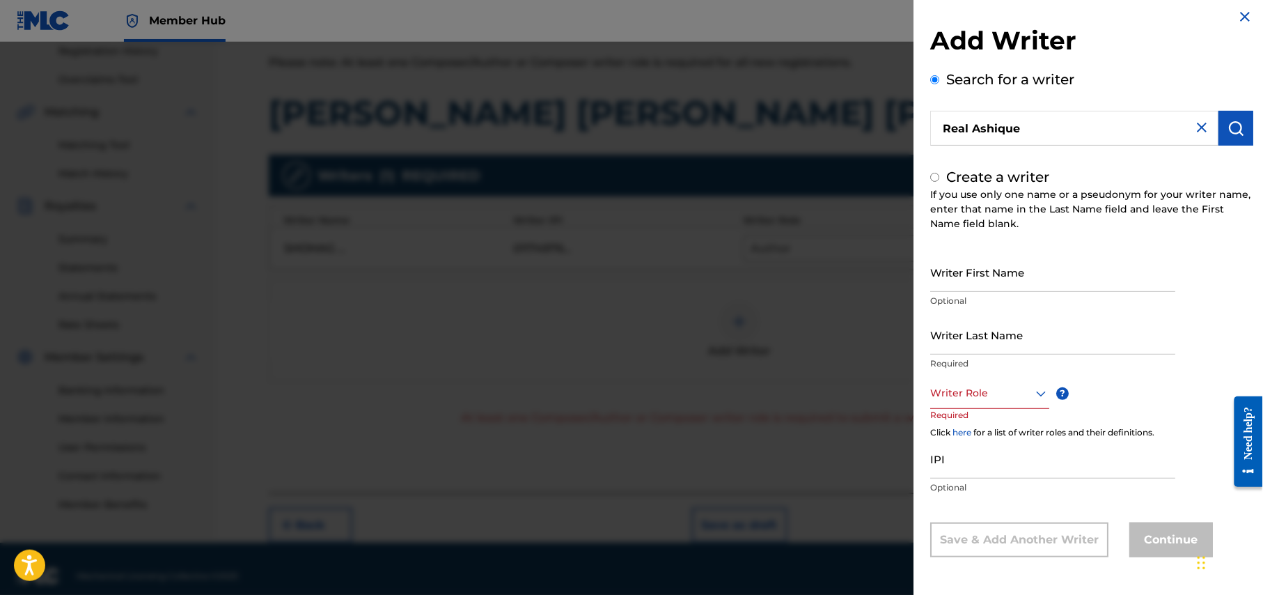
radio input "false"
radio input "true"
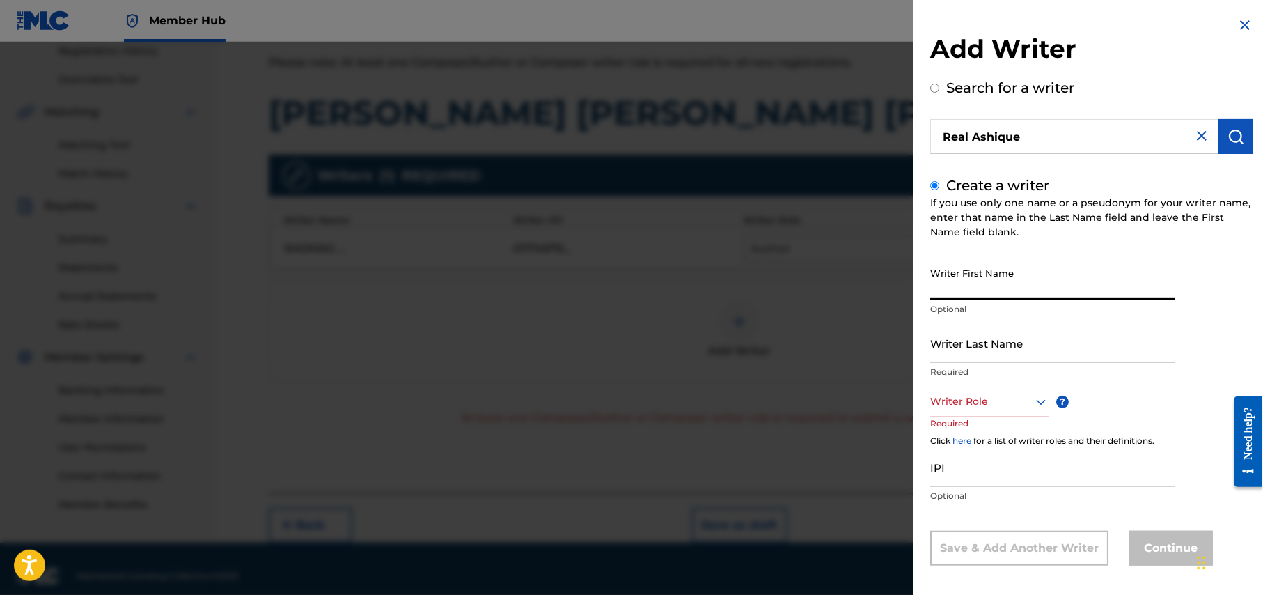
click at [1037, 291] on input "Writer First Name" at bounding box center [1052, 280] width 245 height 40
paste input "Real Ashique"
drag, startPoint x: 1000, startPoint y: 292, endPoint x: 957, endPoint y: 292, distance: 43.2
click at [957, 292] on input "Real Ashique" at bounding box center [1052, 280] width 245 height 40
type input "Real"
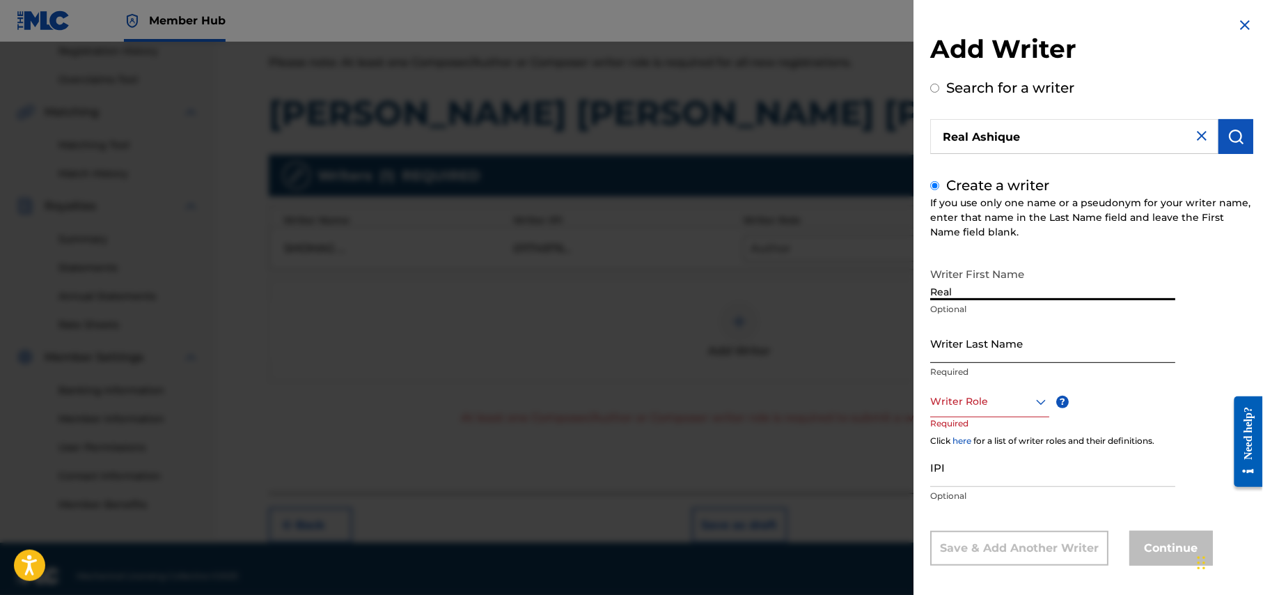
click at [996, 347] on input "Writer Last Name" at bounding box center [1052, 343] width 245 height 40
paste input "Ashique"
type input "Ashique"
click at [1040, 399] on icon at bounding box center [1041, 401] width 17 height 17
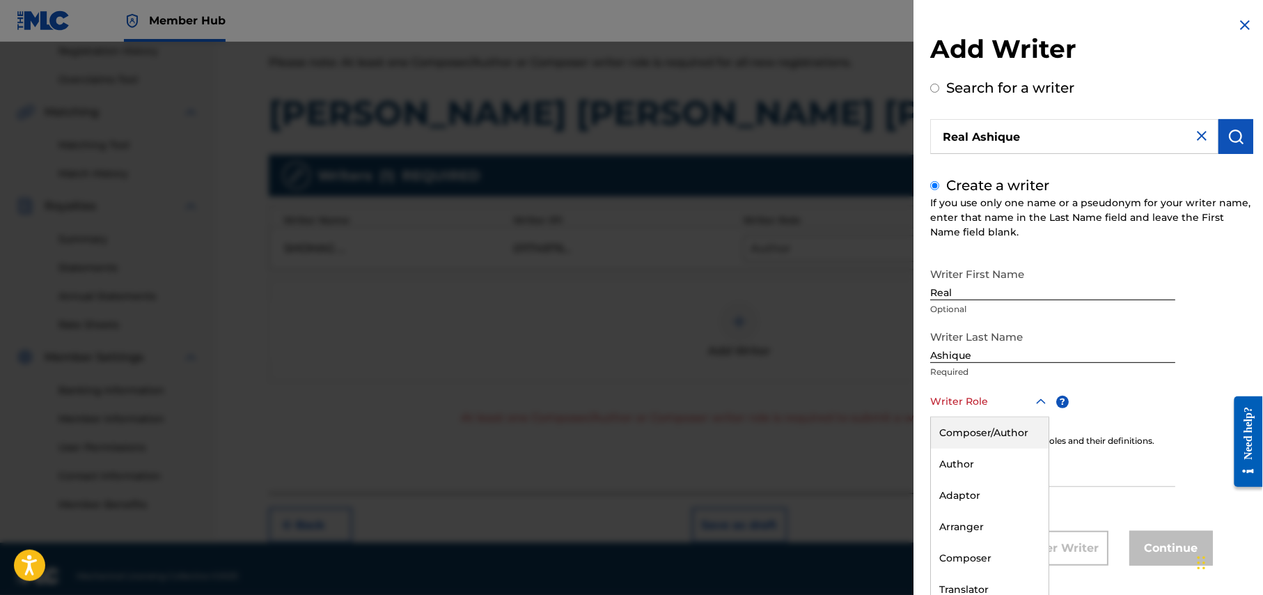
scroll to position [8, 0]
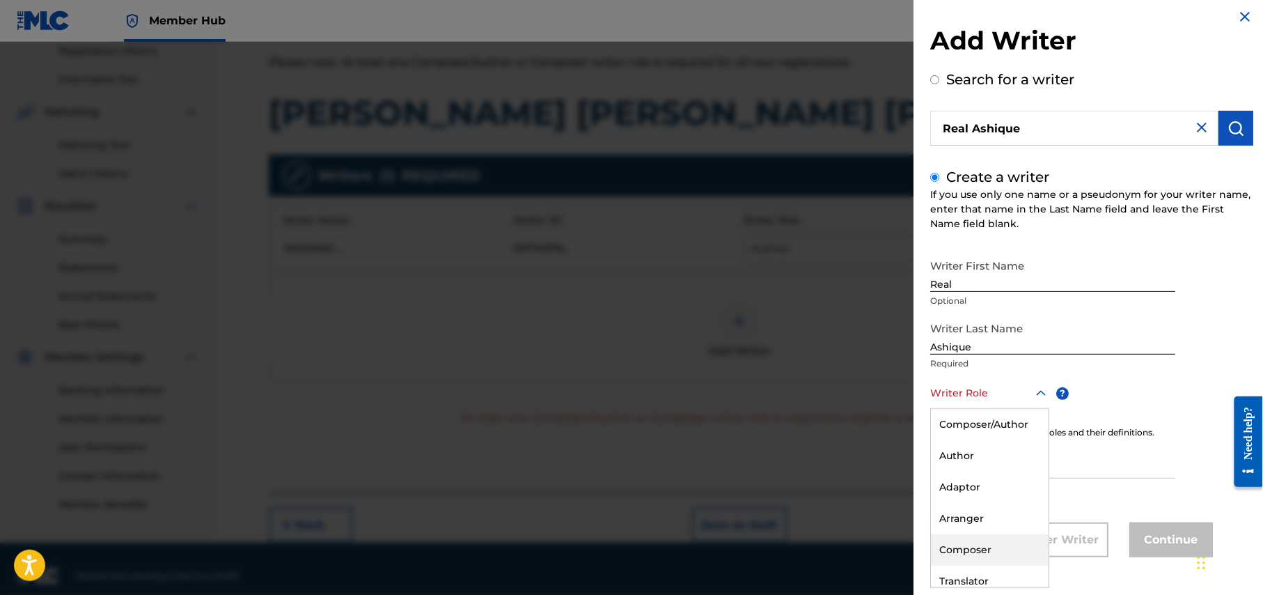
click at [975, 541] on div "Composer" at bounding box center [990, 549] width 118 height 31
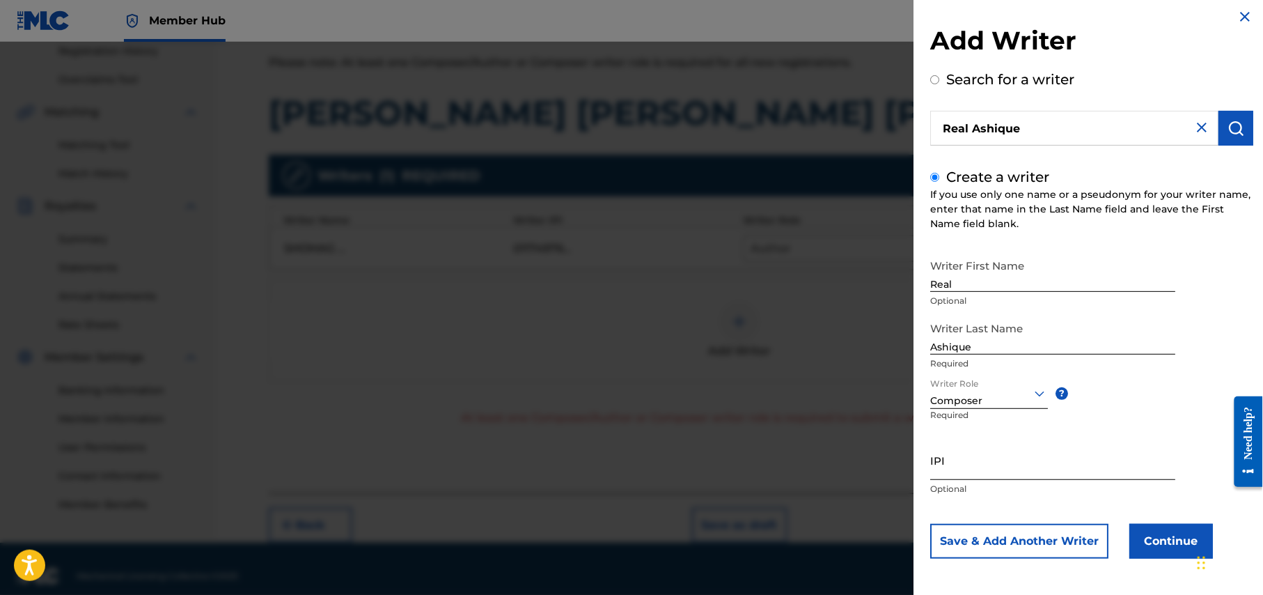
scroll to position [9, 0]
click at [1171, 539] on button "Continue" at bounding box center [1172, 540] width 84 height 35
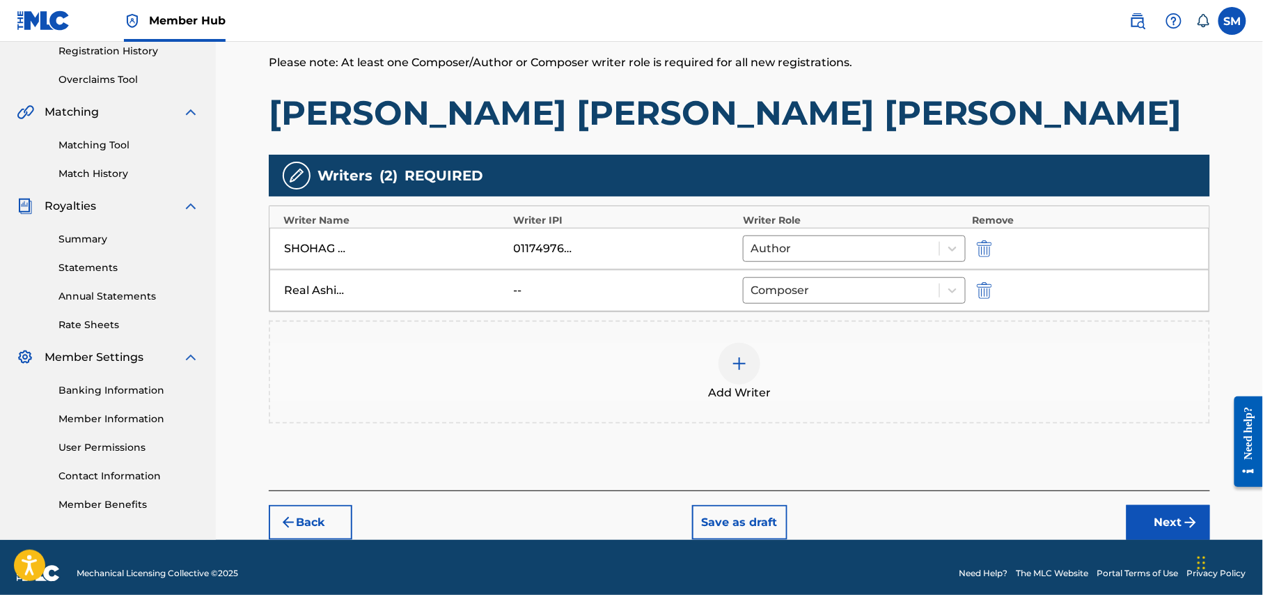
scroll to position [281, 0]
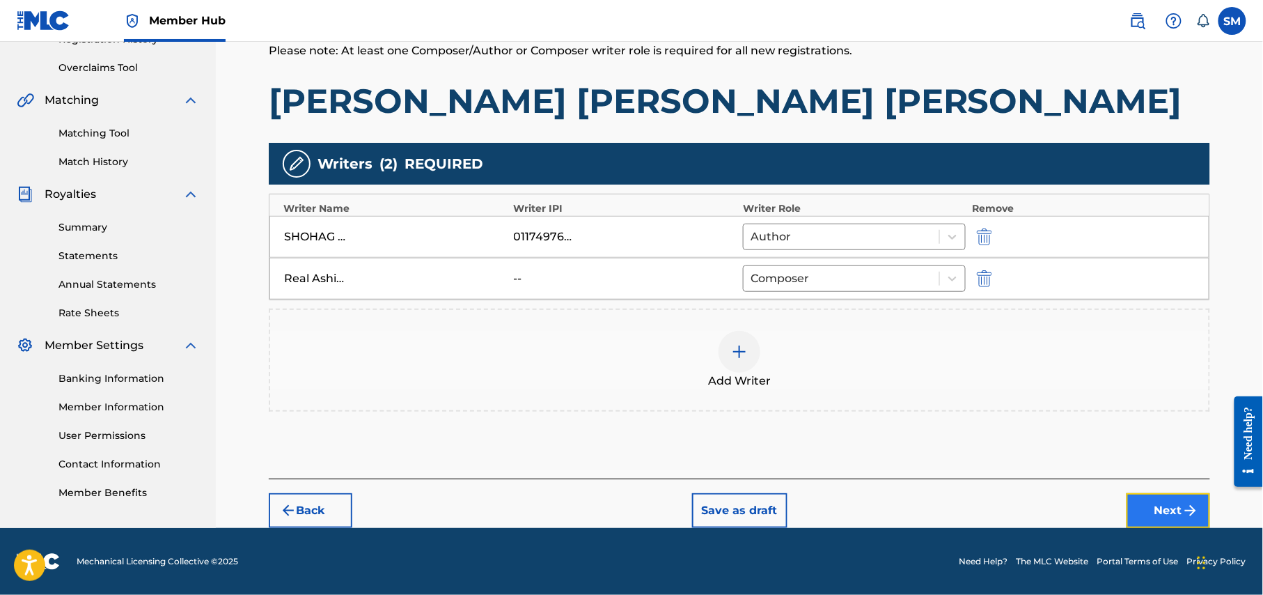
click at [1181, 510] on button "Next" at bounding box center [1169, 510] width 84 height 35
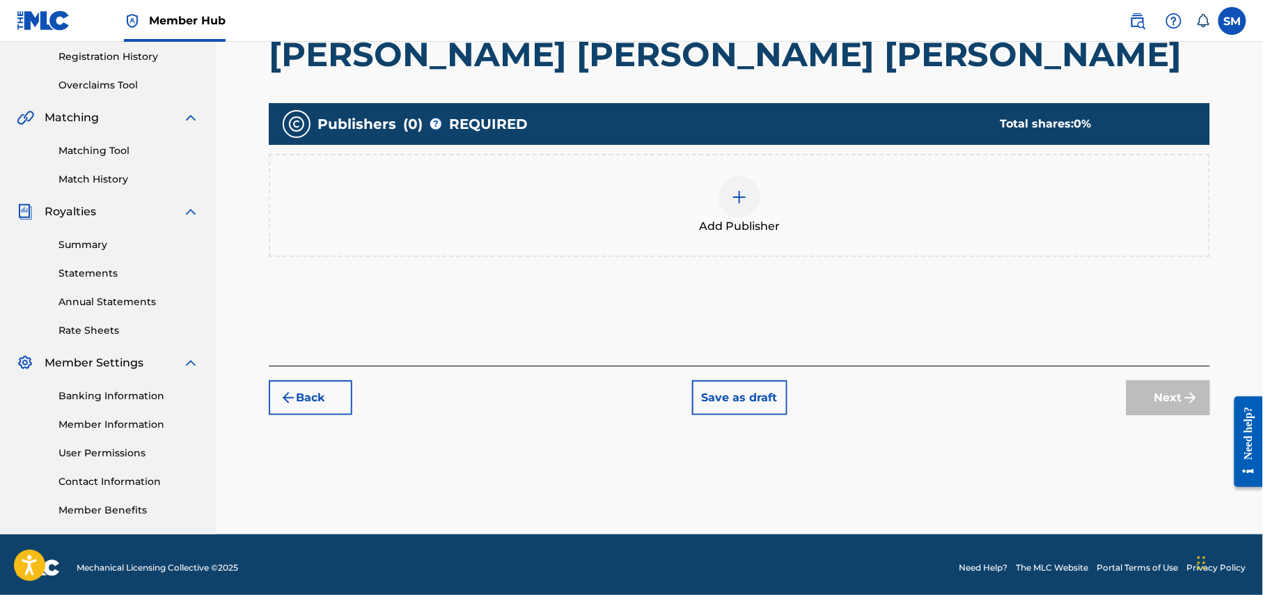
scroll to position [268, 0]
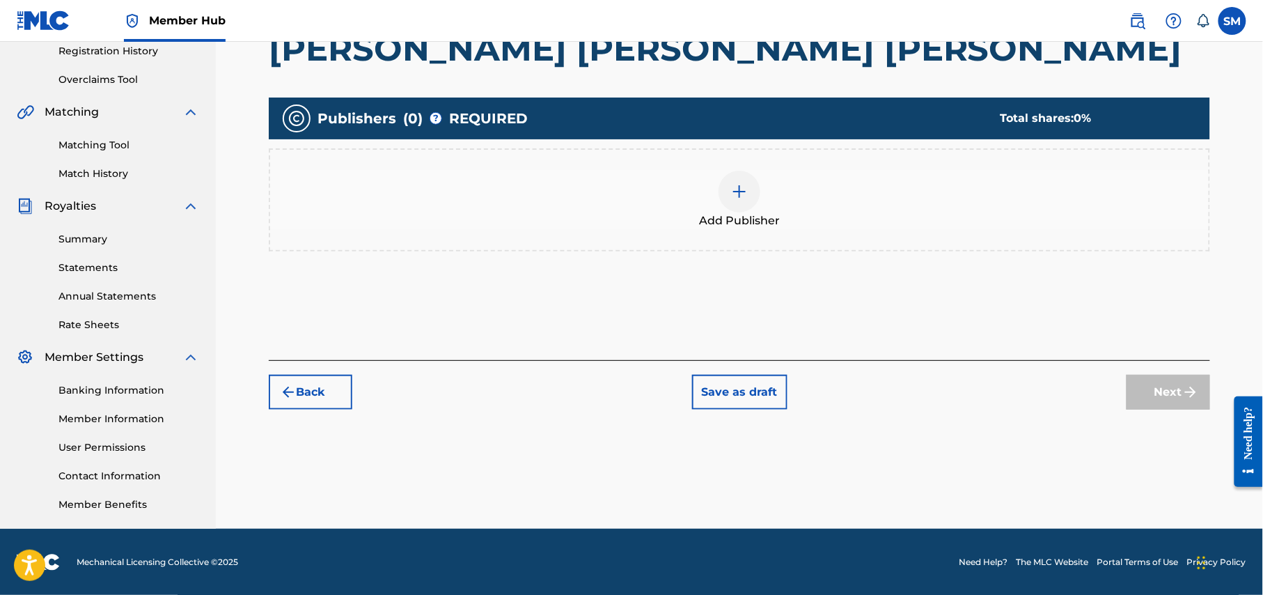
click at [735, 206] on div at bounding box center [740, 192] width 42 height 42
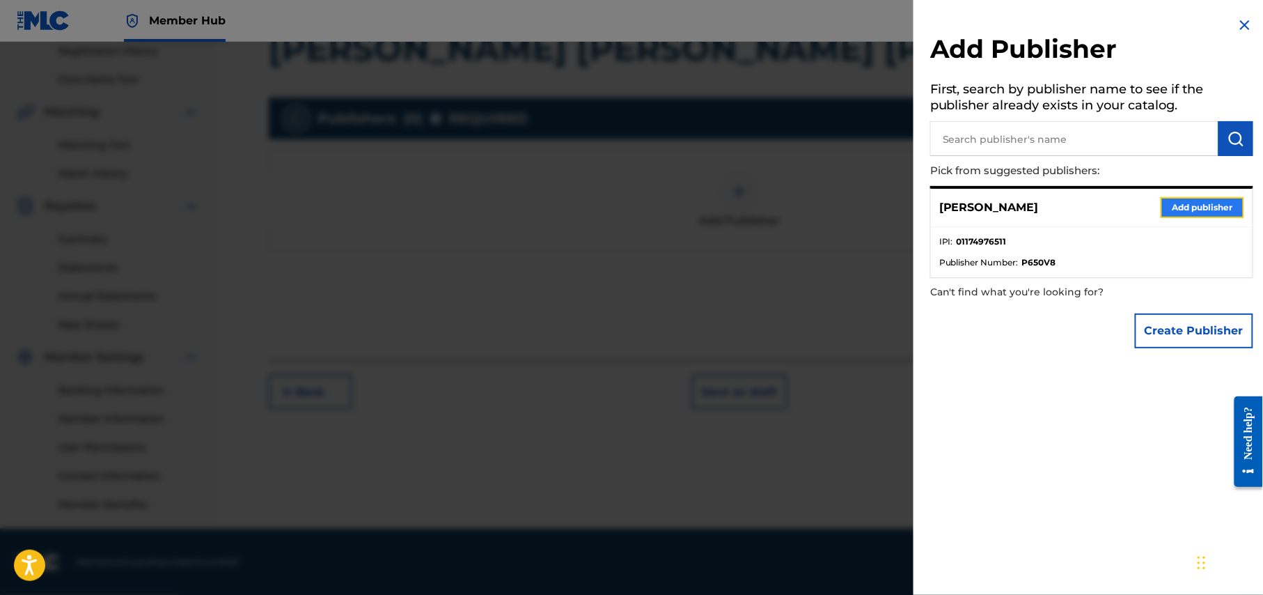
click at [1209, 208] on button "Add publisher" at bounding box center [1203, 207] width 84 height 21
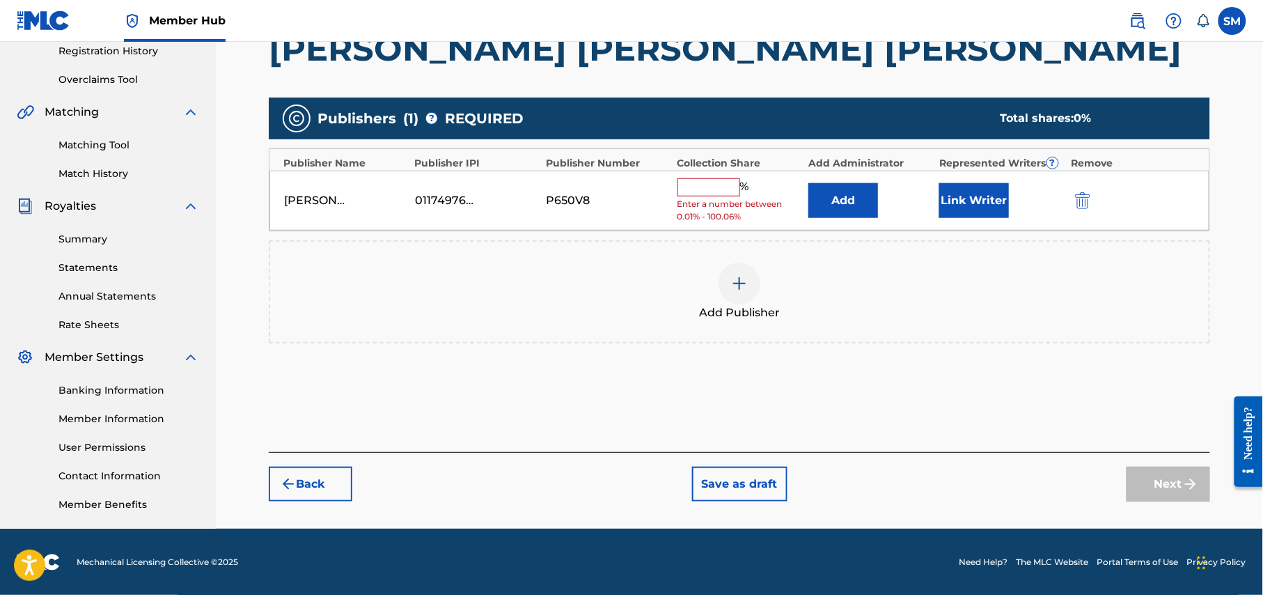
click at [702, 185] on input "text" at bounding box center [709, 187] width 63 height 18
type input "50"
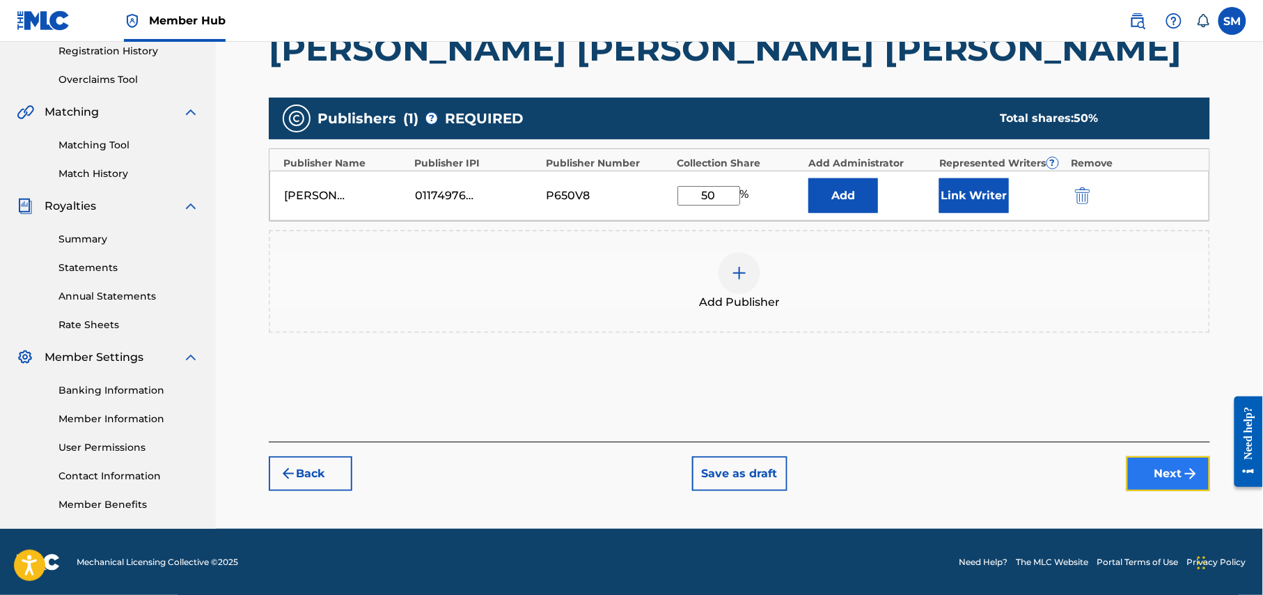
click at [1171, 482] on button "Next" at bounding box center [1169, 473] width 84 height 35
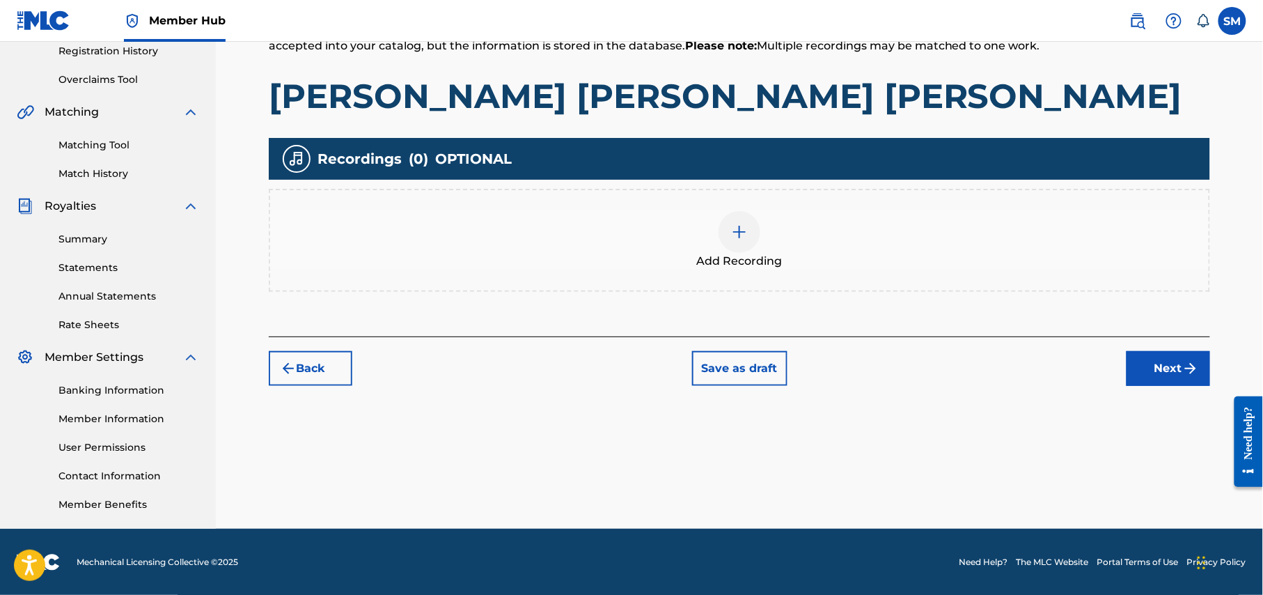
click at [747, 240] on div at bounding box center [740, 232] width 42 height 42
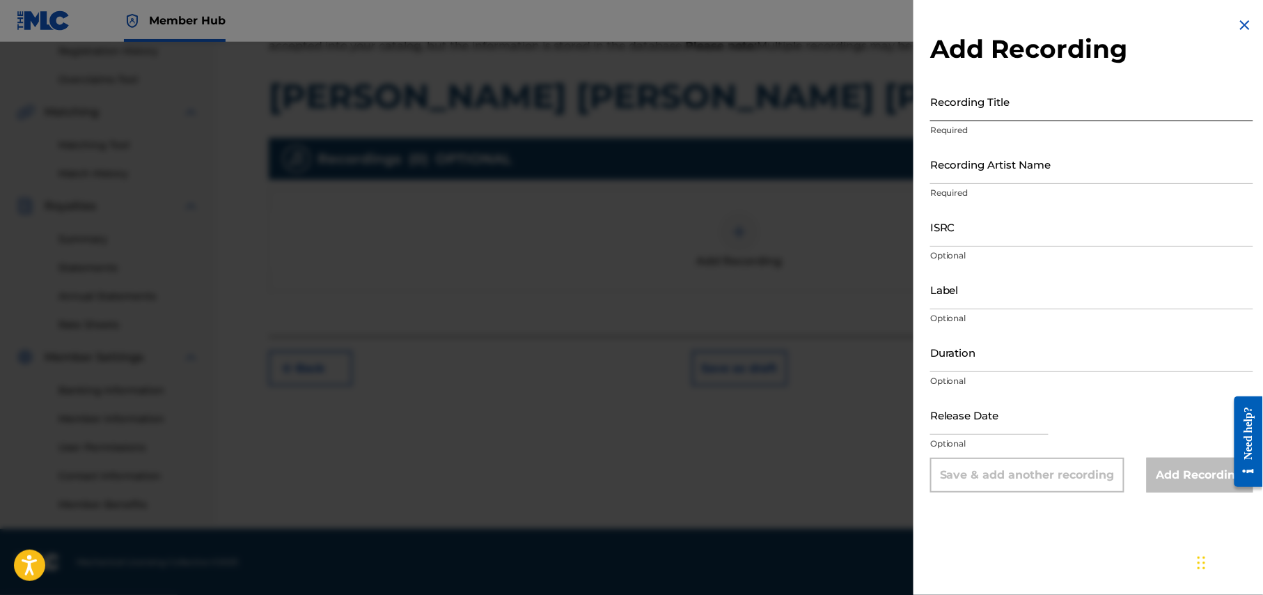
click at [1047, 112] on input "Recording Title" at bounding box center [1091, 101] width 323 height 40
paste input "[PERSON_NAME] [PERSON_NAME] [PERSON_NAME]"
type input "[PERSON_NAME] [PERSON_NAME] [PERSON_NAME]"
click at [1075, 169] on input "Recording Artist Name" at bounding box center [1091, 164] width 323 height 40
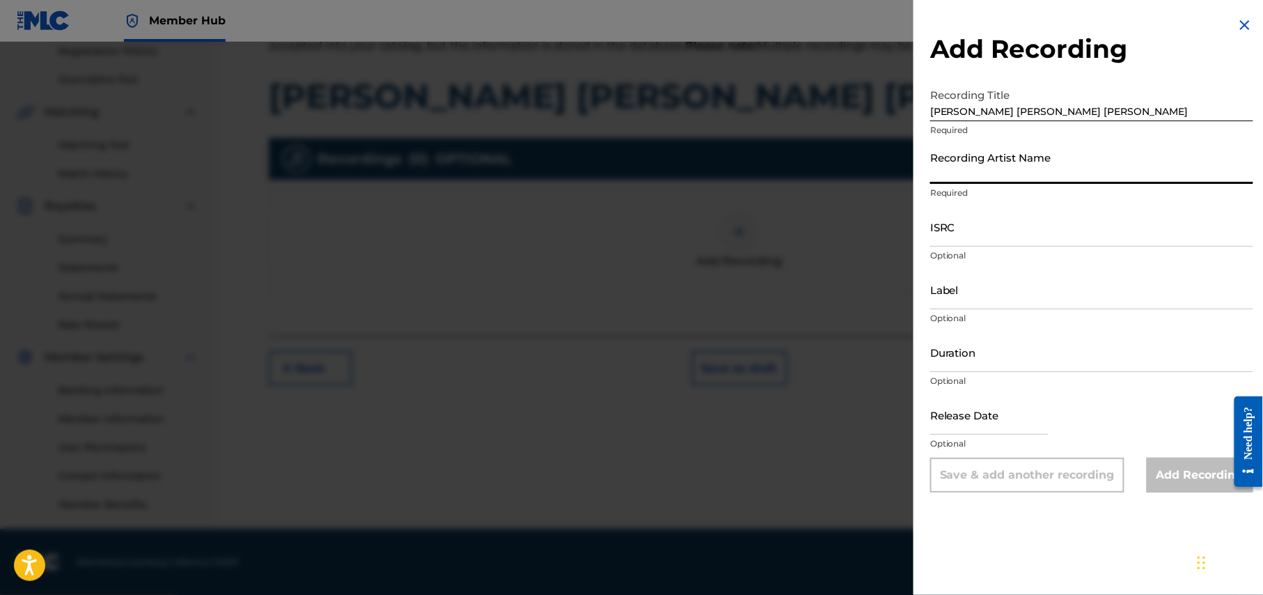
type input "F a Sumon"
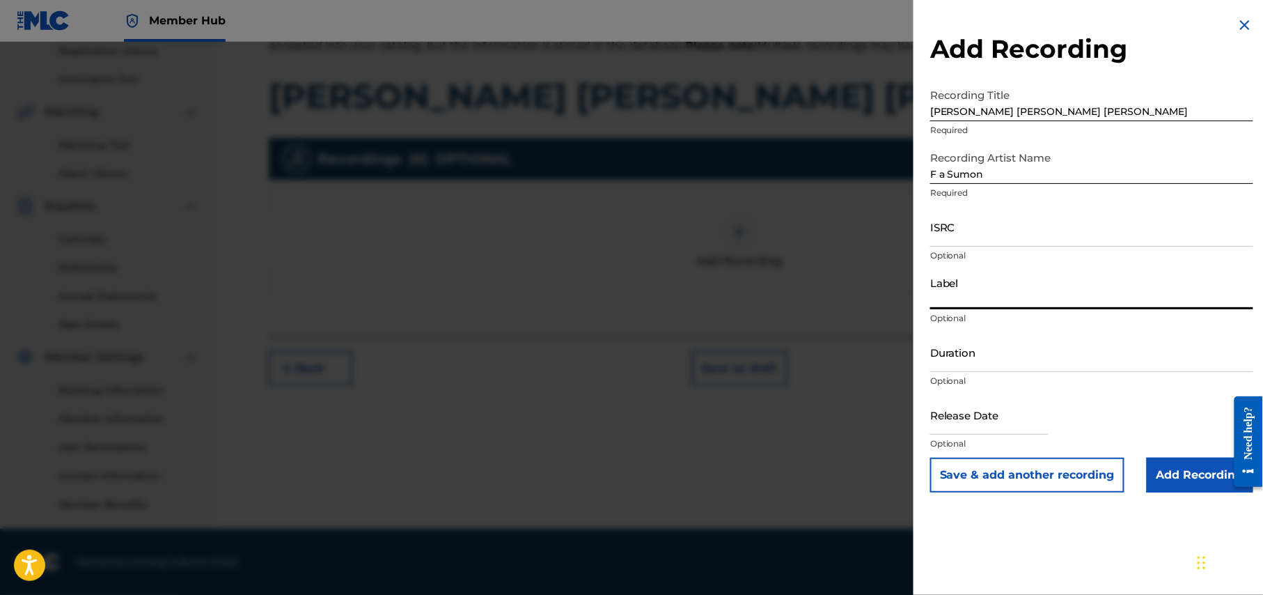
click at [1068, 296] on input "Label" at bounding box center [1091, 290] width 323 height 40
drag, startPoint x: 950, startPoint y: 299, endPoint x: 905, endPoint y: 299, distance: 44.6
click at [905, 299] on div "Add Recording Recording Title [PERSON_NAME] [PERSON_NAME] Required Recording Ar…" at bounding box center [631, 318] width 1263 height 553
paste input "3 Tune"
type input "R3 Tune"
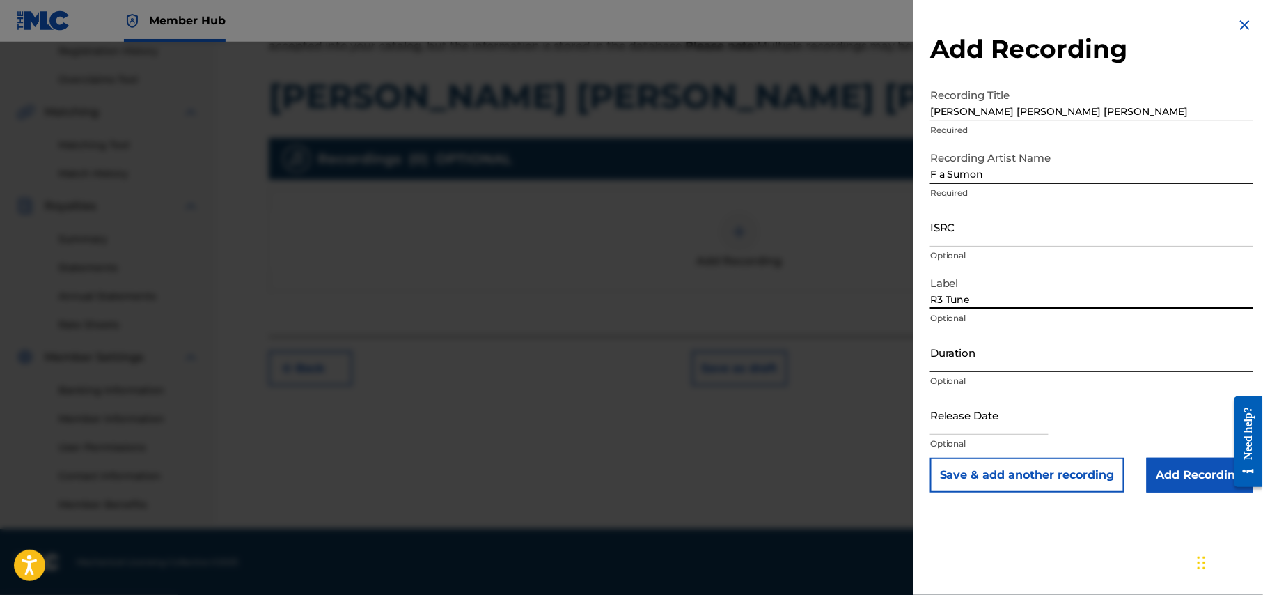
click at [1015, 354] on input "Duration" at bounding box center [1091, 352] width 323 height 40
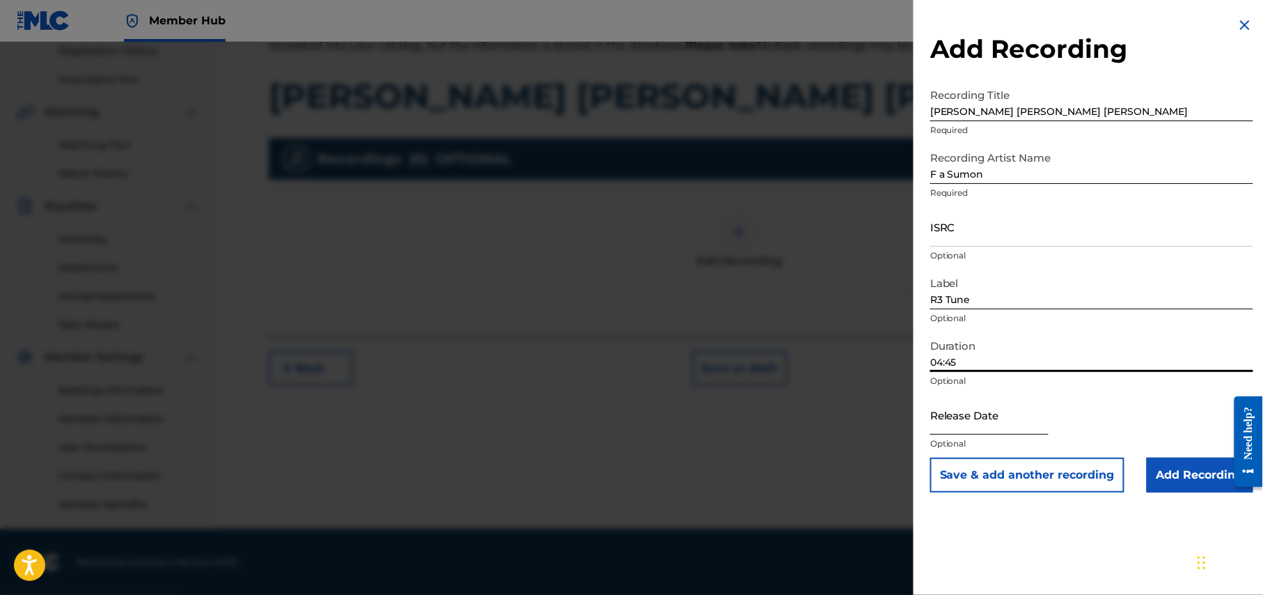
type input "04:45"
click at [1027, 421] on input "text" at bounding box center [989, 415] width 118 height 40
select select "8"
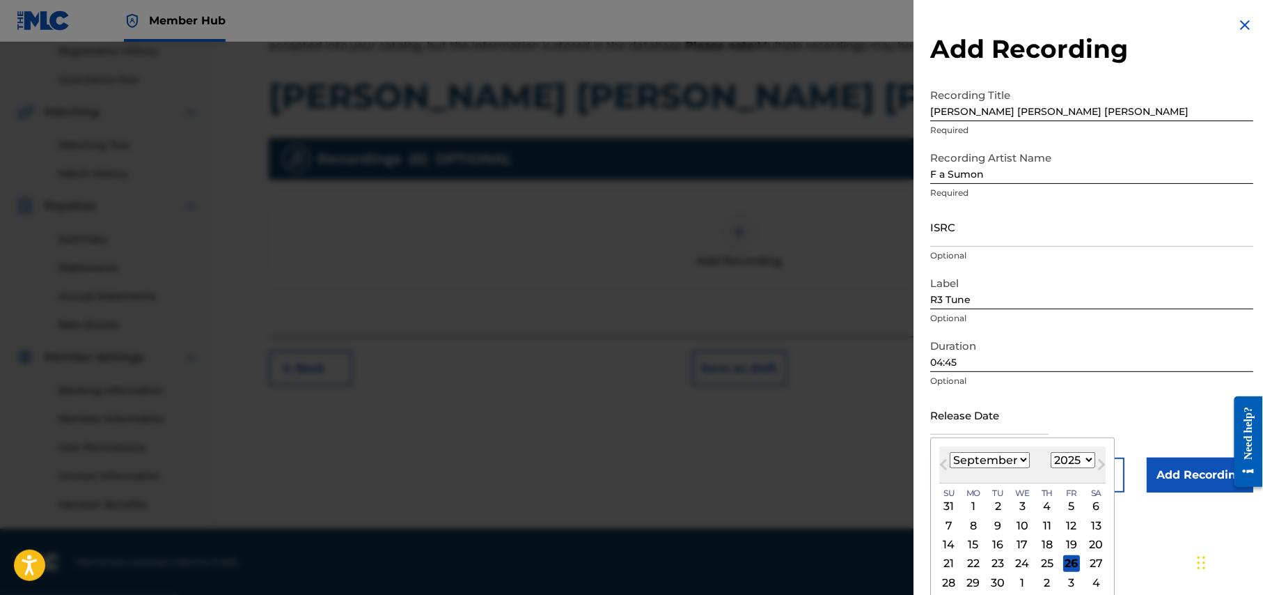
click at [1091, 457] on select "1900 1901 1902 1903 1904 1905 1906 1907 1908 1909 1910 1911 1912 1913 1914 1915…" at bounding box center [1073, 460] width 45 height 16
select select "2024"
click at [1054, 452] on select "1900 1901 1902 1903 1904 1905 1906 1907 1908 1909 1910 1911 1912 1913 1914 1915…" at bounding box center [1073, 460] width 45 height 16
click at [1015, 455] on select "January February March April May June July August September October November De…" at bounding box center [990, 460] width 80 height 16
select select "10"
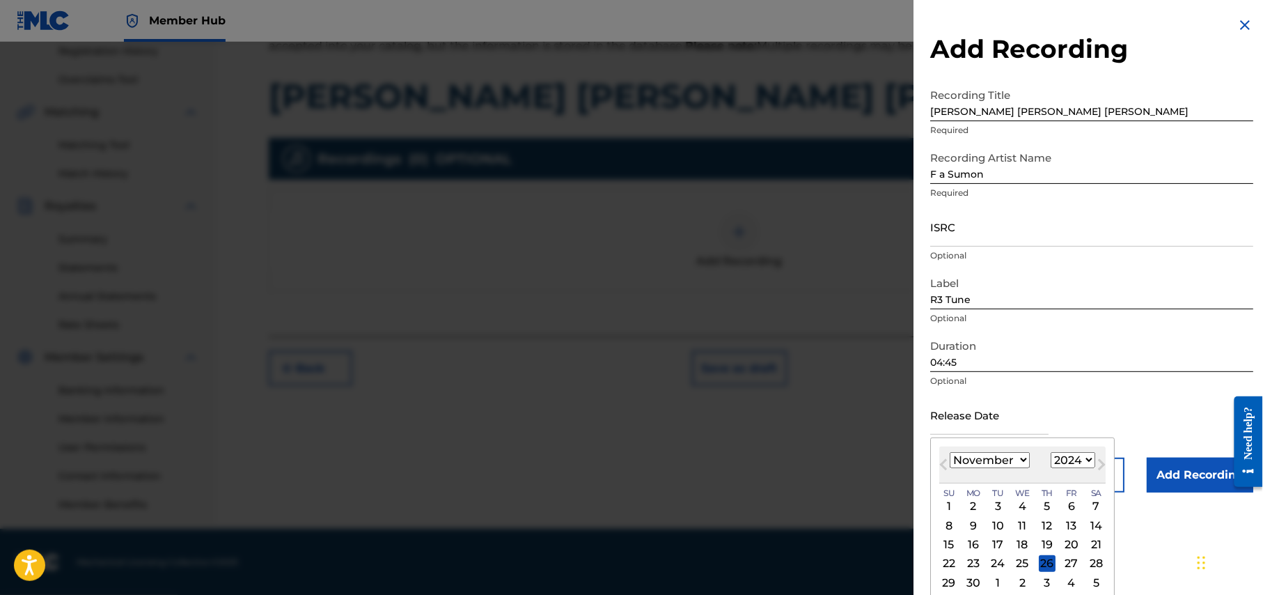
click at [951, 452] on select "January February March April May June July August September October November De…" at bounding box center [990, 460] width 80 height 16
click at [974, 575] on div "25" at bounding box center [973, 582] width 17 height 17
type input "[DATE]"
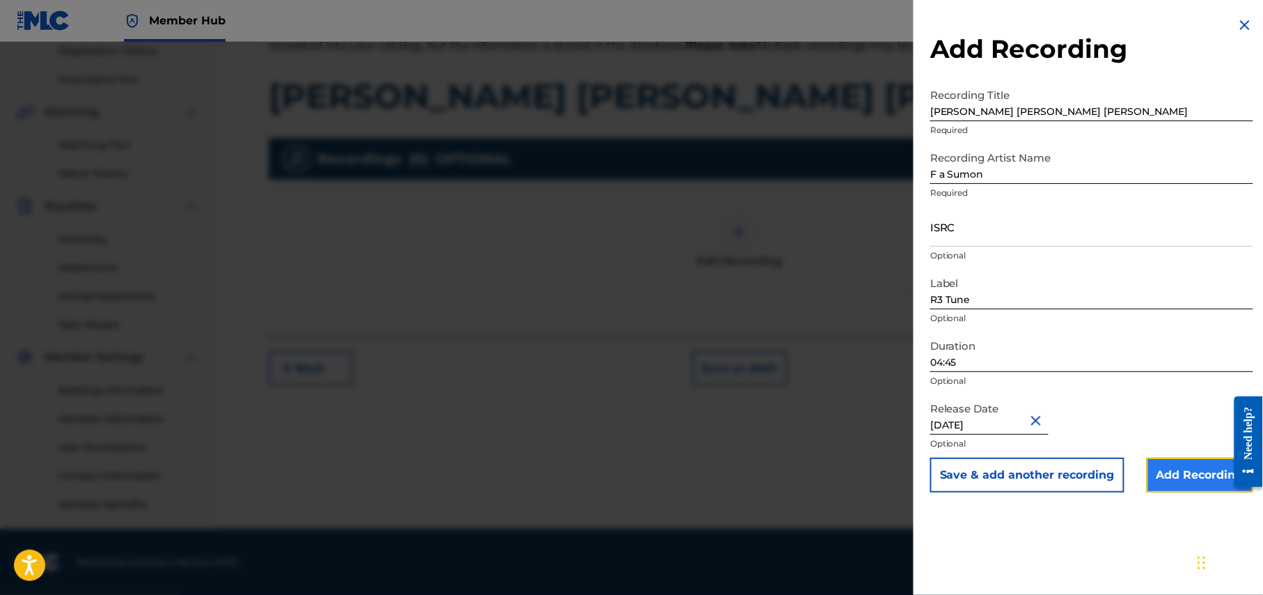
click at [1187, 481] on input "Add Recording" at bounding box center [1200, 475] width 107 height 35
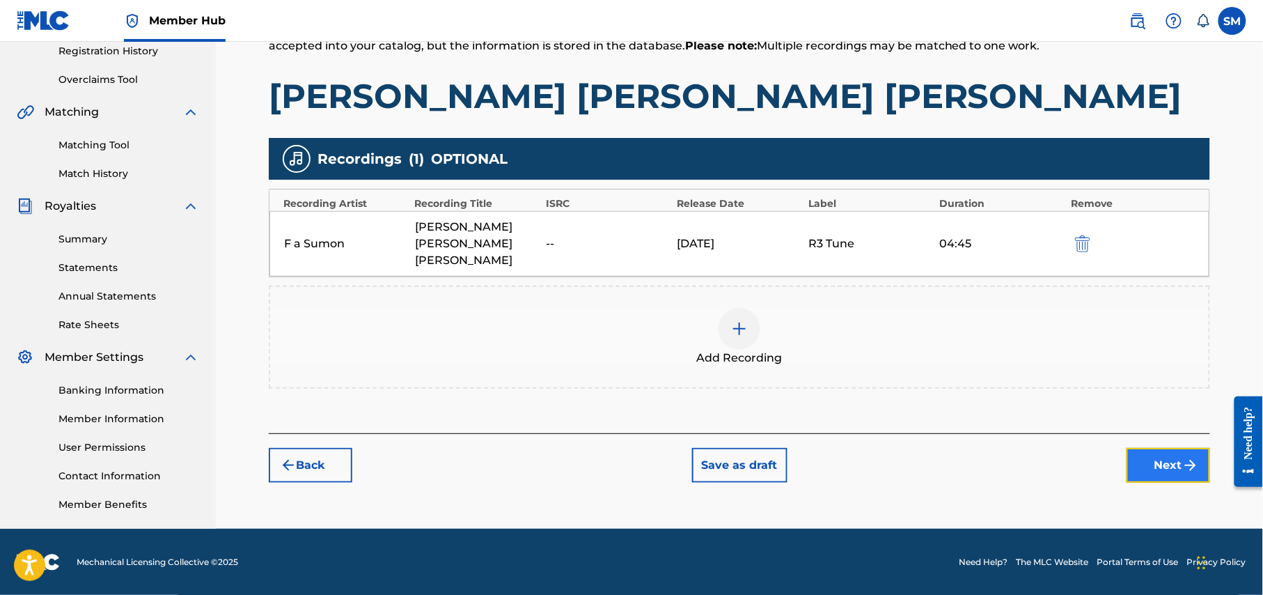
click at [1163, 458] on button "Next" at bounding box center [1169, 465] width 84 height 35
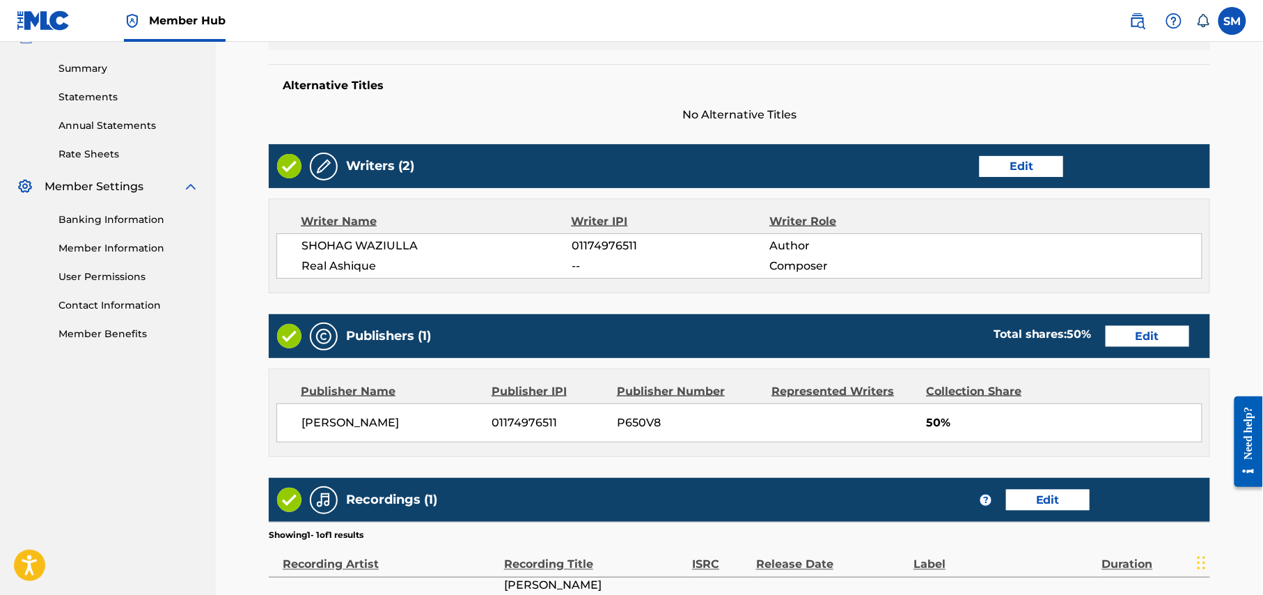
scroll to position [595, 0]
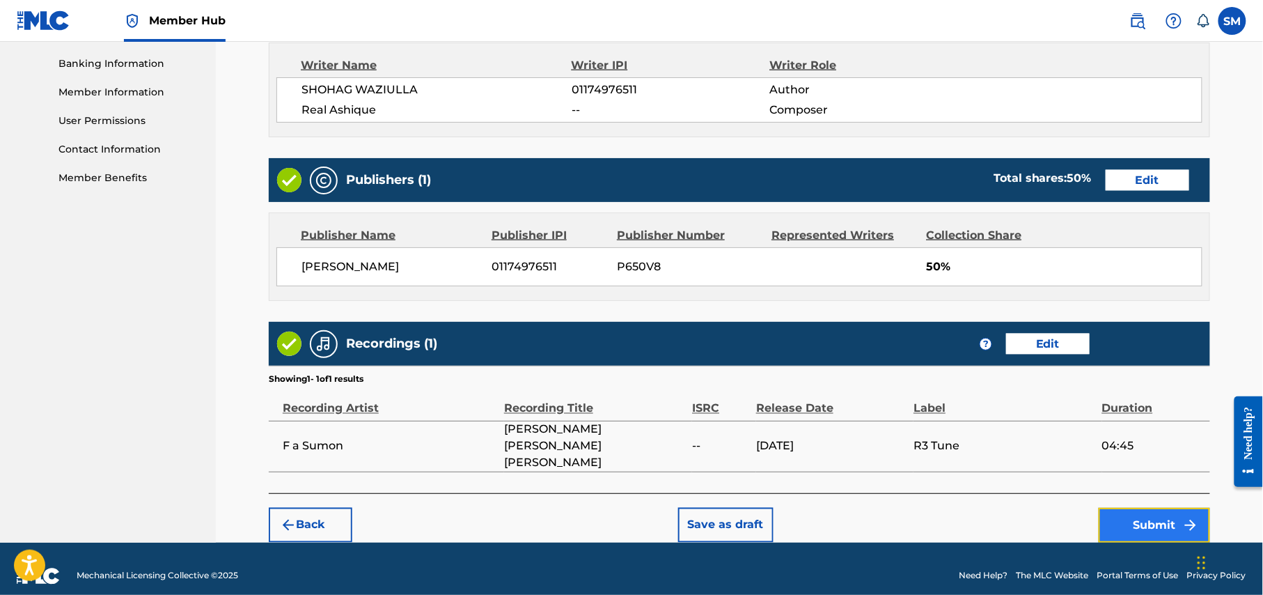
click at [1162, 508] on button "Submit" at bounding box center [1154, 525] width 111 height 35
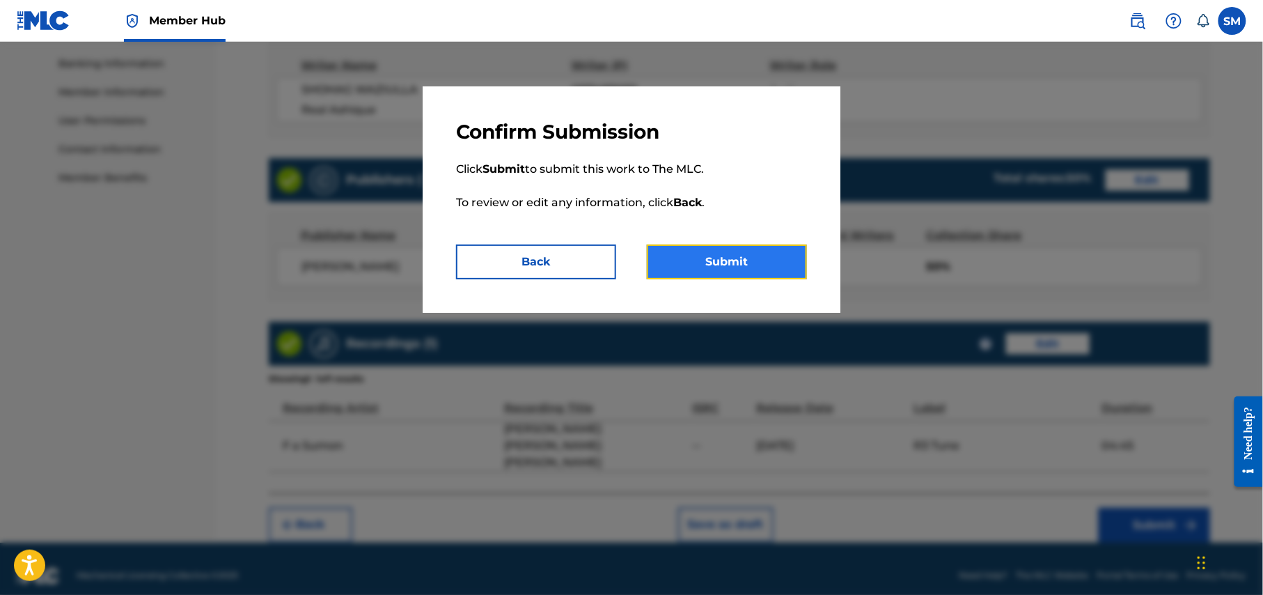
click at [715, 257] on button "Submit" at bounding box center [727, 261] width 160 height 35
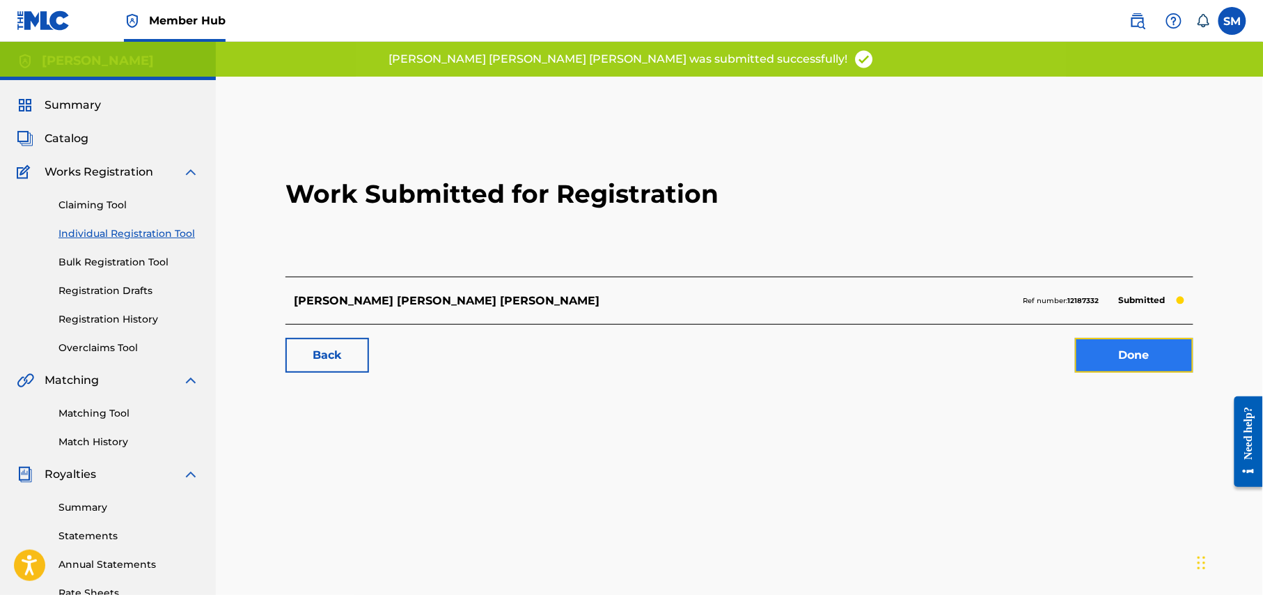
click at [1128, 362] on link "Done" at bounding box center [1134, 355] width 118 height 35
